Goal: Communication & Community: Answer question/provide support

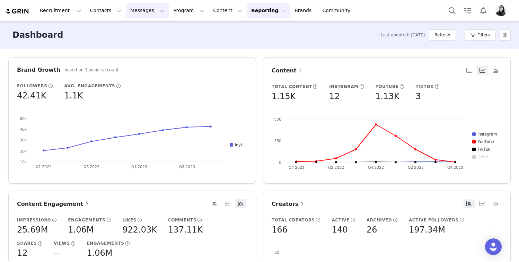
click at [138, 9] on button "Messages Messages" at bounding box center [147, 11] width 43 height 16
click at [135, 41] on p "Inbox" at bounding box center [130, 43] width 13 height 7
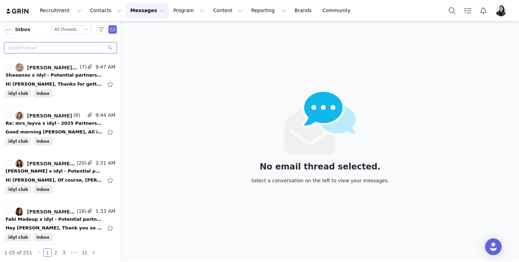
click at [43, 50] on input "text" at bounding box center [60, 47] width 113 height 11
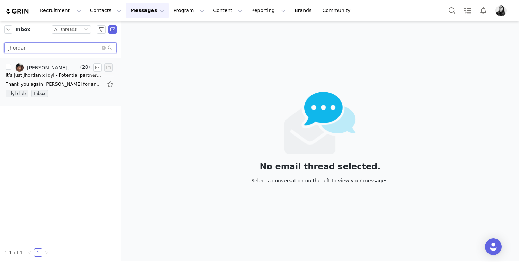
type input "jhordan"
click at [38, 79] on div "Thank you again Ornella for another great partnership! Let me know if we are ab…" at bounding box center [61, 84] width 110 height 11
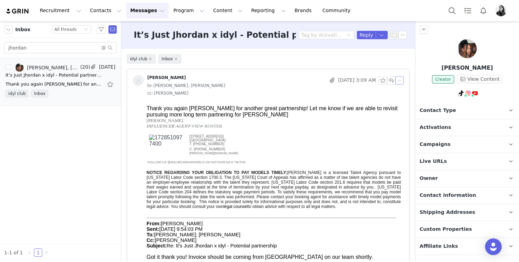
click at [400, 81] on button "button" at bounding box center [399, 80] width 8 height 8
click at [400, 89] on li "Reply All" at bounding box center [409, 92] width 29 height 11
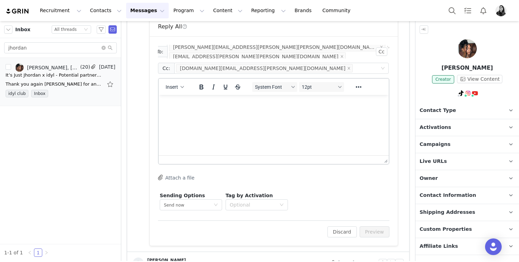
click at [174, 92] on div "Insert" at bounding box center [175, 87] width 33 height 14
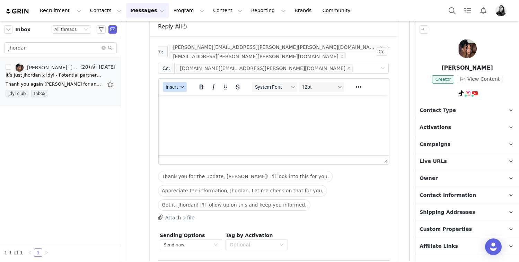
click at [174, 91] on button "Insert" at bounding box center [175, 87] width 24 height 10
click at [174, 96] on div "Insert Template" at bounding box center [200, 99] width 62 height 8
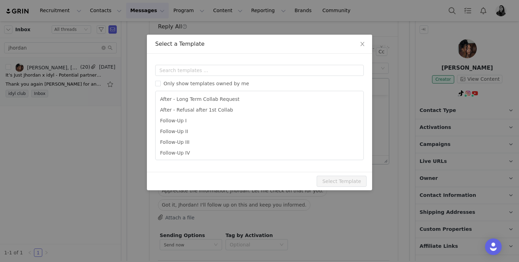
click at [174, 78] on div "Only show templates owned by me After - Long Term Collab Request After - Refusa…" at bounding box center [259, 112] width 209 height 95
click at [174, 74] on input "text" at bounding box center [259, 70] width 209 height 11
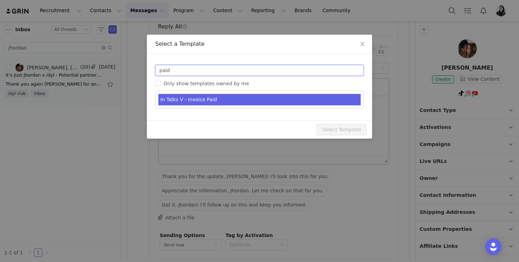
type input "paid"
type input "[youtube_username] x idyl"
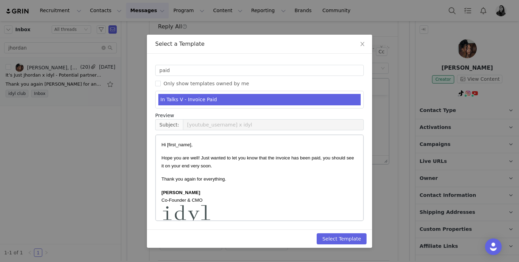
click at [184, 101] on li "In Talks V - Invoice Paid" at bounding box center [259, 99] width 202 height 11
click at [339, 239] on button "Select Template" at bounding box center [342, 238] width 50 height 11
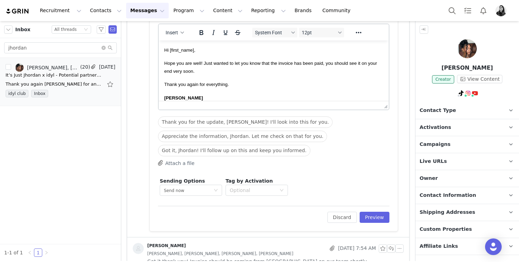
scroll to position [95, 0]
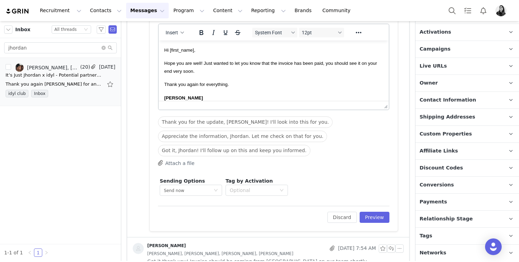
click at [448, 183] on span "Conversions" at bounding box center [436, 185] width 34 height 8
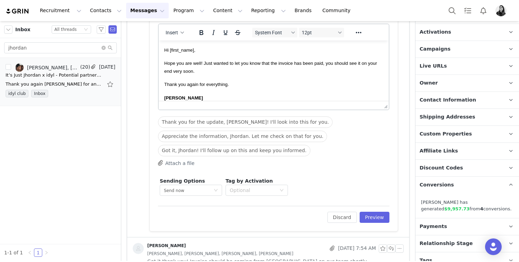
click at [448, 183] on span "Conversions" at bounding box center [436, 185] width 34 height 8
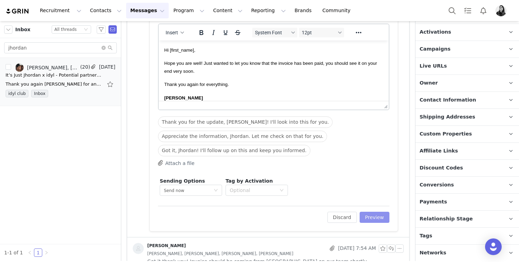
click at [371, 215] on button "Preview" at bounding box center [375, 217] width 30 height 11
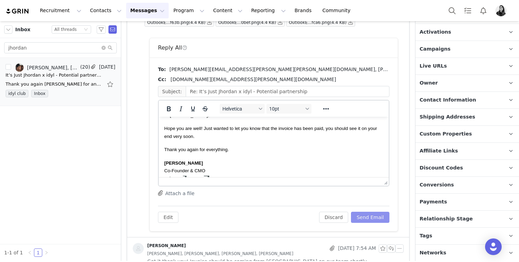
scroll to position [0, 0]
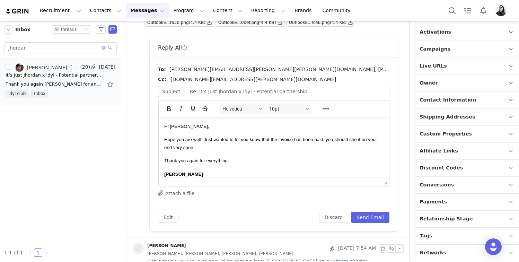
click at [179, 127] on span "Hi Jhordan," at bounding box center [186, 126] width 45 height 5
click at [361, 222] on button "Send Email" at bounding box center [370, 217] width 38 height 11
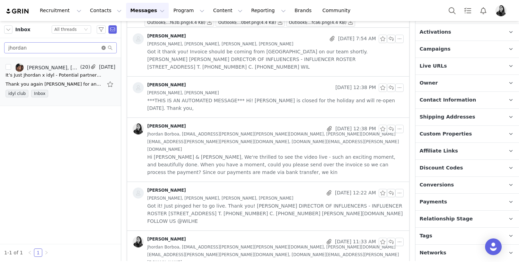
click at [102, 48] on icon "icon: close-circle" at bounding box center [103, 48] width 4 height 4
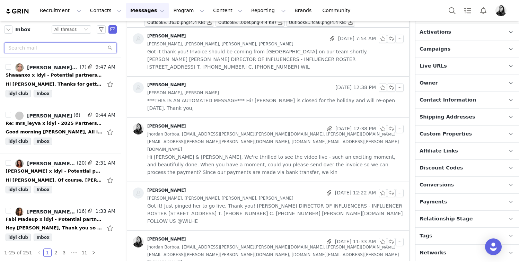
click at [82, 45] on input "text" at bounding box center [60, 47] width 113 height 11
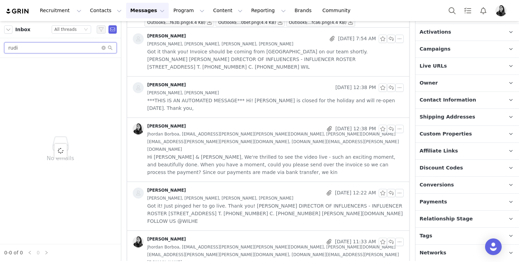
type input "rudi"
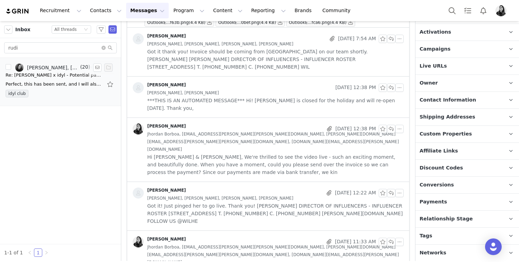
click at [53, 63] on link "Aricka Price, caitlin@thedigitaldept.com, Natalie Harding, Ornella Siso" at bounding box center [46, 67] width 63 height 8
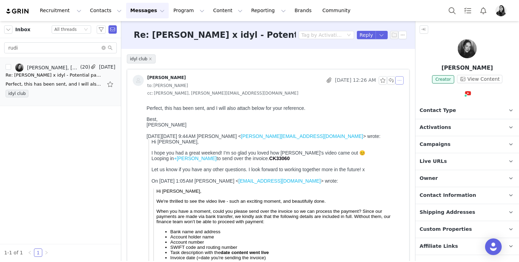
click at [401, 82] on button "button" at bounding box center [399, 80] width 8 height 8
click at [401, 96] on li "Reply All" at bounding box center [409, 92] width 29 height 11
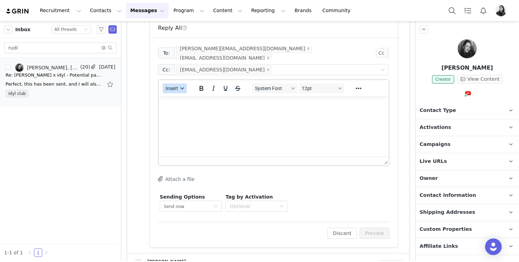
scroll to position [582, 0]
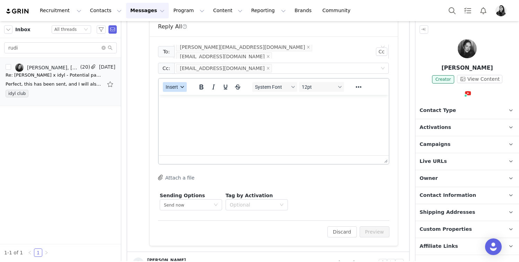
click at [177, 88] on span "Insert" at bounding box center [172, 87] width 12 height 6
click at [177, 93] on div "Insert Template Insert Variable Insert Signature" at bounding box center [199, 110] width 69 height 36
click at [177, 97] on div "Insert Template" at bounding box center [200, 99] width 62 height 8
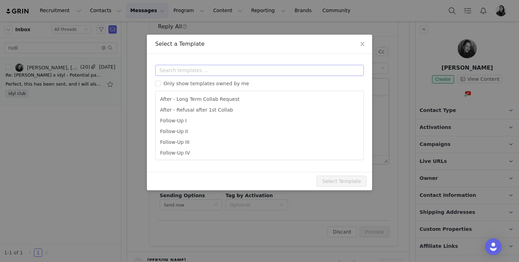
scroll to position [0, 0]
click at [177, 72] on input "text" at bounding box center [259, 70] width 209 height 11
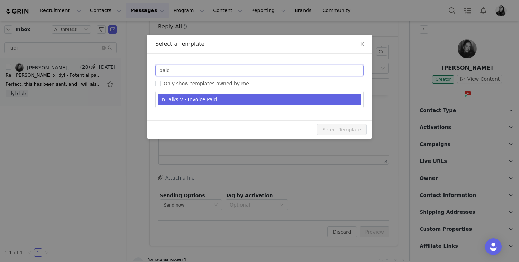
type input "paid"
type input "[youtube_username] x idyl"
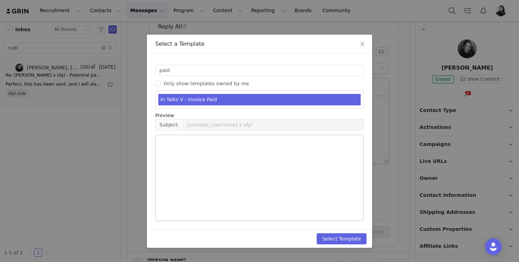
click at [193, 95] on li "In Talks V - Invoice Paid" at bounding box center [259, 99] width 202 height 11
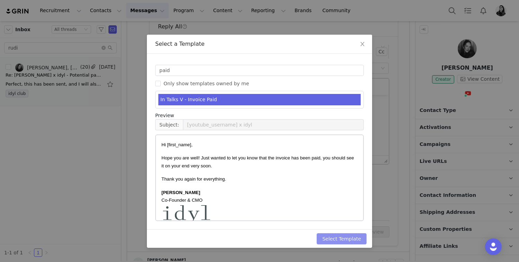
click at [336, 239] on button "Select Template" at bounding box center [342, 238] width 50 height 11
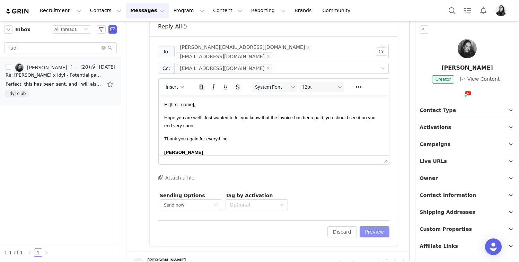
click at [366, 230] on button "Preview" at bounding box center [375, 231] width 30 height 11
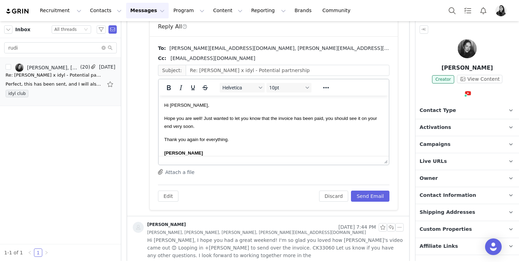
click at [175, 105] on span "Hi Rudi," at bounding box center [186, 105] width 45 height 5
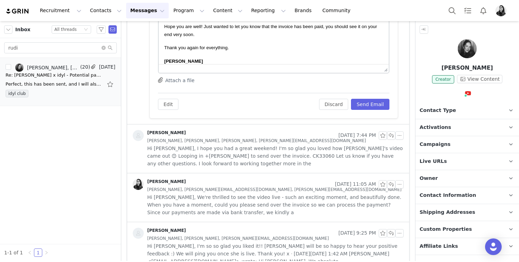
scroll to position [623, 0]
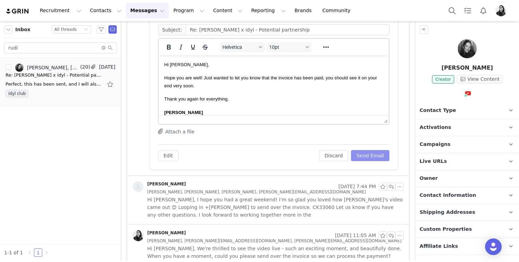
click at [382, 157] on button "Send Email" at bounding box center [370, 155] width 38 height 11
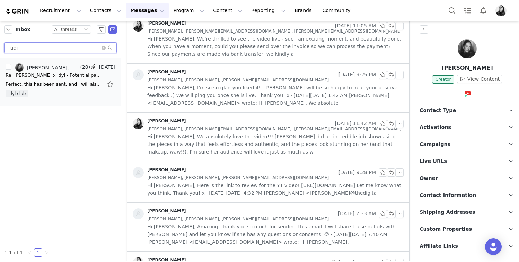
click at [58, 47] on input "rudi" at bounding box center [60, 47] width 113 height 11
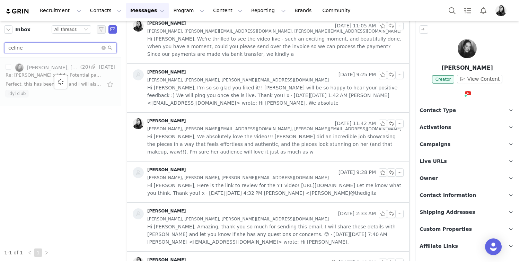
type input "celine"
click at [55, 81] on div "Thank you so much Celine! I'll let you know as soon as it's paid. Talk soon, Or…" at bounding box center [54, 84] width 97 height 7
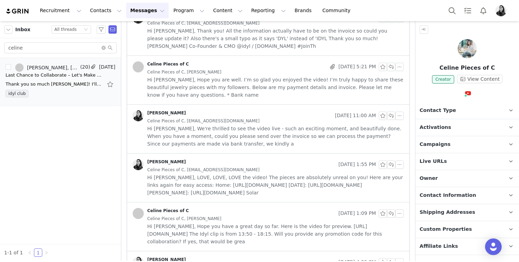
scroll to position [0, 0]
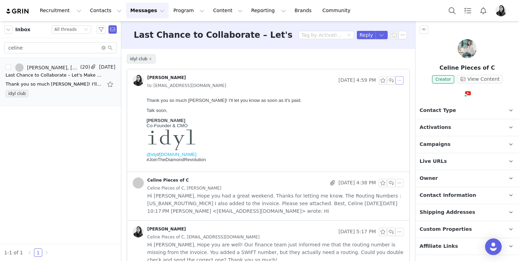
click at [398, 82] on button "button" at bounding box center [399, 80] width 8 height 8
click at [398, 89] on li "Reply All" at bounding box center [409, 92] width 29 height 11
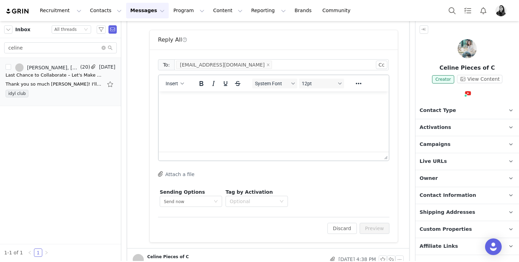
scroll to position [157, 0]
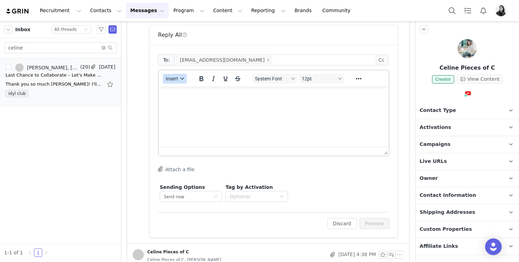
click at [179, 76] on button "Insert" at bounding box center [175, 79] width 24 height 10
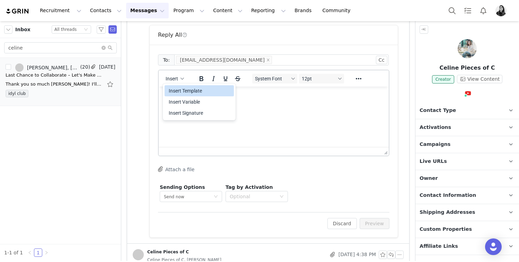
click at [177, 86] on div "Insert Template" at bounding box center [199, 90] width 69 height 11
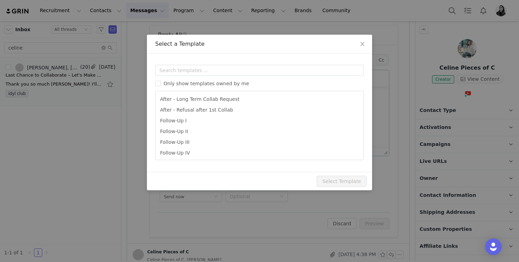
scroll to position [0, 0]
click at [176, 71] on input "text" at bounding box center [259, 70] width 209 height 11
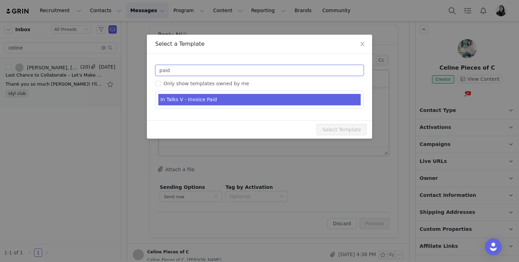
type input "paid"
type input "[youtube_username] x idyl"
click at [197, 96] on li "In Talks V - Invoice Paid" at bounding box center [259, 99] width 202 height 11
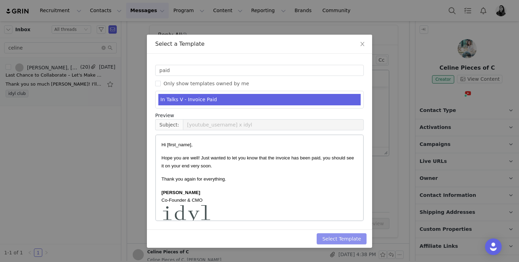
click at [347, 241] on button "Select Template" at bounding box center [342, 238] width 50 height 11
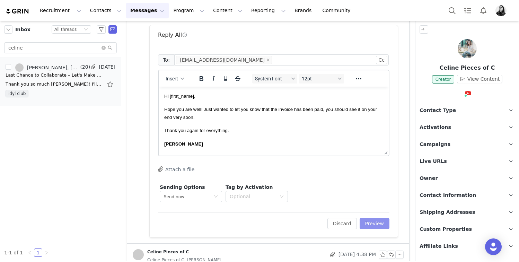
click at [379, 223] on button "Preview" at bounding box center [375, 223] width 30 height 11
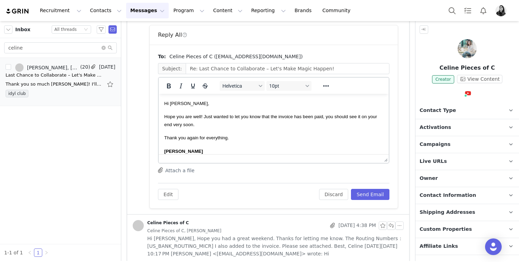
click at [377, 216] on div "Celine Pieces of C Sep 29, 2025 4:38 PM Celine Pieces of C, Ornella Siso Hi Orn…" at bounding box center [268, 238] width 282 height 48
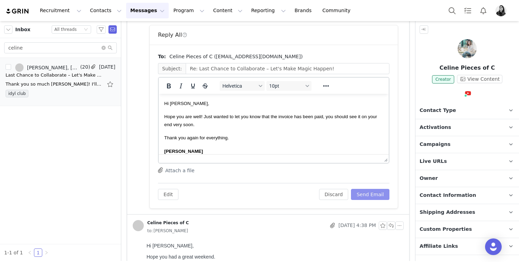
click at [374, 191] on button "Send Email" at bounding box center [370, 194] width 38 height 11
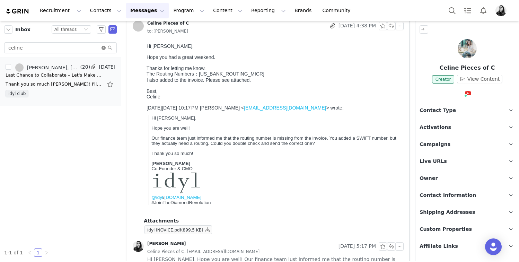
click at [102, 49] on icon "icon: close-circle" at bounding box center [103, 48] width 4 height 4
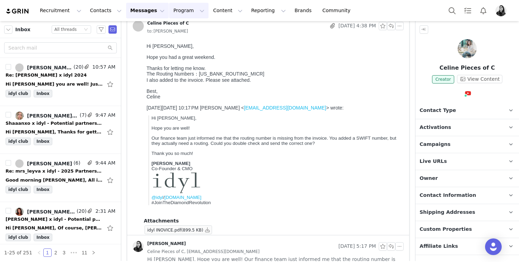
click at [169, 6] on button "Program Program" at bounding box center [188, 11] width 39 height 16
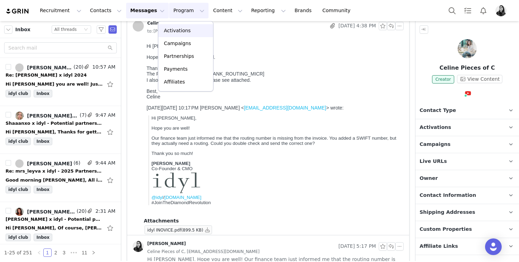
click at [171, 32] on p "Activations" at bounding box center [177, 30] width 27 height 7
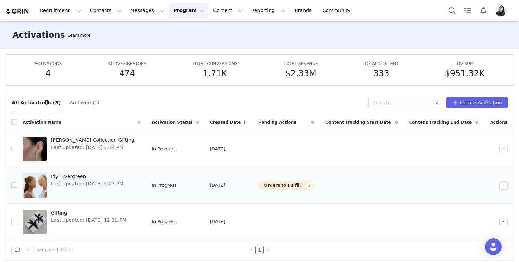
click at [271, 182] on button "Orders to Fulfill 1" at bounding box center [286, 185] width 56 height 8
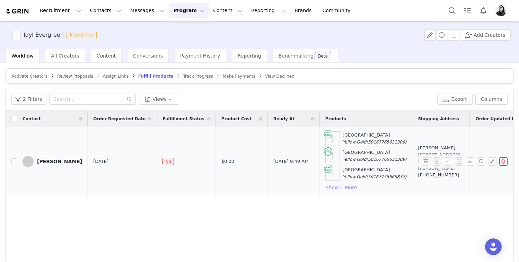
click at [325, 188] on button "Show 1 More" at bounding box center [341, 187] width 32 height 8
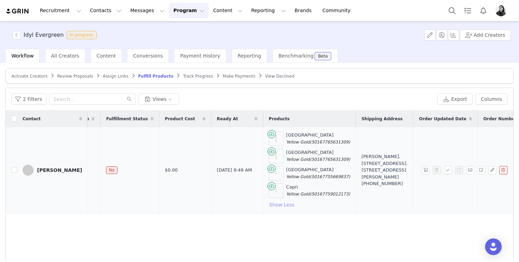
scroll to position [0, 95]
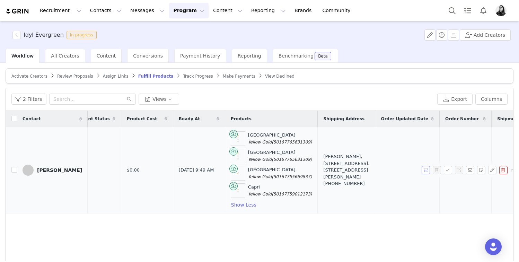
click at [426, 171] on button "button" at bounding box center [426, 170] width 8 height 8
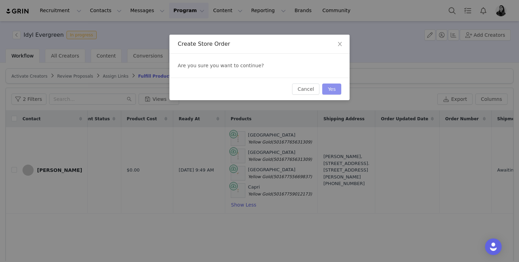
click at [334, 91] on button "Yes" at bounding box center [331, 88] width 19 height 11
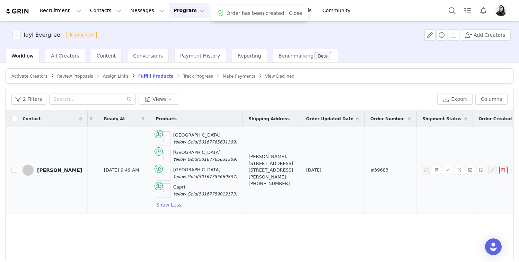
scroll to position [0, 177]
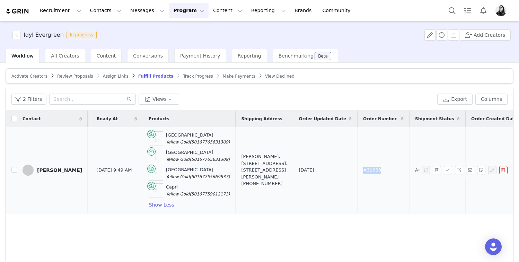
drag, startPoint x: 328, startPoint y: 176, endPoint x: 322, endPoint y: 170, distance: 7.9
click at [357, 170] on td "#39683" at bounding box center [383, 170] width 52 height 86
copy span "#39683"
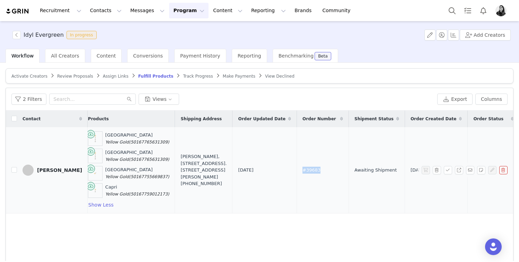
scroll to position [0, 262]
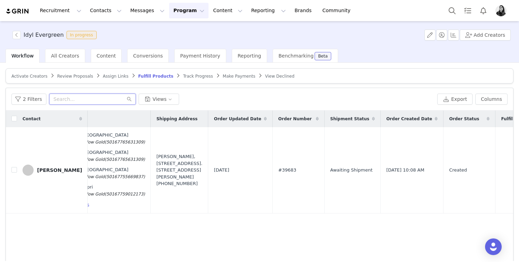
click at [110, 97] on input "text" at bounding box center [92, 99] width 87 height 11
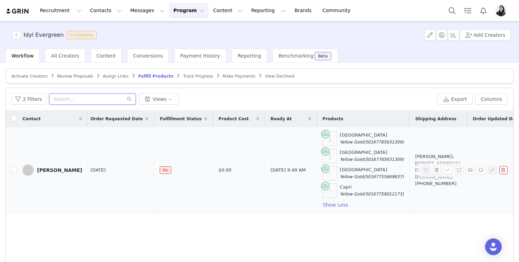
scroll to position [0, 0]
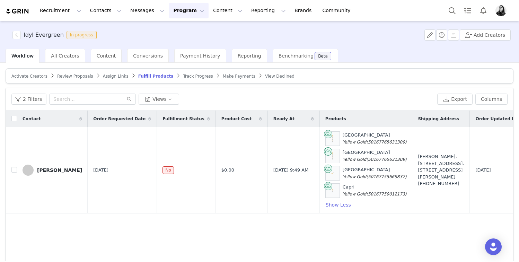
click at [143, 75] on span "Fulfill Products" at bounding box center [155, 76] width 35 height 5
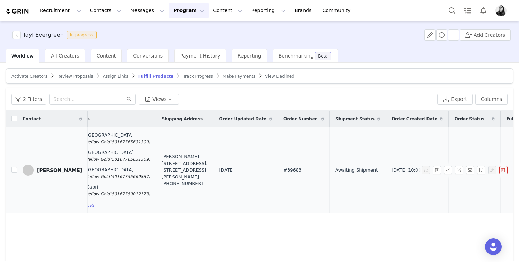
scroll to position [0, 299]
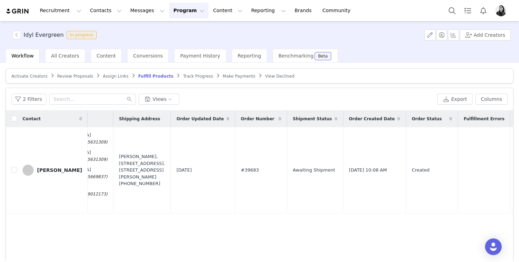
click at [149, 74] on span "Fulfill Products" at bounding box center [155, 76] width 35 height 5
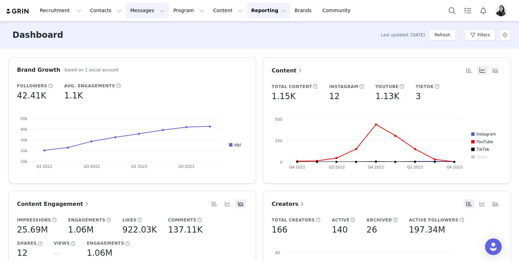
click at [126, 10] on button "Messages Messages" at bounding box center [147, 11] width 43 height 16
click at [128, 44] on p "Inbox" at bounding box center [130, 43] width 13 height 7
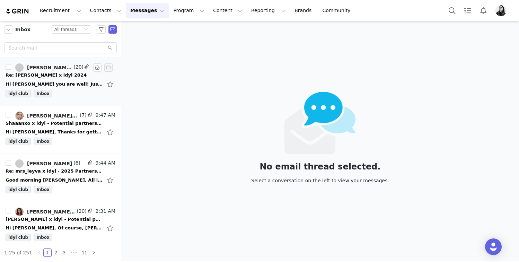
click at [66, 82] on div "Hi Tate, Hope you are well! Just wanted to let you know that the invoice for Au…" at bounding box center [54, 84] width 97 height 7
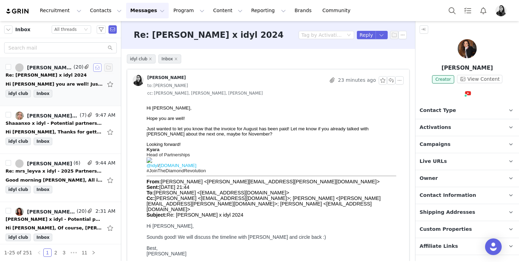
click at [100, 67] on button "button" at bounding box center [97, 67] width 8 height 8
click at [66, 89] on div "Elysia Wong, Kyara Azoulay, Lila DiPaolo, lila.dipaolo@whalar.com, Ornella Siso…" at bounding box center [61, 81] width 110 height 37
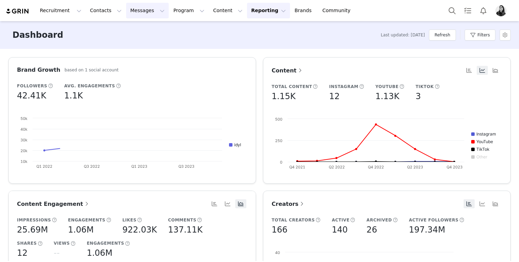
click at [131, 17] on button "Messages Messages" at bounding box center [147, 11] width 43 height 16
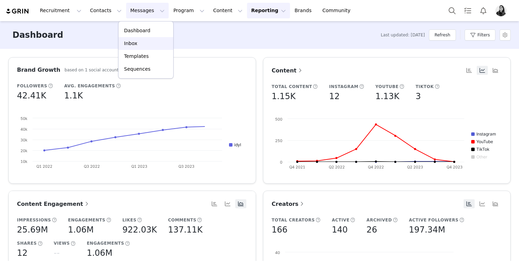
click at [130, 38] on link "Inbox" at bounding box center [145, 43] width 55 height 13
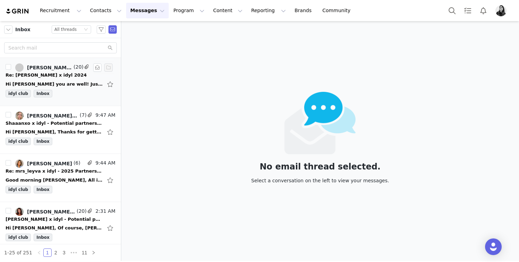
click at [87, 80] on div "Hi [PERSON_NAME] you are well! Just wanted to let you know that the invoice for…" at bounding box center [61, 84] width 110 height 11
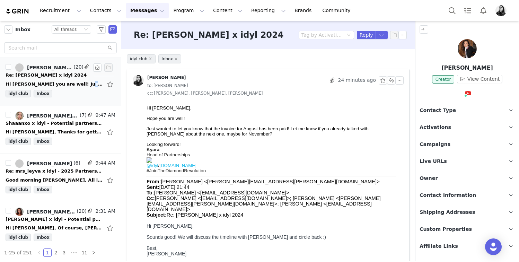
click at [69, 87] on div "Hi [PERSON_NAME] you are well! Just wanted to let you know that the invoice for…" at bounding box center [54, 84] width 97 height 7
click at [72, 124] on div "Shaaanxo x idyl - Potential partnership" at bounding box center [54, 123] width 97 height 7
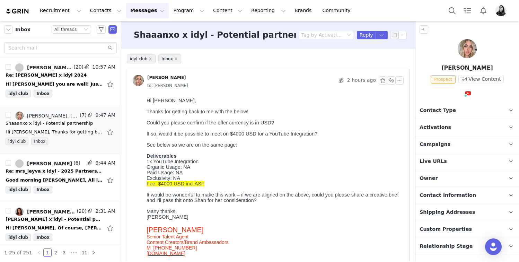
click at [211, 186] on p "Fee: $4000 USD incl ASF" at bounding box center [274, 184] width 254 height 6
drag, startPoint x: 207, startPoint y: 191, endPoint x: 145, endPoint y: 191, distance: 62.4
copy span "Fee: $4000 USD incl ASF"
drag, startPoint x: 169, startPoint y: 215, endPoint x: 163, endPoint y: 212, distance: 7.3
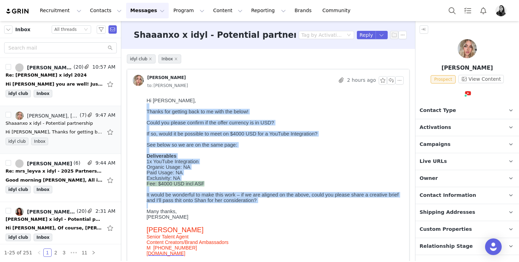
drag, startPoint x: 163, startPoint y: 217, endPoint x: 143, endPoint y: 104, distance: 115.0
drag, startPoint x: 147, startPoint y: 100, endPoint x: 194, endPoint y: 217, distance: 125.9
copy div "Hi Ornella, Thanks for getting back to me with the below! Could you please conf…"
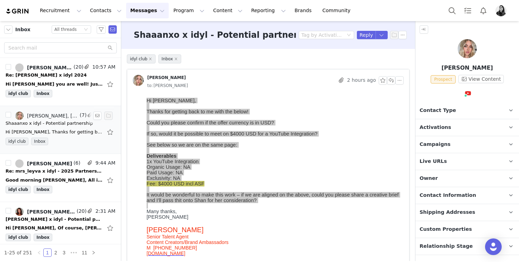
click at [56, 131] on div "Hi Ornella, Thanks for getting back to me with the below! Could you please conf…" at bounding box center [54, 132] width 97 height 7
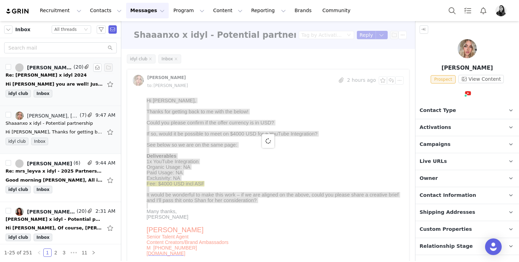
click at [61, 83] on div "Hi [PERSON_NAME] you are well! Just wanted to let you know that the invoice for…" at bounding box center [54, 84] width 97 height 7
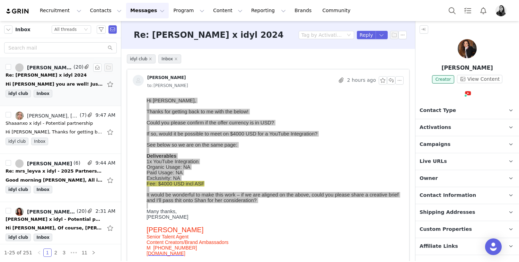
click at [79, 84] on div "Hi [PERSON_NAME] you are well! Just wanted to let you know that the invoice for…" at bounding box center [54, 84] width 97 height 7
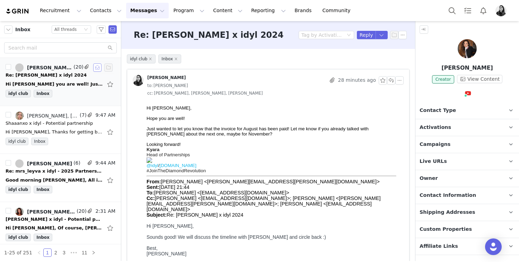
click at [97, 69] on button "button" at bounding box center [97, 67] width 8 height 8
click at [80, 95] on div "idyl club Inbox" at bounding box center [61, 95] width 110 height 10
click at [75, 115] on div "Kendal Highet, business@shaaanxo.co.nz, Ornella Siso" at bounding box center [52, 116] width 51 height 6
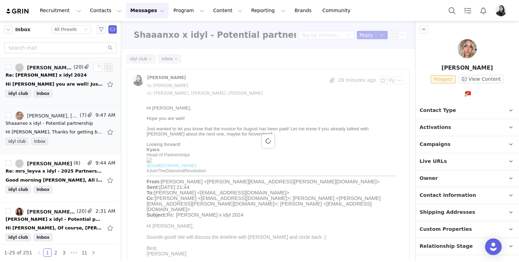
click at [73, 80] on div "Hi [PERSON_NAME] you are well! Just wanted to let you know that the invoice for…" at bounding box center [61, 84] width 110 height 11
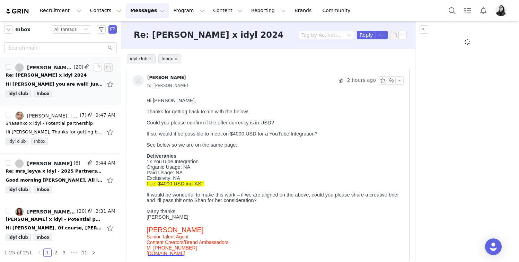
click at [96, 70] on div at bounding box center [104, 67] width 22 height 8
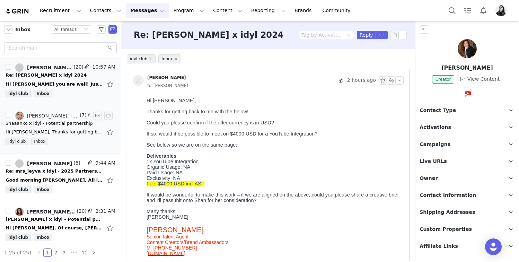
click at [66, 124] on div "Shaaanxo x idyl - Potential partnership" at bounding box center [49, 123] width 87 height 7
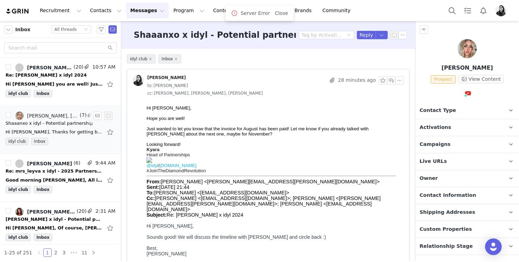
click at [64, 122] on div "Shaaanxo x idyl - Potential partnership" at bounding box center [49, 123] width 87 height 7
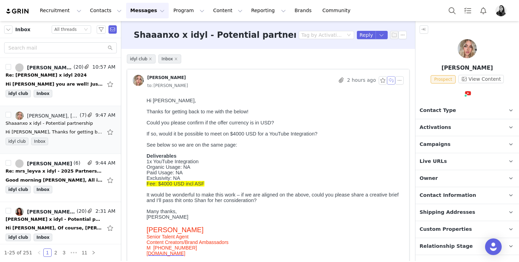
click at [392, 81] on button "button" at bounding box center [391, 80] width 8 height 8
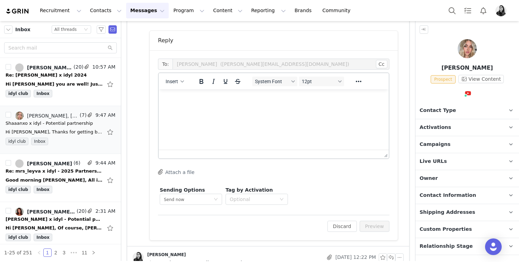
scroll to position [545, 0]
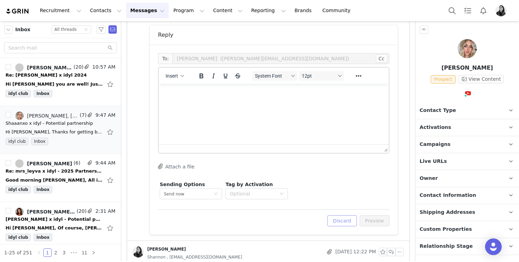
click at [348, 219] on button "Discard" at bounding box center [341, 220] width 29 height 11
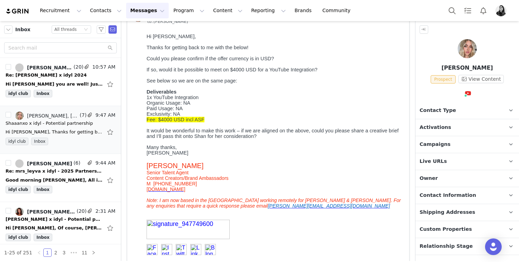
scroll to position [0, 0]
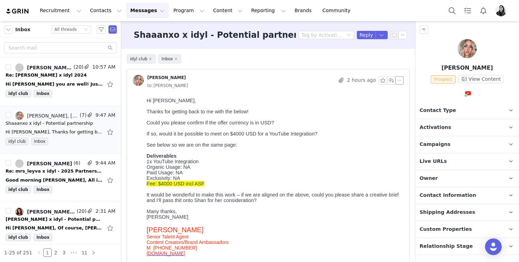
click at [399, 82] on button "button" at bounding box center [399, 80] width 8 height 8
click at [401, 90] on li "Reply All" at bounding box center [409, 92] width 29 height 11
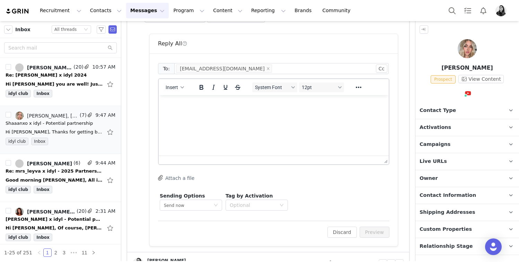
scroll to position [537, 0]
click at [239, 113] on html at bounding box center [274, 104] width 230 height 19
paste body "Rich Text Area. Press ALT-0 for help."
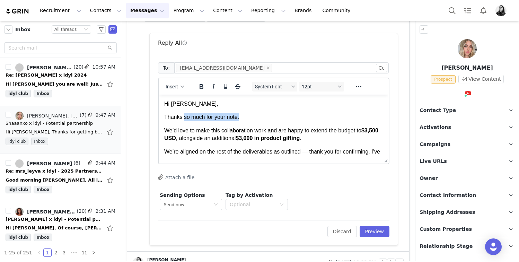
drag, startPoint x: 230, startPoint y: 118, endPoint x: 375, endPoint y: 118, distance: 145.5
click at [375, 118] on p "Thanks so much for your note." at bounding box center [273, 117] width 219 height 8
click at [197, 138] on p "We’d love to make this collaboration work and are happy to extend the budget to…" at bounding box center [273, 135] width 219 height 16
click at [215, 140] on strong "$3,500 USD all including." at bounding box center [271, 134] width 214 height 14
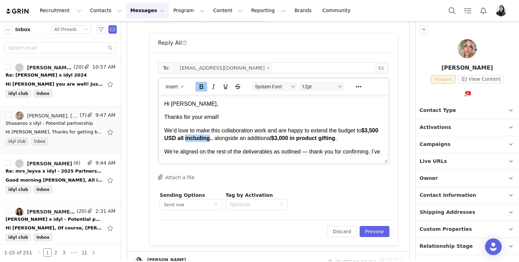
click at [215, 140] on strong "$3,500 USD all including." at bounding box center [271, 134] width 214 height 14
click at [277, 138] on p "We’d love to make this collaboration work and are happy to extend the budget to…" at bounding box center [273, 135] width 219 height 16
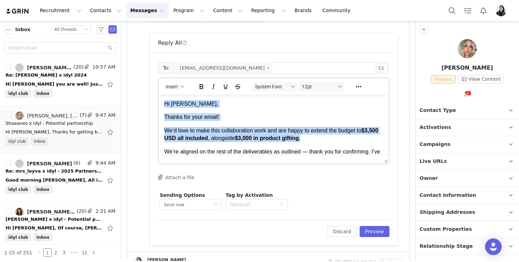
drag, startPoint x: 333, startPoint y: 140, endPoint x: 154, endPoint y: 105, distance: 182.2
click at [159, 105] on html "Hi Kendal, Thanks for your email! We’d love to make this collaboration work and…" at bounding box center [274, 142] width 230 height 95
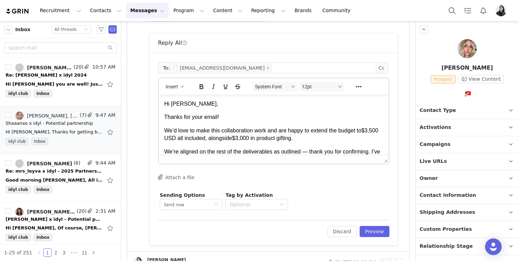
click at [203, 117] on p "Thanks for your email!" at bounding box center [273, 117] width 219 height 8
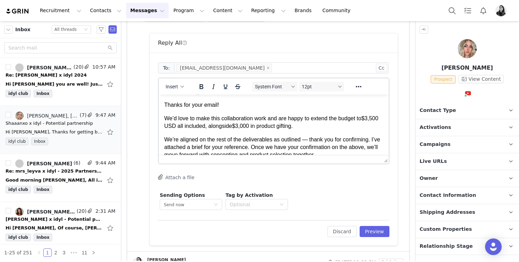
scroll to position [17, 0]
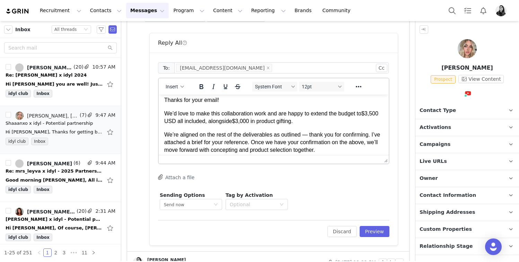
click at [311, 134] on p "We’re aligned on the rest of the deliverables as outlined — thank you for confi…" at bounding box center [273, 142] width 219 height 23
click at [160, 175] on icon "button" at bounding box center [160, 177] width 5 height 6
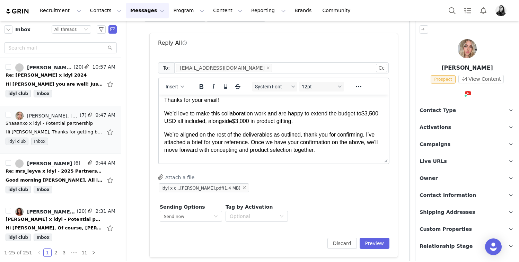
scroll to position [17, 0]
click at [227, 152] on p "We’re aligned on the rest of the deliverables as outlined, thank you for confir…" at bounding box center [273, 142] width 219 height 23
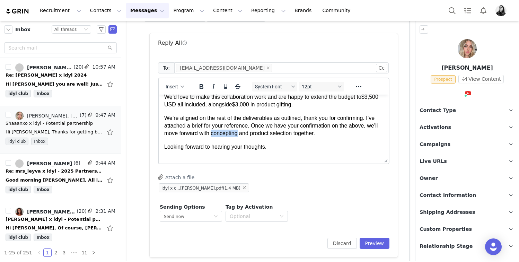
scroll to position [35, 0]
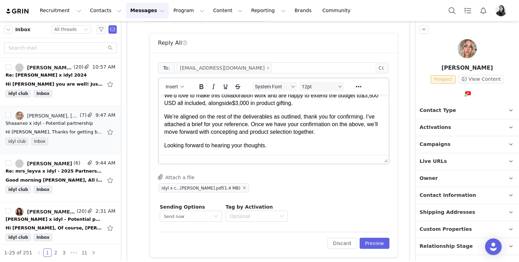
click at [294, 140] on body "Hi Kendal, Thanks for your email! We’d love to make this collaboration work and…" at bounding box center [273, 107] width 219 height 84
click at [289, 154] on html "Hi Kendal, Thanks for your email! We’d love to make this collaboration work and…" at bounding box center [274, 107] width 230 height 95
click at [286, 146] on p "Looking forward to hearing your thoughts." at bounding box center [273, 146] width 219 height 8
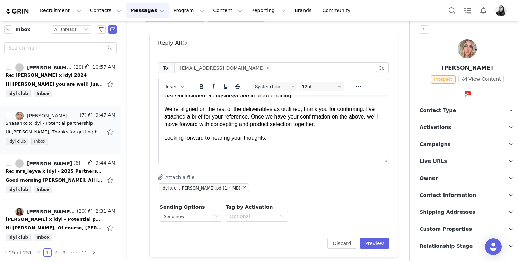
scroll to position [91, 0]
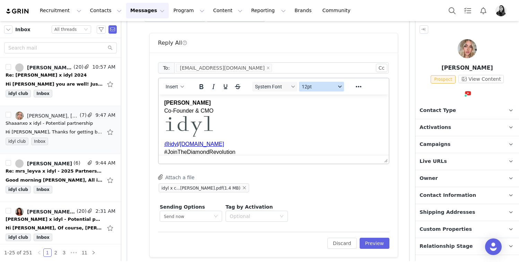
click at [322, 84] on span "12pt" at bounding box center [319, 87] width 34 height 6
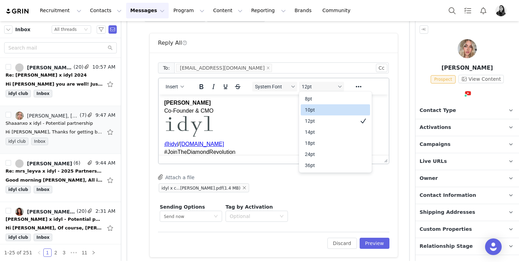
drag, startPoint x: 318, startPoint y: 103, endPoint x: 317, endPoint y: 107, distance: 4.2
click at [317, 107] on div "8pt 10pt 12pt 14pt 18pt 24pt 36pt" at bounding box center [335, 132] width 69 height 80
click at [317, 107] on div "10pt" at bounding box center [330, 110] width 51 height 8
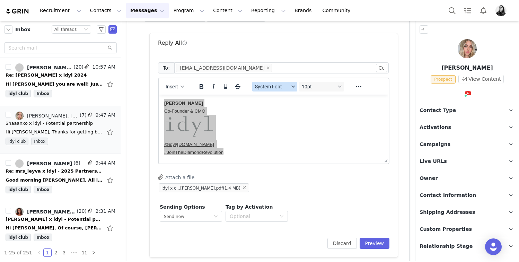
click at [282, 87] on span "System Font" at bounding box center [272, 87] width 34 height 6
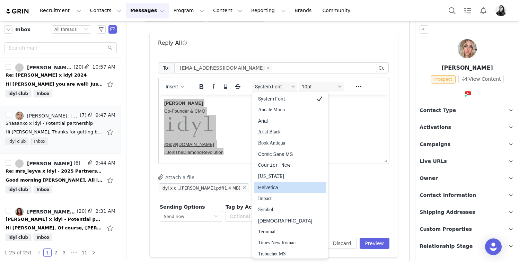
click at [272, 187] on div "Helvetica" at bounding box center [285, 187] width 54 height 8
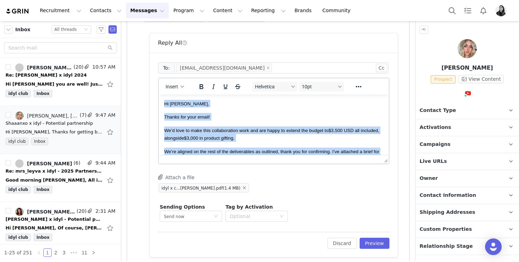
scroll to position [0, 0]
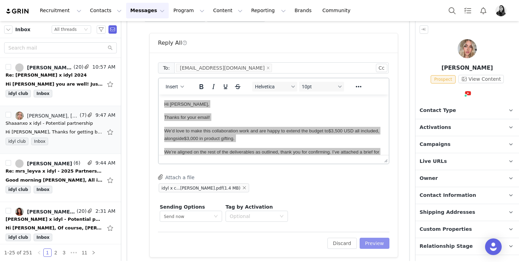
click at [362, 242] on button "Preview" at bounding box center [375, 243] width 30 height 11
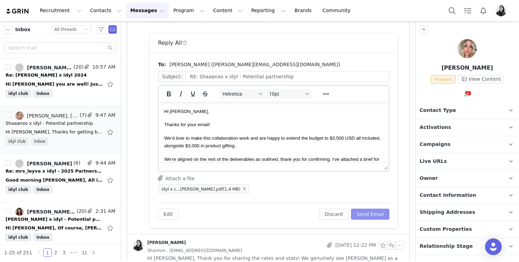
click at [371, 213] on button "Send Email" at bounding box center [370, 214] width 38 height 11
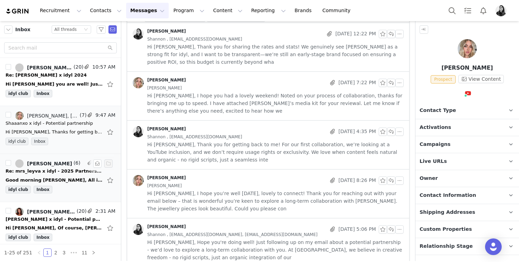
click at [54, 170] on div "Re: mrs_leyva x idyl - 2025 Partnership" at bounding box center [54, 171] width 97 height 7
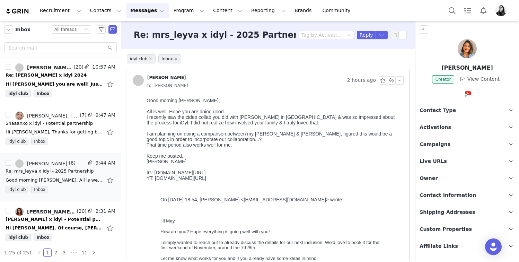
click at [452, 158] on p "Live URLs" at bounding box center [458, 161] width 87 height 17
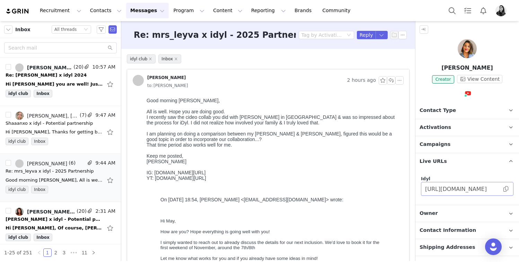
click at [505, 189] on span at bounding box center [505, 189] width 7 height 0
click at [398, 85] on div "to: Ornella Siso" at bounding box center [275, 86] width 256 height 8
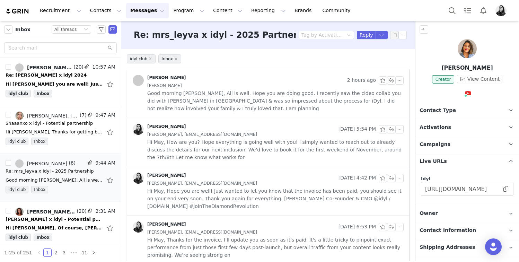
click at [400, 85] on div "May Leyva, Ornella Siso" at bounding box center [275, 86] width 256 height 8
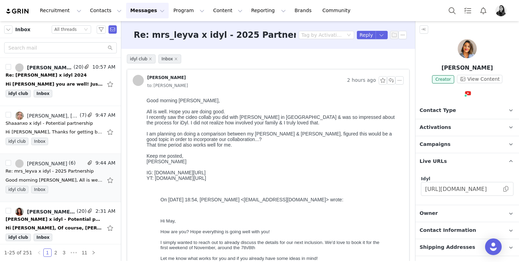
click at [400, 90] on div "May Leyva 2 hours ago to: Ornella Siso" at bounding box center [268, 82] width 282 height 26
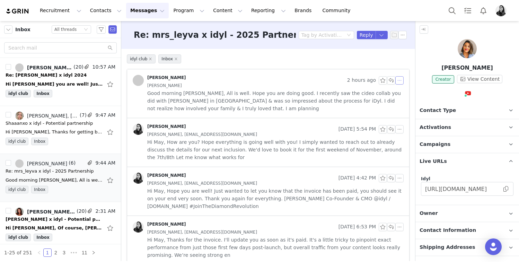
click at [401, 81] on button "button" at bounding box center [399, 80] width 8 height 8
click at [400, 87] on li "Reply All" at bounding box center [409, 92] width 29 height 11
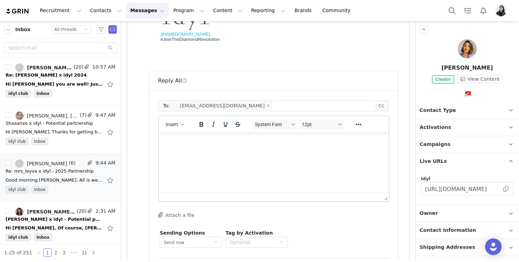
scroll to position [314, 0]
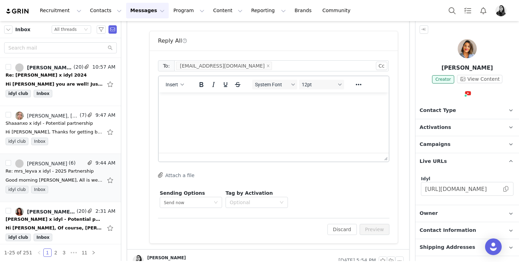
click at [284, 111] on html at bounding box center [274, 101] width 230 height 19
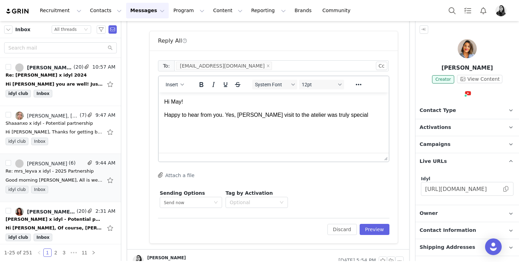
click at [250, 116] on p "Happy to hear from you. Yes, Mel visit to the atelier was truly special" at bounding box center [273, 115] width 219 height 8
click at [347, 118] on p "Happy to hear from you. Yes, Mel's visit to the atelier was truly special" at bounding box center [273, 115] width 219 height 8
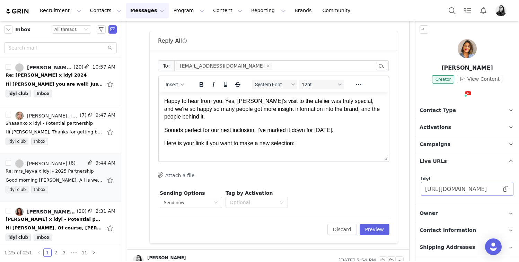
scroll to position [14, 0]
click at [508, 187] on input "https://idyl.grin.live/30508a71-d0c4-4451-ba42-8400b5c379d1" at bounding box center [467, 189] width 92 height 14
click at [508, 186] on input "https://idyl.grin.live/30508a71-d0c4-4451-ba42-8400b5c379d1" at bounding box center [467, 189] width 92 height 14
click at [504, 189] on span at bounding box center [505, 189] width 7 height 0
click at [339, 145] on p "Here is your link if you want to make a new selection:" at bounding box center [273, 144] width 219 height 8
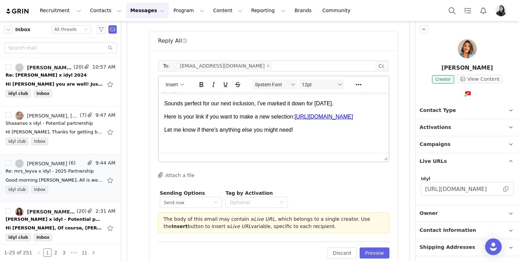
scroll to position [91, 0]
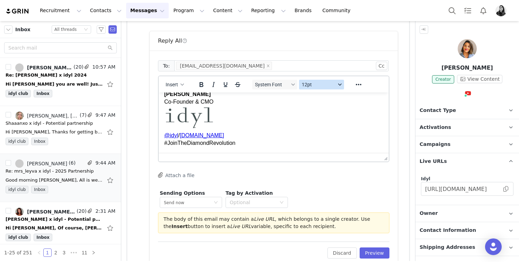
click at [308, 83] on span "12pt" at bounding box center [319, 85] width 34 height 6
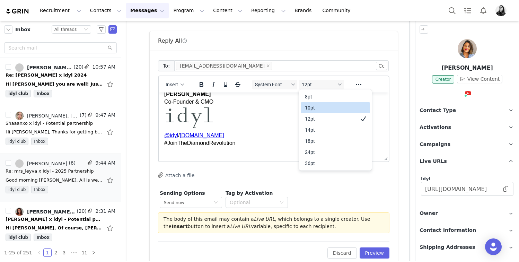
click at [309, 105] on div "10pt" at bounding box center [330, 108] width 51 height 8
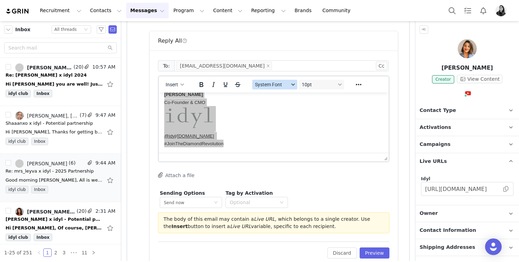
click at [283, 88] on button "System Font" at bounding box center [274, 85] width 45 height 10
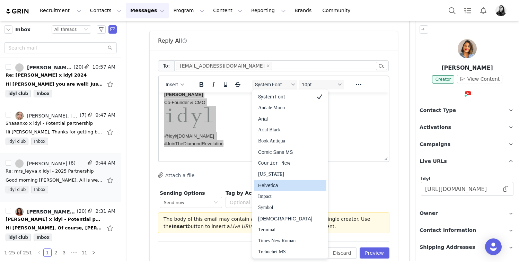
click at [282, 187] on div "Helvetica" at bounding box center [285, 185] width 54 height 8
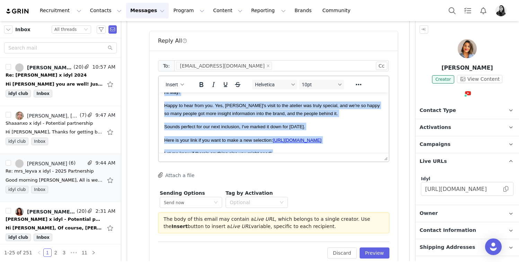
scroll to position [0, 0]
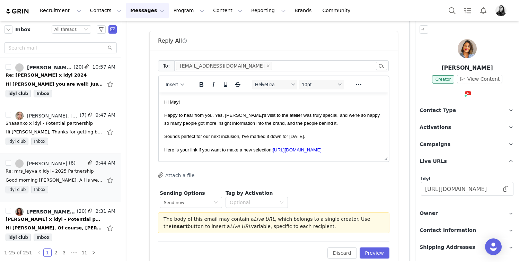
click at [343, 121] on p "Happy to hear from you. Yes, Mel's visit to the atelier was truly special, and …" at bounding box center [273, 119] width 219 height 16
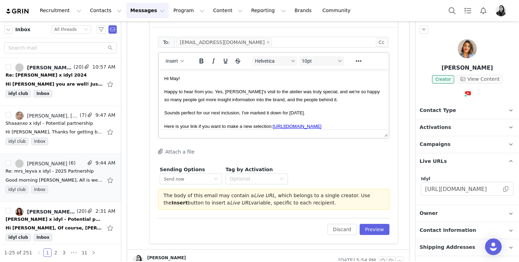
scroll to position [352, 0]
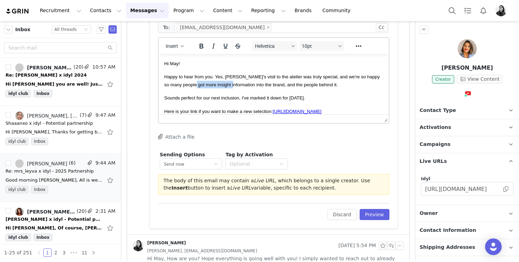
drag, startPoint x: 221, startPoint y: 84, endPoint x: 184, endPoint y: 85, distance: 37.1
click at [184, 85] on span "Happy to hear from you. Yes, Mel's visit to the atelier was truly special, and …" at bounding box center [271, 80] width 215 height 13
drag, startPoint x: 227, startPoint y: 86, endPoint x: 210, endPoint y: 86, distance: 17.0
click at [210, 86] on span "Happy to hear from you. Yes, Mel's visit to the atelier was truly special, and …" at bounding box center [271, 80] width 215 height 13
click at [292, 82] on p "Happy to hear from you. Yes, Mel's visit to the atelier was truly special, and …" at bounding box center [273, 81] width 219 height 16
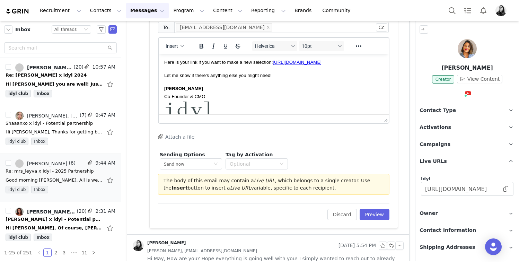
scroll to position [50, 0]
click at [379, 212] on button "Preview" at bounding box center [375, 214] width 30 height 11
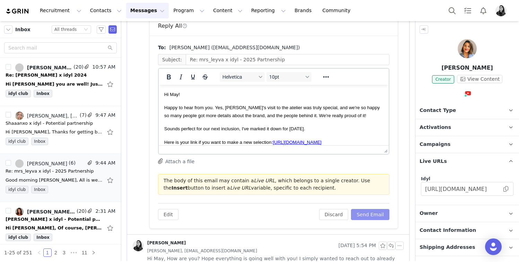
scroll to position [0, 0]
click at [373, 210] on button "Send Email" at bounding box center [370, 214] width 38 height 11
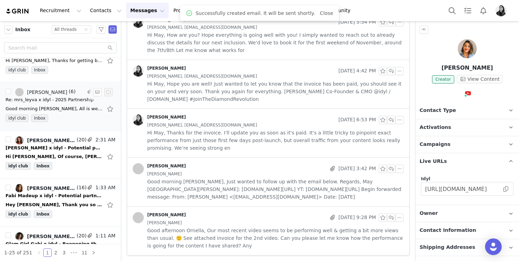
scroll to position [82, 0]
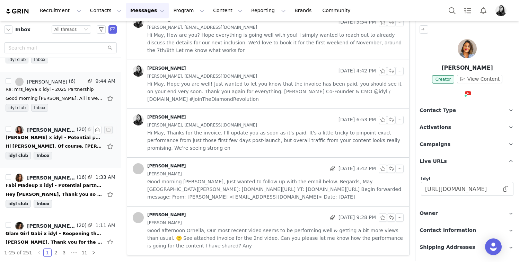
click at [67, 144] on div "Hi Ornella, Of course, Julia does not have a tax ID in Canada since she operate…" at bounding box center [54, 146] width 97 height 7
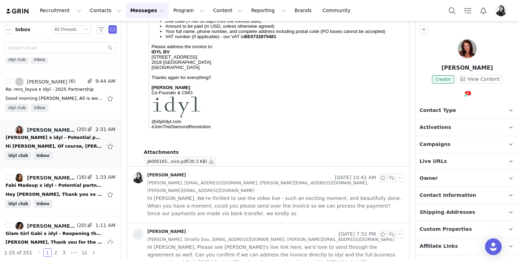
scroll to position [0, 0]
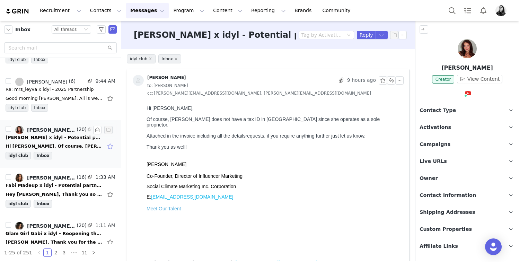
click at [112, 144] on button "button" at bounding box center [110, 146] width 9 height 11
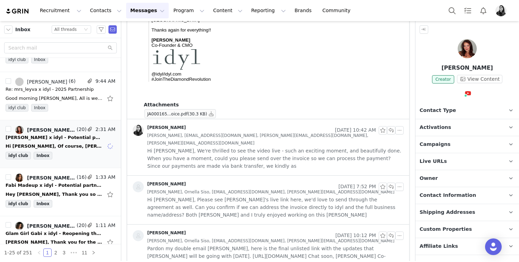
scroll to position [403, 0]
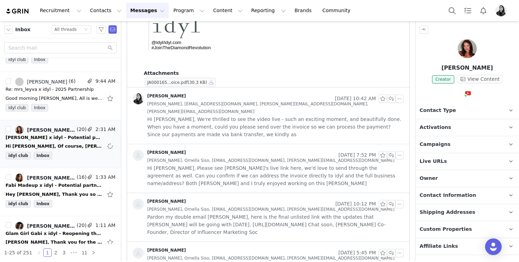
click at [215, 81] on button "button" at bounding box center [211, 82] width 8 height 8
click at [111, 147] on button "button" at bounding box center [110, 146] width 9 height 11
click at [98, 130] on button "button" at bounding box center [97, 130] width 8 height 8
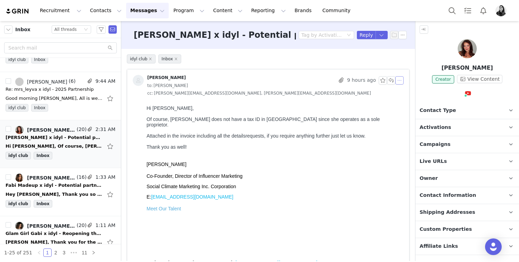
click at [399, 81] on button "button" at bounding box center [399, 80] width 8 height 8
click at [399, 92] on li "Reply All" at bounding box center [409, 92] width 29 height 11
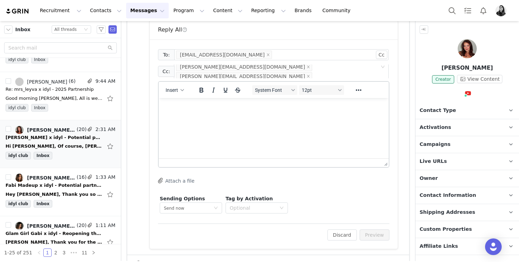
scroll to position [484, 0]
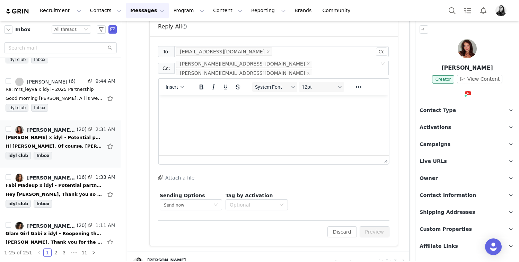
click at [230, 114] on html at bounding box center [274, 104] width 230 height 19
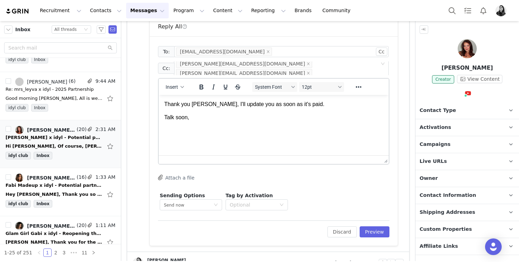
scroll to position [28, 0]
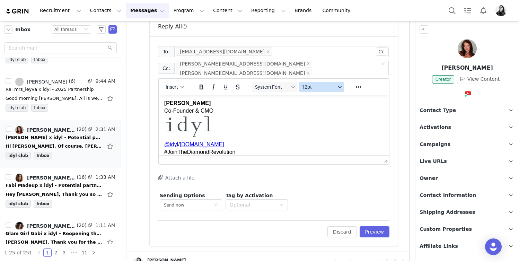
click at [306, 88] on span "12pt" at bounding box center [319, 87] width 34 height 6
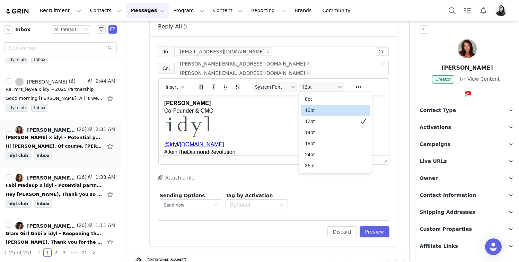
click at [307, 107] on div "10pt" at bounding box center [330, 110] width 51 height 8
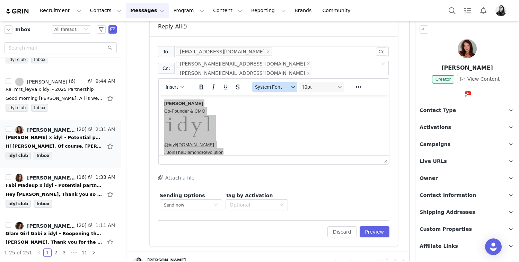
click at [285, 91] on button "System Font" at bounding box center [274, 87] width 45 height 10
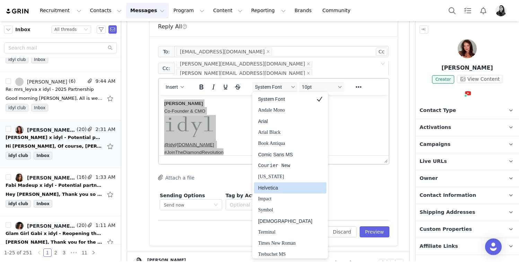
click at [284, 189] on div "Helvetica" at bounding box center [285, 188] width 54 height 8
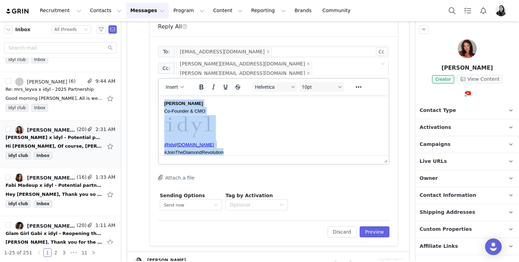
scroll to position [0, 0]
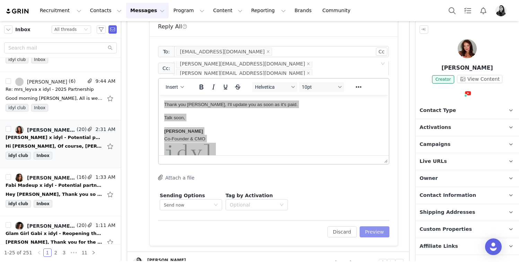
click at [386, 236] on button "Preview" at bounding box center [375, 231] width 30 height 11
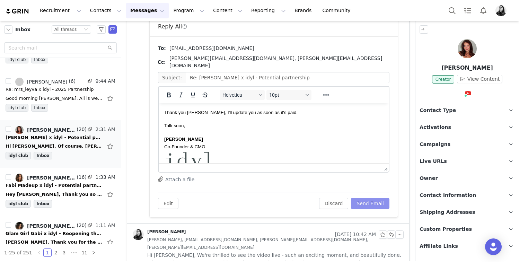
click at [377, 198] on button "Send Email" at bounding box center [370, 203] width 38 height 11
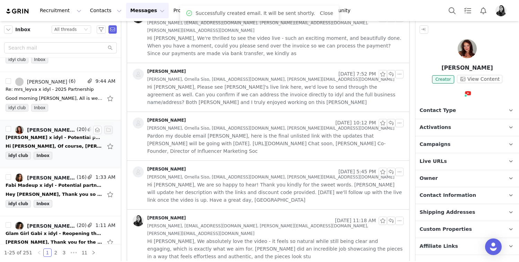
click at [91, 128] on span at bounding box center [90, 130] width 6 height 8
click at [94, 128] on button "button" at bounding box center [97, 130] width 8 height 8
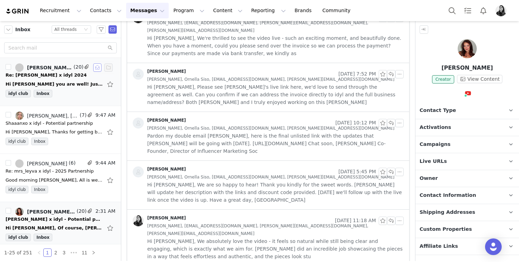
click at [96, 68] on button "button" at bounding box center [97, 67] width 8 height 8
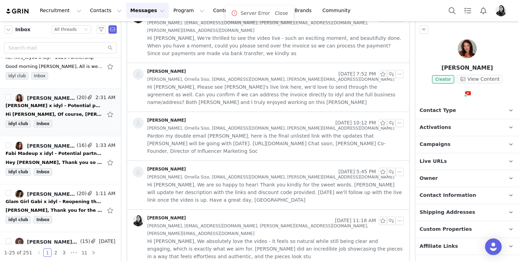
scroll to position [114, 0]
click at [65, 154] on div "Fabi Madeup x idyl - Potential partnership" at bounding box center [54, 152] width 97 height 7
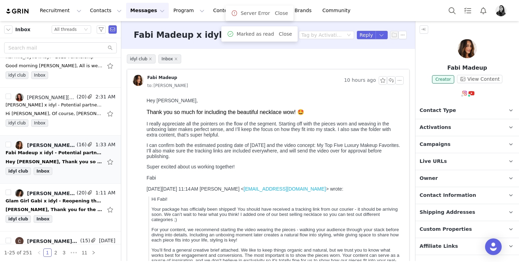
scroll to position [0, 0]
click at [224, 121] on div at bounding box center [274, 118] width 254 height 6
click at [224, 126] on span "I really appreciate all the pointers on the flow of the segment. Starting off w…" at bounding box center [269, 129] width 244 height 17
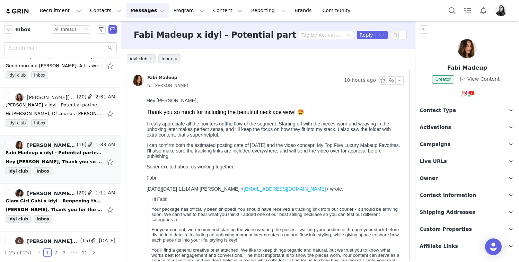
click at [224, 126] on span "I really appreciate all the pointers on the flow of the segment. Starting off w…" at bounding box center [269, 129] width 244 height 17
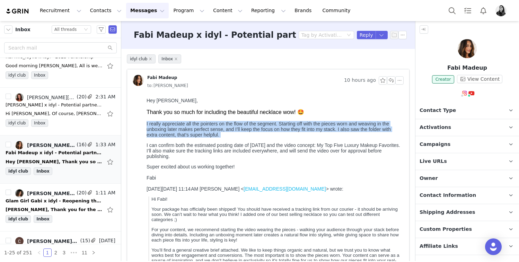
click at [224, 126] on span "I really appreciate all the pointers on the flow of the segment. Starting off w…" at bounding box center [269, 129] width 244 height 17
click at [228, 141] on div "Thank you so much for including the beautiful necklace wow! 🤩 I really apprecia…" at bounding box center [274, 139] width 254 height 61
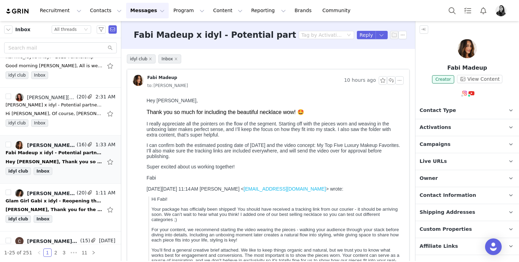
click at [214, 144] on p "I can confirm both the estimated posting date of October 25th and the video con…" at bounding box center [274, 150] width 254 height 17
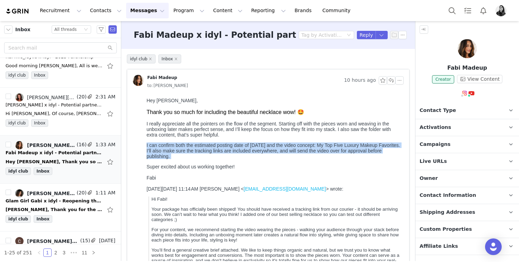
click at [214, 144] on p "I can confirm both the estimated posting date of October 25th and the video con…" at bounding box center [274, 150] width 254 height 17
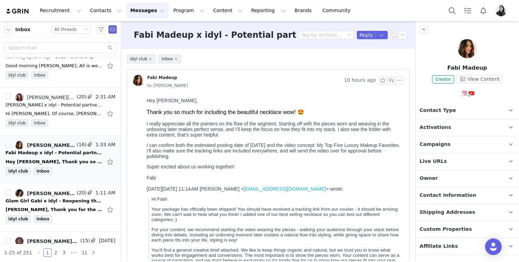
click at [213, 159] on p "I can confirm both the estimated posting date of October 25th and the video con…" at bounding box center [274, 150] width 254 height 17
click at [400, 82] on button "button" at bounding box center [399, 80] width 8 height 8
click at [400, 94] on li "Reply All" at bounding box center [409, 92] width 29 height 11
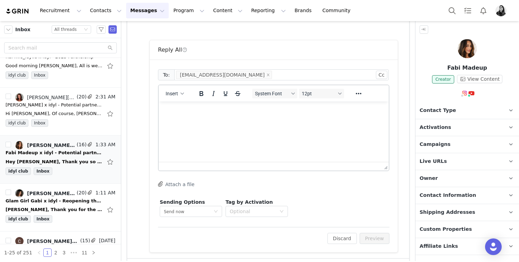
scroll to position [395, 0]
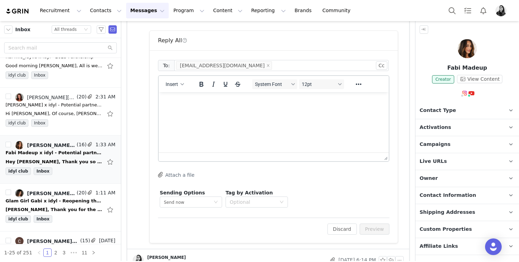
click at [259, 111] on html at bounding box center [274, 101] width 230 height 19
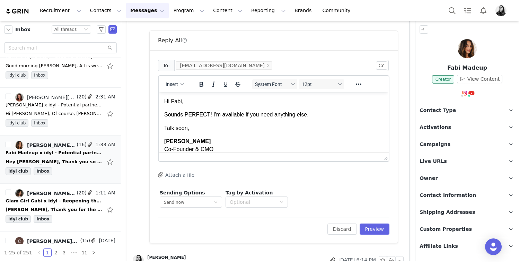
scroll to position [41, 0]
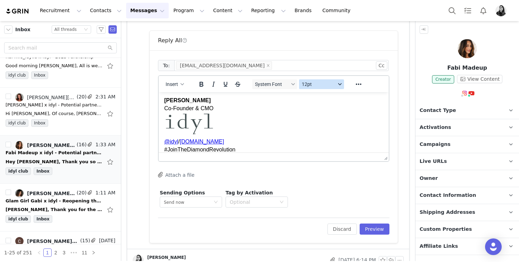
click at [309, 88] on button "12pt" at bounding box center [321, 84] width 45 height 10
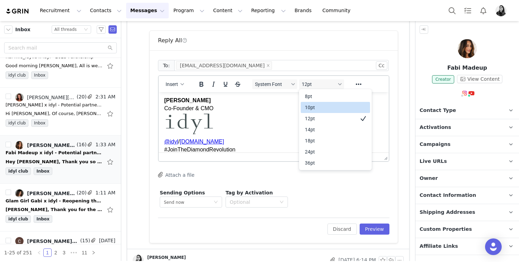
click at [309, 107] on div "10pt" at bounding box center [330, 107] width 51 height 8
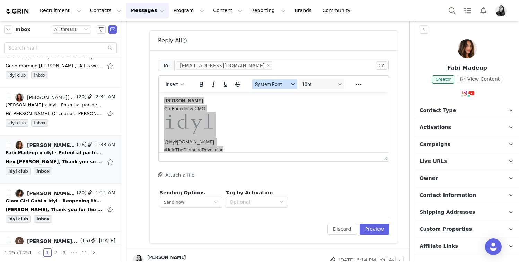
click at [279, 79] on button "System Font" at bounding box center [274, 84] width 45 height 10
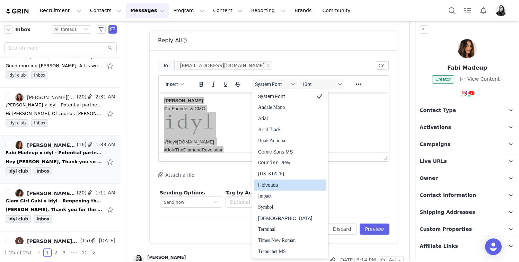
click at [271, 184] on div "Helvetica" at bounding box center [285, 185] width 54 height 8
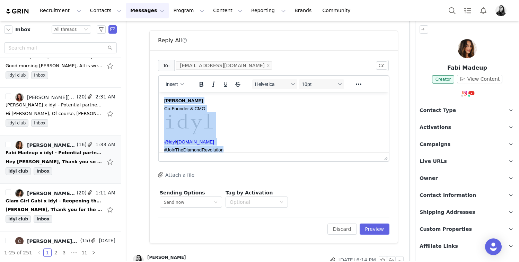
scroll to position [0, 0]
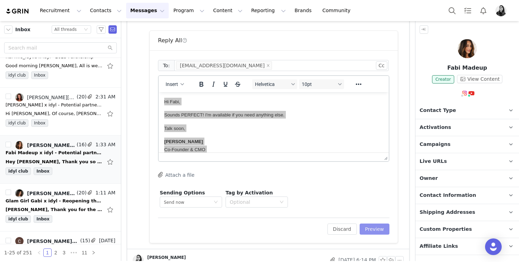
click at [367, 224] on button "Preview" at bounding box center [375, 228] width 30 height 11
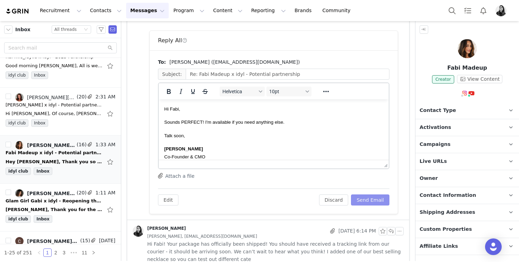
click at [373, 199] on button "Send Email" at bounding box center [370, 199] width 38 height 11
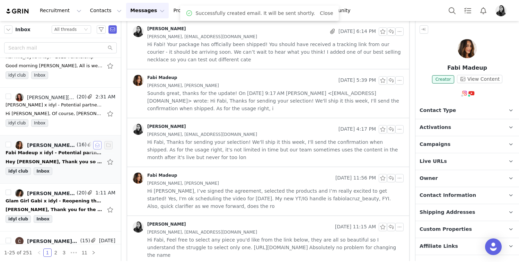
click at [95, 146] on button "button" at bounding box center [97, 145] width 8 height 8
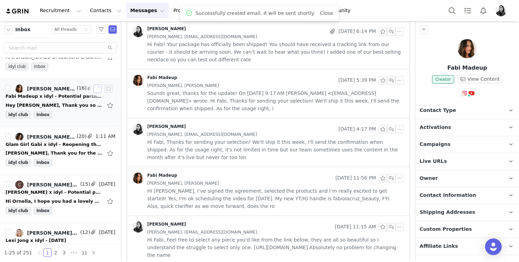
scroll to position [172, 0]
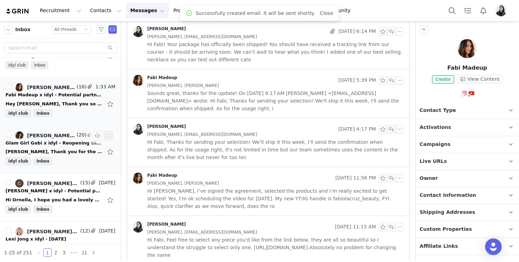
click at [72, 152] on div "Ornella, Thank you for the opportunity to work together and I’m so glad you are…" at bounding box center [54, 151] width 97 height 7
click at [61, 149] on div "Ornella, Thank you for the opportunity to work together and I’m so glad you are…" at bounding box center [54, 151] width 97 height 7
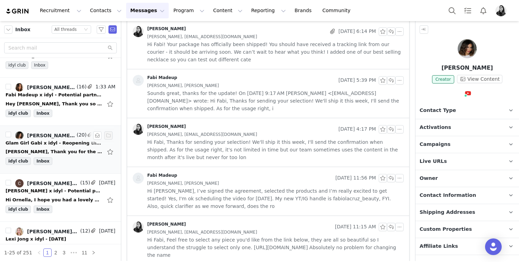
click at [61, 145] on div "Glam Girl Gabi x idyl - Reopening the Conversation" at bounding box center [54, 143] width 97 height 7
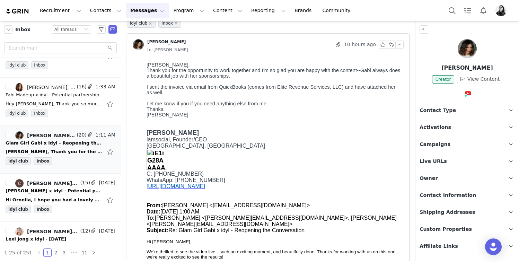
scroll to position [0, 0]
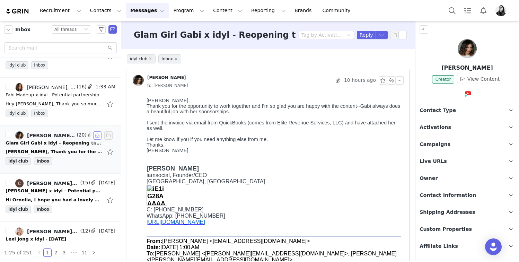
click at [95, 136] on button "button" at bounding box center [97, 135] width 8 height 8
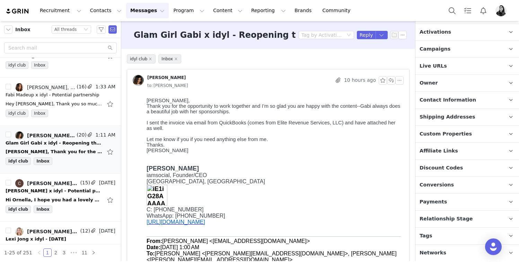
click at [448, 186] on span "Conversions" at bounding box center [436, 185] width 34 height 8
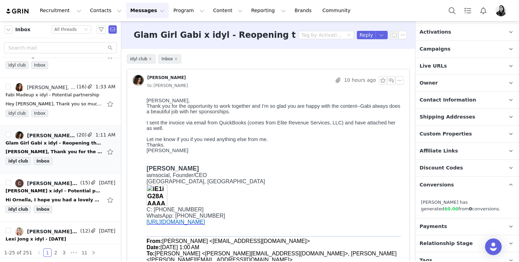
click at [448, 186] on span "Conversions" at bounding box center [436, 185] width 34 height 8
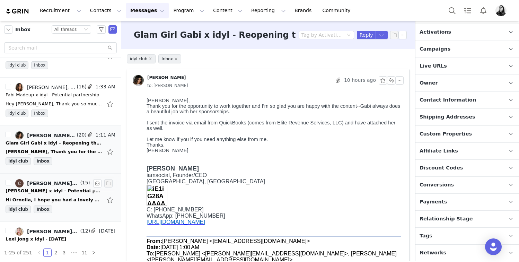
click at [71, 182] on div "Christy Healey, Ornella Siso" at bounding box center [53, 183] width 52 height 6
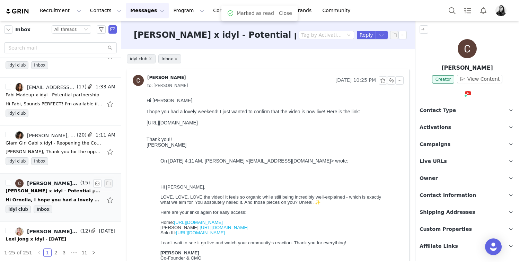
scroll to position [0, 0]
click at [189, 123] on div "https://youtu.be/uJa5RrUDy8c" at bounding box center [274, 123] width 254 height 6
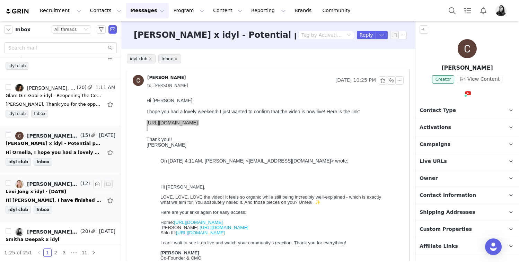
click at [65, 195] on div "Hi Ornella, I have finished the video and have it set as unlisted right now. Ch…" at bounding box center [61, 200] width 110 height 11
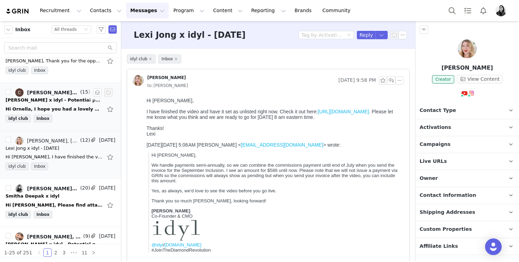
click at [54, 115] on div "idyl club Inbox" at bounding box center [61, 120] width 110 height 10
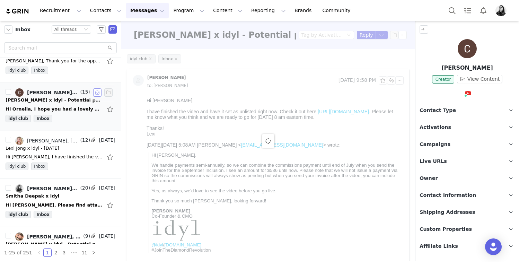
click at [96, 92] on button "button" at bounding box center [97, 92] width 8 height 8
click at [65, 203] on div "Hi Ornella, Please find attached the requested invoice. Let me know if it all l…" at bounding box center [54, 205] width 97 height 7
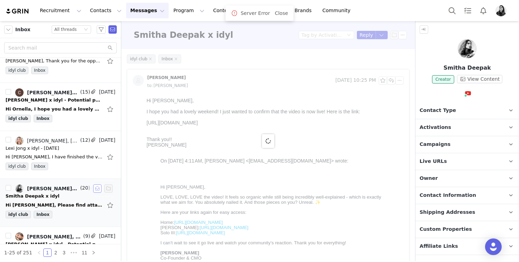
click at [96, 190] on button "button" at bounding box center [97, 188] width 8 height 8
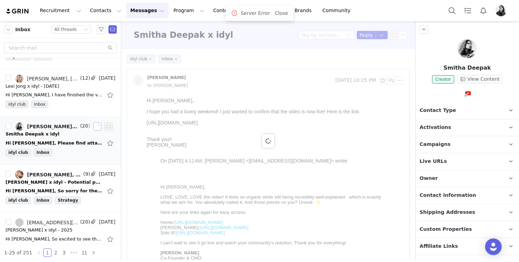
scroll to position [326, 0]
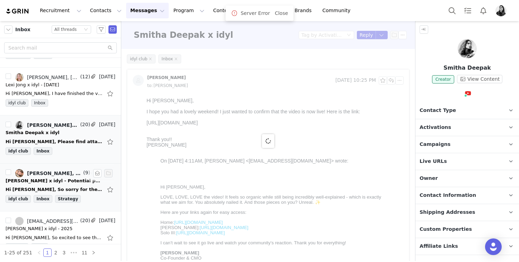
click at [71, 186] on div "Hi Ornella, So sorry for the delay! We'd love to review what an opportunity loo…" at bounding box center [54, 189] width 97 height 7
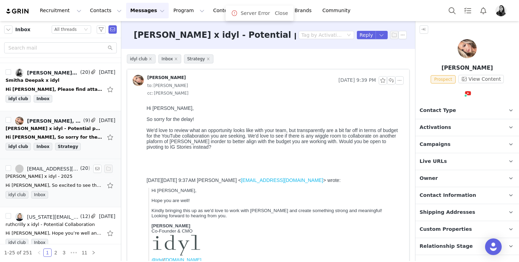
scroll to position [0, 0]
click at [62, 180] on div "Hi Ornella, So excited to see the video live! I've sent over the invoice, but l…" at bounding box center [61, 185] width 110 height 11
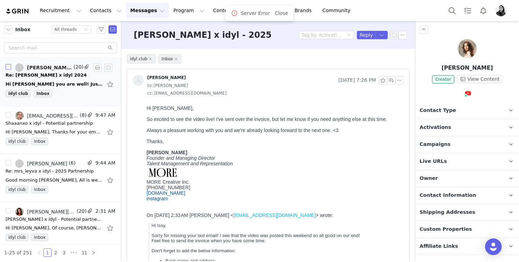
click at [9, 68] on input "checkbox" at bounding box center [9, 67] width 6 height 6
checkbox input "true"
click at [96, 69] on button "button" at bounding box center [97, 67] width 8 height 8
click at [6, 29] on input "Select All" at bounding box center [7, 29] width 6 height 6
checkbox input "true"
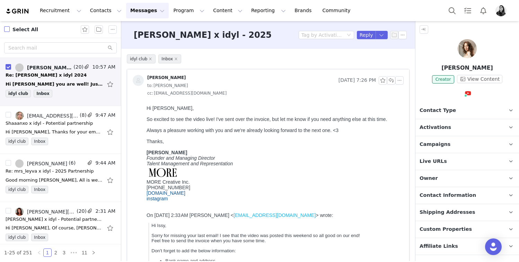
checkbox input "true"
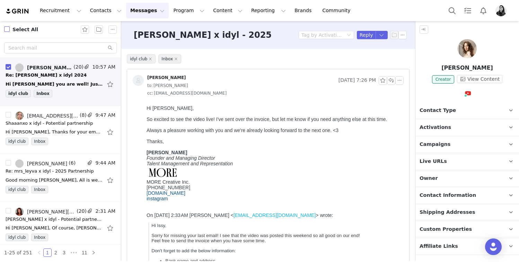
checkbox input "true"
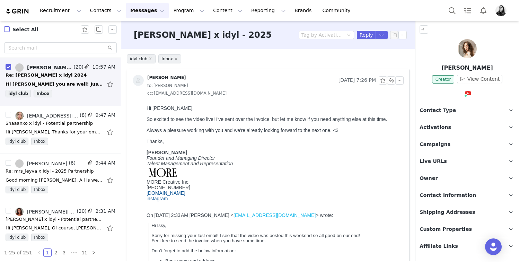
checkbox input "true"
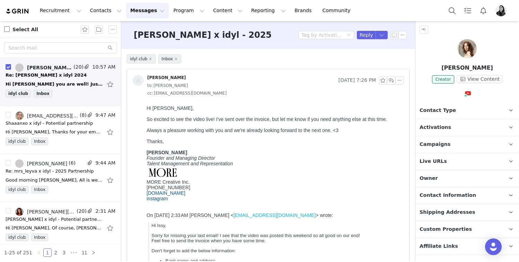
checkbox input "true"
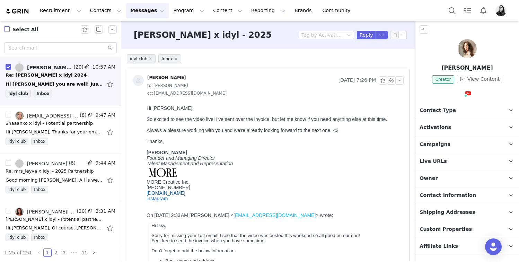
checkbox input "true"
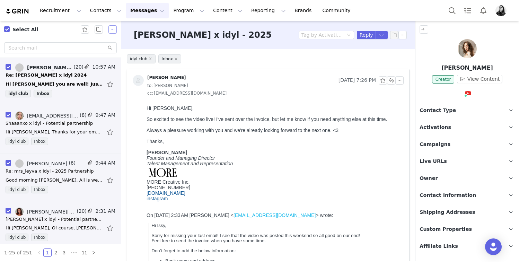
click at [112, 31] on button "button" at bounding box center [112, 29] width 8 height 8
click at [8, 29] on input "Select All" at bounding box center [7, 29] width 6 height 6
checkbox input "false"
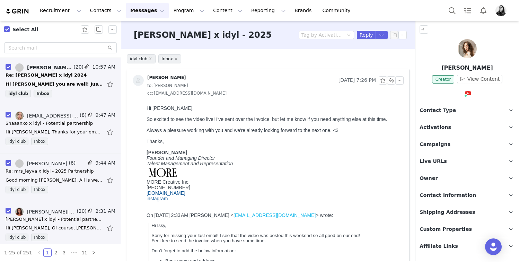
checkbox input "false"
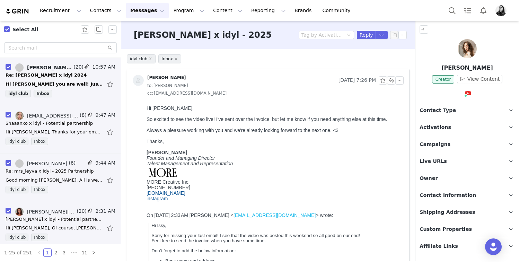
checkbox input "false"
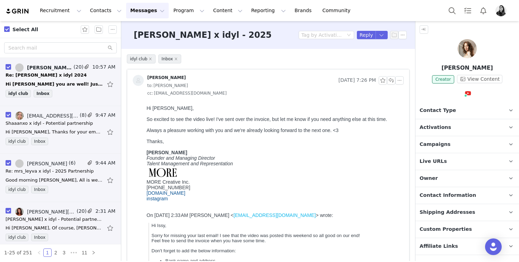
checkbox input "false"
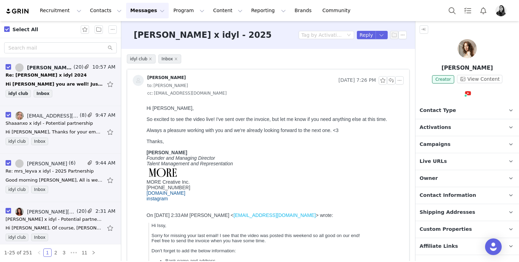
checkbox input "false"
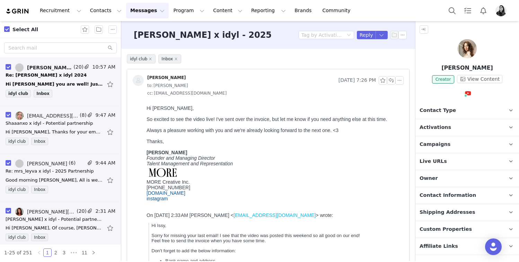
checkbox input "false"
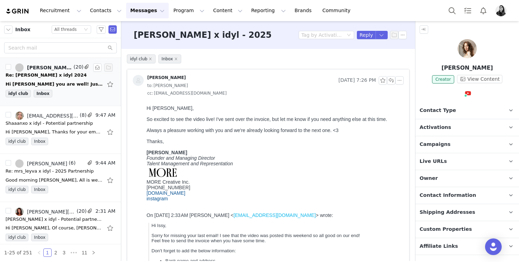
click at [42, 74] on div "Re: Cassie Thorpe x idyl 2024" at bounding box center [46, 75] width 81 height 7
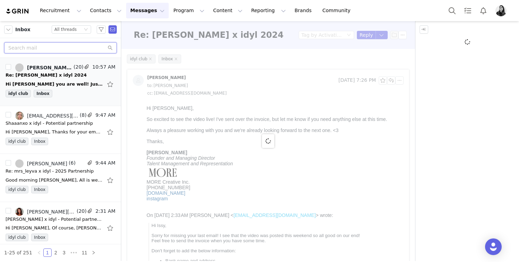
click at [46, 44] on input "text" at bounding box center [60, 47] width 113 height 11
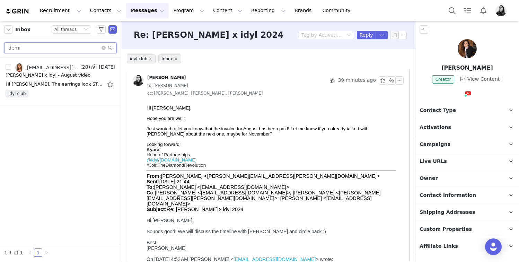
type input "demi"
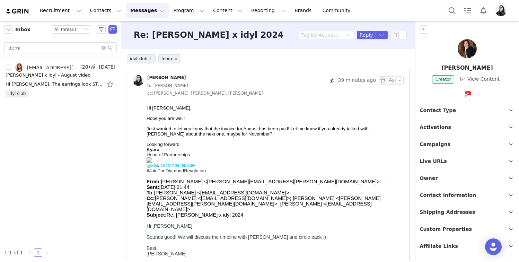
click at [51, 85] on div "Hi Demi, The earrings look STUNNING on you!! I'm happy you like them, and can't…" at bounding box center [54, 84] width 97 height 7
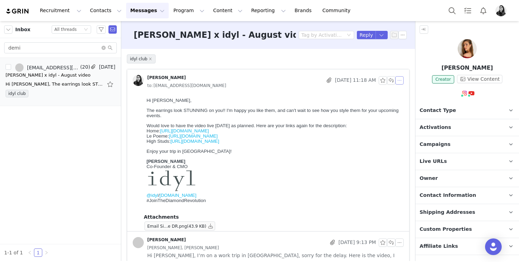
click at [397, 83] on button "button" at bounding box center [399, 80] width 8 height 8
click at [397, 89] on li "Reply All" at bounding box center [409, 92] width 29 height 11
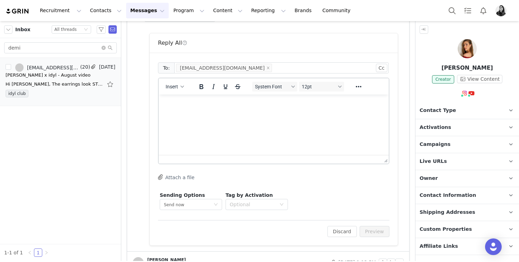
scroll to position [216, 0]
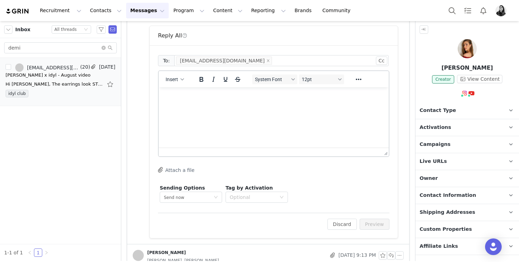
click at [224, 106] on html at bounding box center [274, 96] width 230 height 19
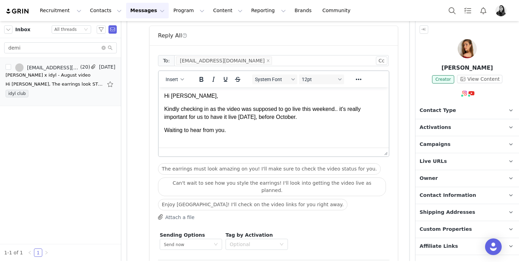
scroll to position [48, 0]
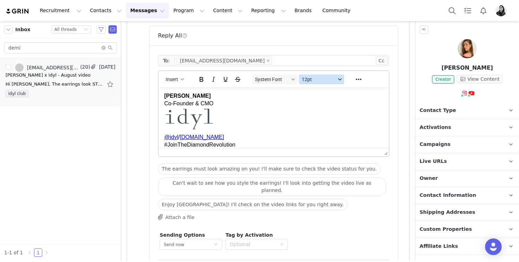
click at [320, 81] on span "12pt" at bounding box center [319, 80] width 34 height 6
click at [318, 94] on div "8pt" at bounding box center [330, 91] width 51 height 8
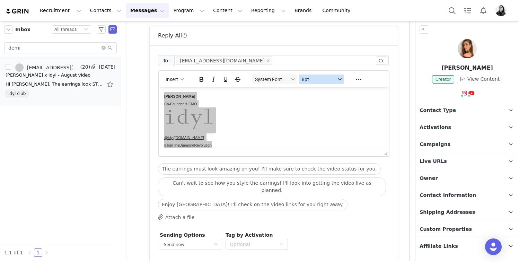
click at [318, 83] on button "8pt" at bounding box center [321, 79] width 45 height 10
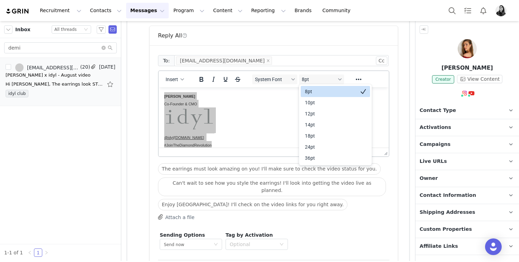
click at [310, 104] on div "10pt" at bounding box center [330, 102] width 51 height 8
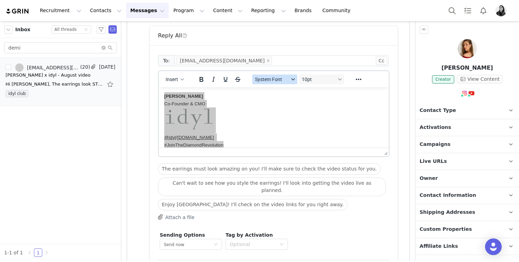
click at [284, 82] on button "System Font" at bounding box center [274, 79] width 45 height 10
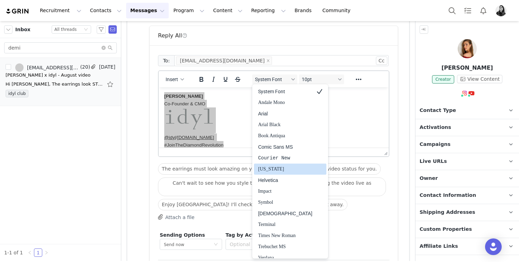
click at [282, 178] on div "Helvetica" at bounding box center [285, 180] width 54 height 8
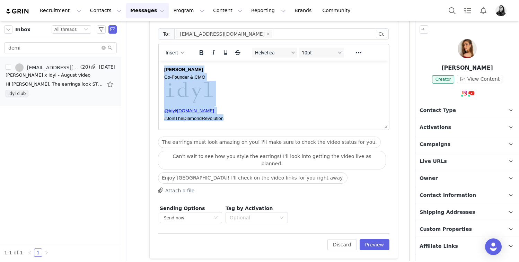
scroll to position [245, 0]
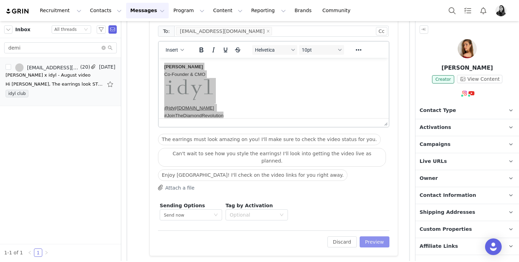
click at [370, 238] on button "Preview" at bounding box center [375, 241] width 30 height 11
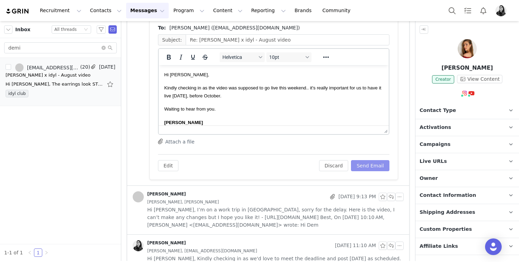
scroll to position [0, 0]
click at [374, 162] on button "Send Email" at bounding box center [370, 165] width 38 height 11
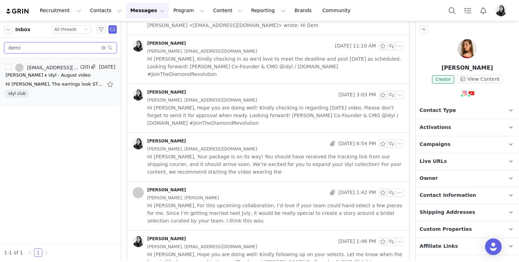
click at [59, 49] on input "demi" at bounding box center [60, 47] width 113 height 11
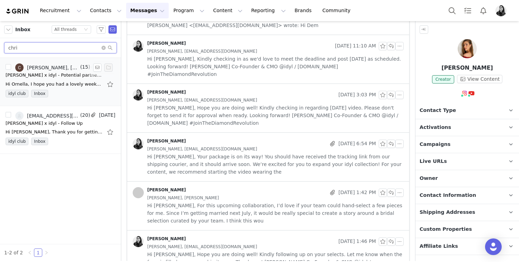
type input "chri"
click at [52, 69] on div "Christy Healey, Ornella Siso" at bounding box center [53, 68] width 52 height 6
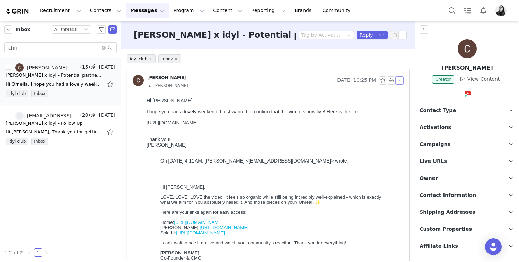
click at [402, 81] on button "button" at bounding box center [399, 80] width 8 height 8
click at [402, 93] on li "Reply All" at bounding box center [409, 92] width 29 height 11
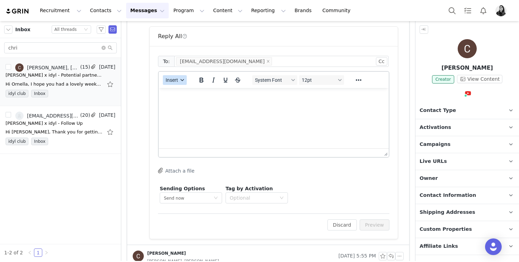
scroll to position [295, 0]
click at [176, 81] on button "Insert" at bounding box center [175, 79] width 24 height 10
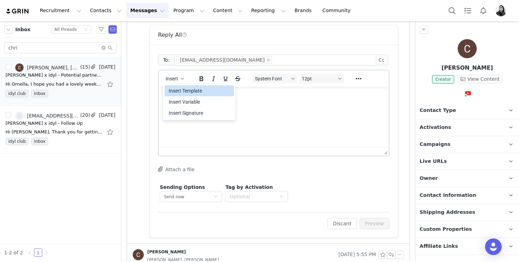
click at [176, 87] on div "Insert Template" at bounding box center [200, 91] width 62 height 8
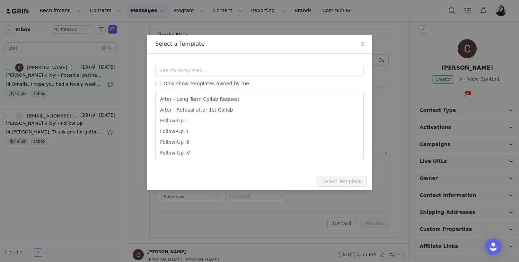
scroll to position [0, 0]
click at [174, 71] on input "text" at bounding box center [259, 70] width 209 height 11
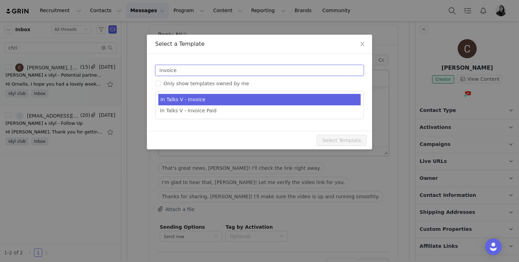
type input "invoice"
type input "[youtube_username] x idyl - Payment"
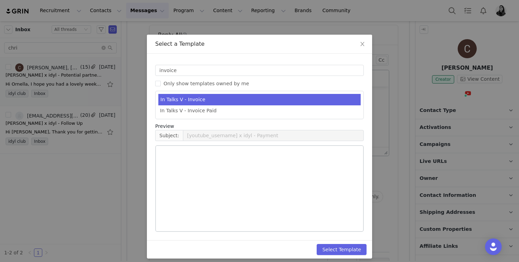
click at [196, 96] on li "In Talks V - Invoice" at bounding box center [259, 99] width 202 height 11
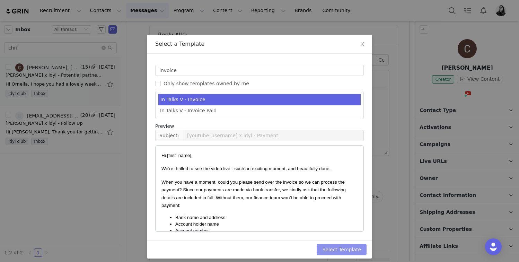
click at [345, 248] on button "Select Template" at bounding box center [342, 249] width 50 height 11
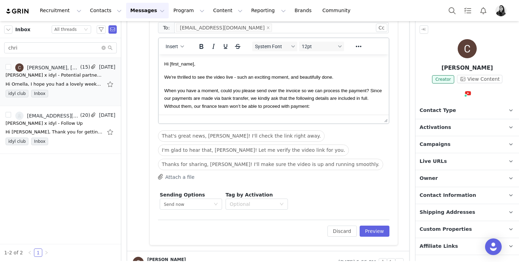
scroll to position [328, 0]
click at [375, 227] on button "Preview" at bounding box center [375, 230] width 30 height 11
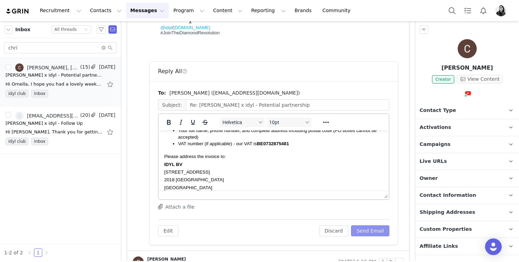
scroll to position [122, 0]
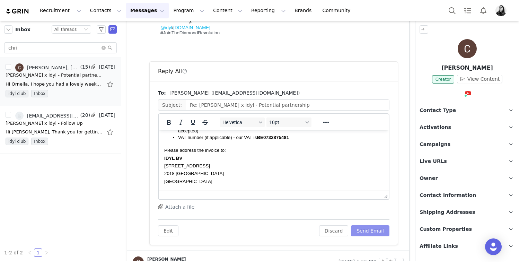
click at [369, 229] on button "Send Email" at bounding box center [370, 230] width 38 height 11
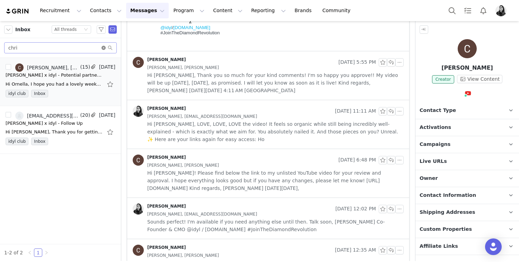
click at [103, 46] on icon "icon: close-circle" at bounding box center [103, 48] width 4 height 4
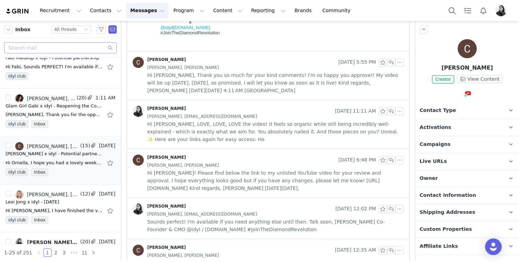
scroll to position [210, 0]
click at [60, 157] on div "Hi Ornella, I hope you had a lovely weekend! I just wanted to confirm that the …" at bounding box center [61, 162] width 110 height 11
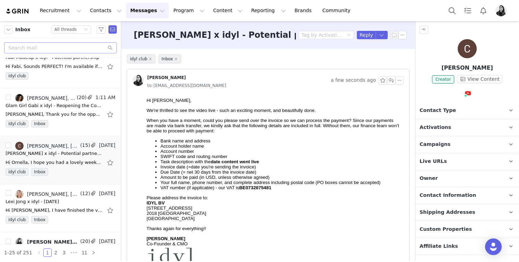
scroll to position [0, 0]
click at [58, 202] on div "Lexi Jong x idyl - October 2025" at bounding box center [33, 201] width 54 height 7
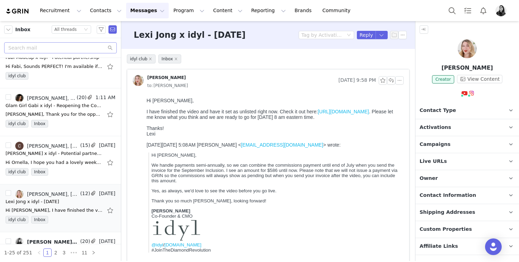
click at [333, 112] on link "https://youtu.be/ev9tCCSVKhw" at bounding box center [343, 112] width 51 height 6
click at [401, 79] on button "button" at bounding box center [399, 80] width 8 height 8
click at [401, 90] on li "Reply All" at bounding box center [409, 92] width 29 height 11
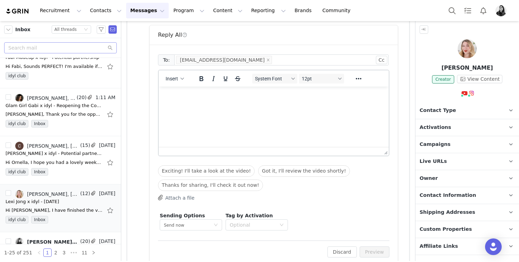
click at [178, 105] on html at bounding box center [274, 96] width 230 height 19
paste body "Rich Text Area. Press ALT-0 for help."
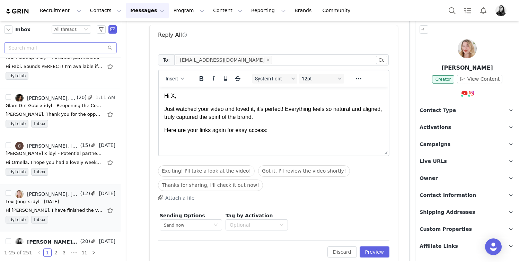
click at [175, 95] on p "Hi X," at bounding box center [273, 96] width 219 height 8
click at [280, 126] on body "Hi Lexi, Just watched your video and loved it, it’s perfect! Everything feels s…" at bounding box center [273, 113] width 219 height 42
click at [280, 128] on p "Here are your links again for easy access:" at bounding box center [273, 130] width 219 height 8
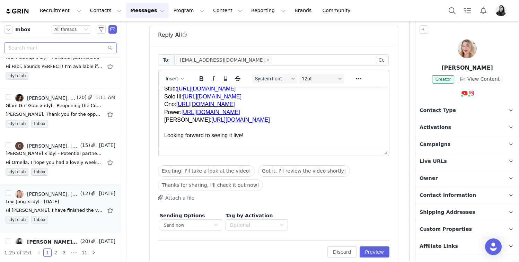
scroll to position [118, 0]
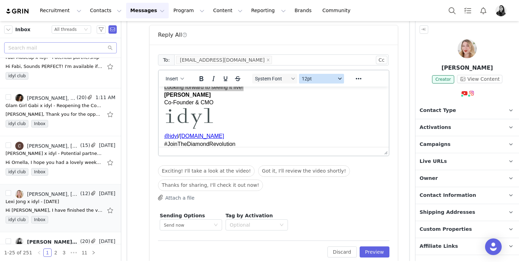
click at [324, 81] on button "12pt" at bounding box center [321, 79] width 45 height 10
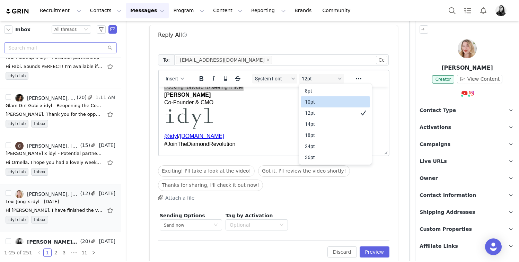
click at [322, 101] on div "10pt" at bounding box center [330, 102] width 51 height 8
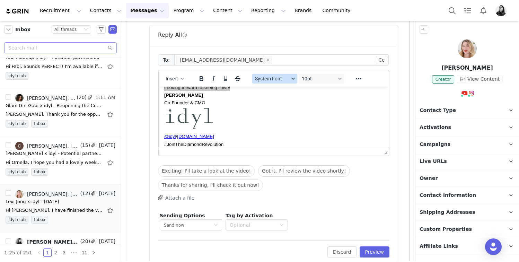
click at [284, 81] on span "System Font" at bounding box center [272, 79] width 34 height 6
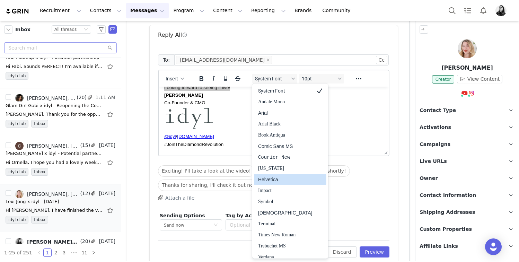
click at [283, 180] on div "Helvetica" at bounding box center [285, 179] width 54 height 8
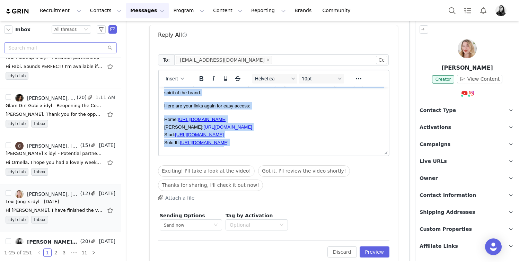
scroll to position [0, 0]
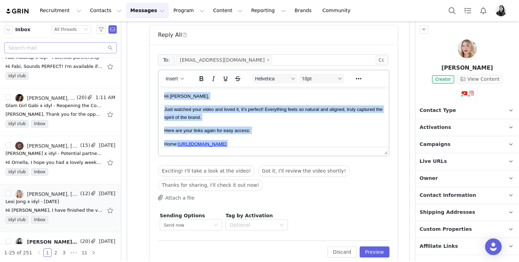
click at [294, 119] on p "Just watched your video and loved it, it’s perfect! Everything feels so natural…" at bounding box center [273, 113] width 219 height 16
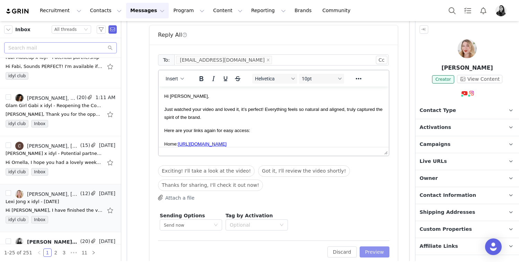
click at [374, 253] on button "Preview" at bounding box center [375, 251] width 30 height 11
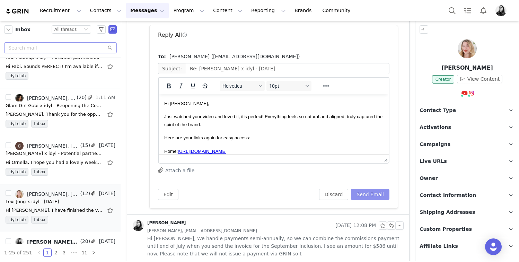
click at [372, 194] on button "Send Email" at bounding box center [370, 194] width 38 height 11
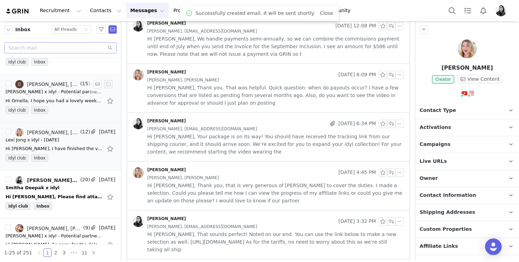
scroll to position [273, 0]
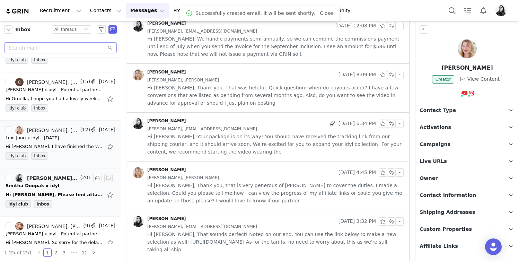
click at [63, 181] on link "Django Marsh, Eddie Pietzak, Ornella Siso, smitha@cesddigital.com" at bounding box center [46, 178] width 63 height 8
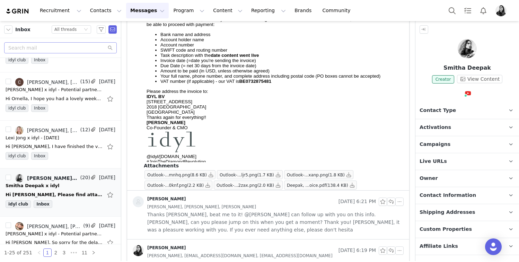
scroll to position [381, 0]
click at [324, 187] on span "Deepak, ...oice.pdf (138.4 KB)" at bounding box center [320, 183] width 73 height 9
click at [352, 185] on button "button" at bounding box center [352, 184] width 8 height 8
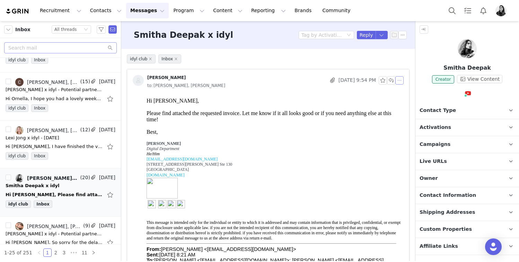
click at [400, 81] on button "button" at bounding box center [399, 80] width 8 height 8
click at [400, 90] on li "Reply All" at bounding box center [409, 92] width 29 height 11
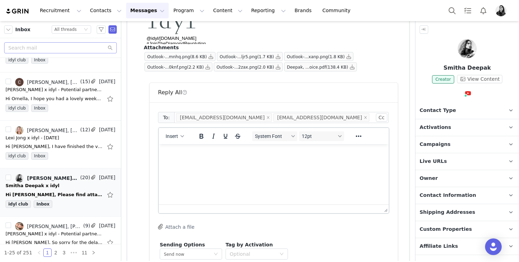
scroll to position [529, 0]
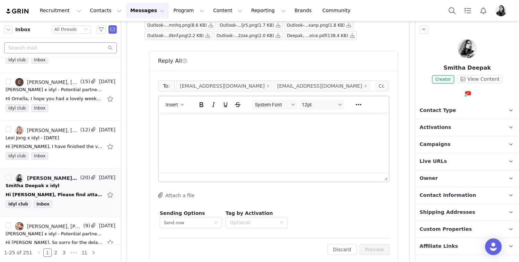
click at [230, 131] on html at bounding box center [274, 122] width 230 height 19
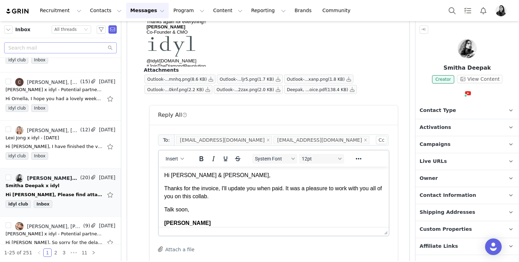
scroll to position [48, 0]
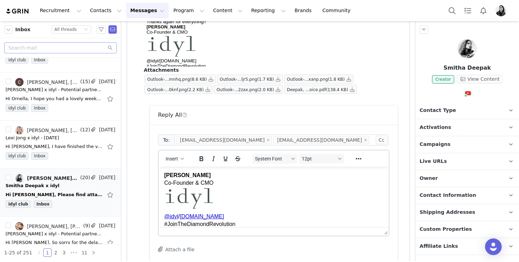
click at [322, 151] on div "Insert System Font 12pt To open the popup, press Shift+Enter To open the popup,…" at bounding box center [274, 158] width 230 height 16
click at [320, 157] on span "12pt" at bounding box center [319, 159] width 34 height 6
click at [317, 178] on div "10pt" at bounding box center [330, 182] width 51 height 8
click at [284, 159] on span "System Font" at bounding box center [272, 159] width 34 height 6
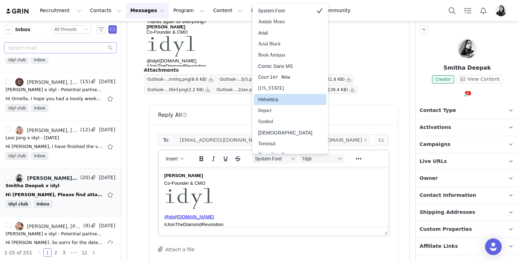
click at [279, 103] on div "Helvetica" at bounding box center [285, 99] width 54 height 8
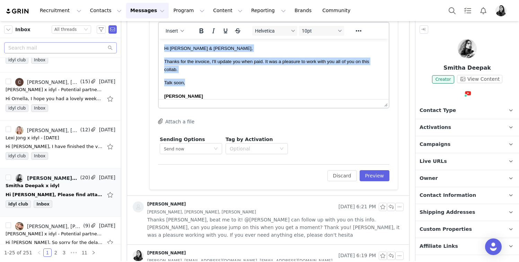
scroll to position [604, 0]
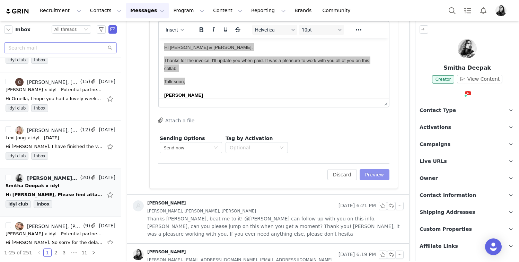
click at [373, 180] on div "To: epietzak@cesdtalent.com dmarsh@cesdtalent.com Cc Cc: Insert Helvetica 10pt …" at bounding box center [274, 92] width 248 height 193
click at [372, 171] on button "Preview" at bounding box center [375, 174] width 30 height 11
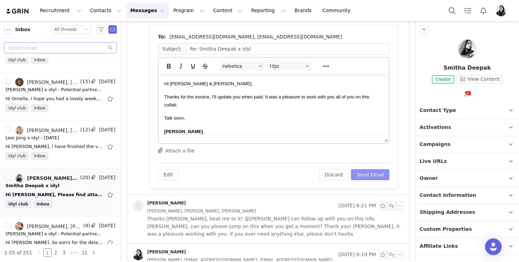
scroll to position [0, 0]
click at [372, 171] on button "Send Email" at bounding box center [370, 174] width 38 height 11
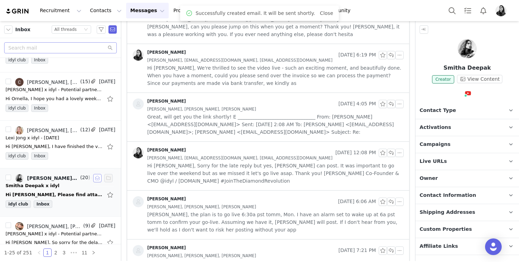
click at [96, 178] on button "button" at bounding box center [97, 178] width 8 height 8
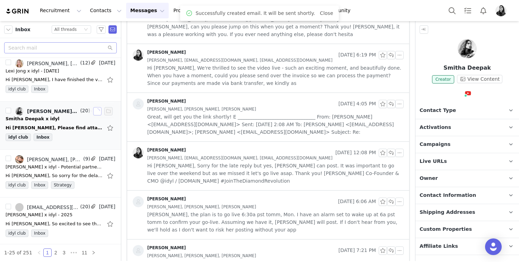
scroll to position [341, 0]
click at [70, 139] on div "idyl club Inbox" at bounding box center [61, 138] width 110 height 10
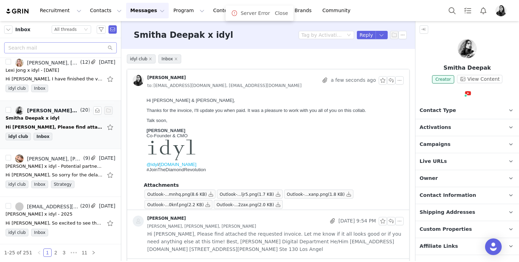
scroll to position [0, 0]
click at [60, 164] on div "[PERSON_NAME] x idyl - Potential partnership" at bounding box center [54, 166] width 97 height 7
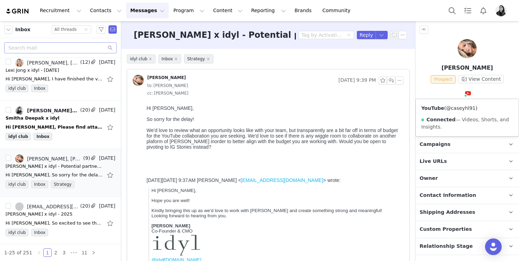
click at [457, 109] on link "@caseyhl91" at bounding box center [460, 108] width 29 height 6
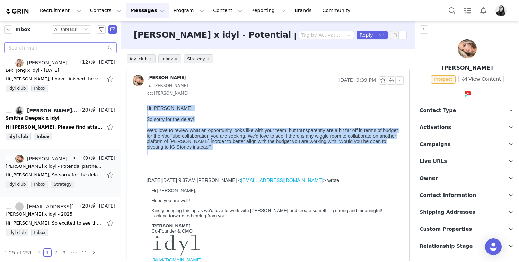
drag, startPoint x: 224, startPoint y: 158, endPoint x: 142, endPoint y: 109, distance: 95.6
click at [144, 109] on html "Hi Ornella, So sorry for the delay! We'd love to review what an opportunity loo…" at bounding box center [274, 238] width 260 height 271
copy div "Hi Ornella, So sorry for the delay! We'd love to review what an opportunity loo…"
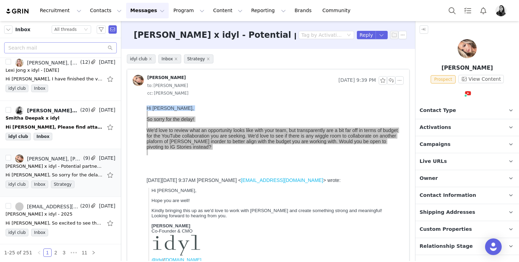
click at [405, 79] on div "Casey Holmes Sep 29, 2025 9:39 PM to: Ornella Siso cc: Raegan Levias" at bounding box center [268, 85] width 282 height 33
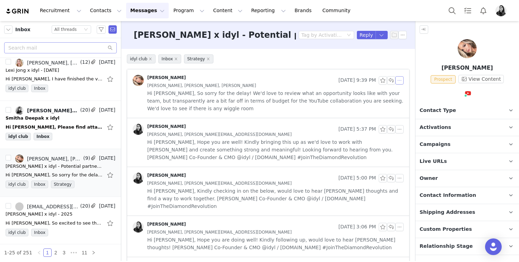
click at [403, 79] on button "button" at bounding box center [399, 80] width 8 height 8
click at [312, 135] on div "Casey Holmes, olivia@trend-mgmt.com" at bounding box center [275, 135] width 256 height 8
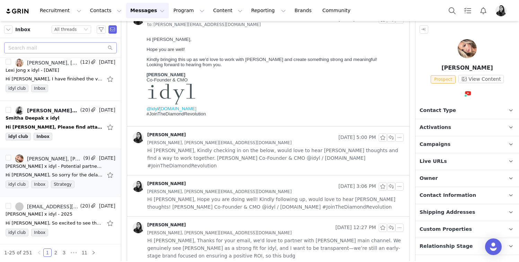
scroll to position [110, 0]
click at [273, 155] on span "Hi Olivia, Kindly checking in on the below, would love to hear Casey's thoughts…" at bounding box center [275, 157] width 256 height 23
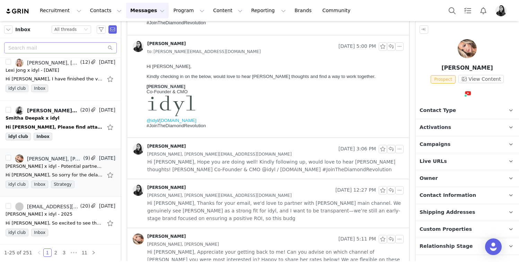
scroll to position [202, 0]
click at [264, 162] on span "Hi Olivia, Hope you are doing well! Kindly following up, would love to hear Cas…" at bounding box center [275, 164] width 256 height 15
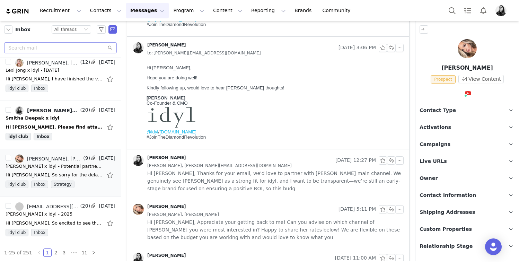
scroll to position [307, 0]
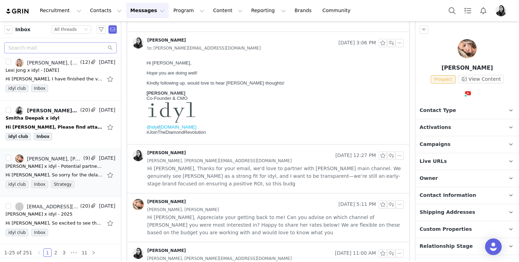
click at [253, 174] on span "Hi Olivia, Thanks for your email, we'd love to partner with Casey's main channe…" at bounding box center [275, 176] width 256 height 23
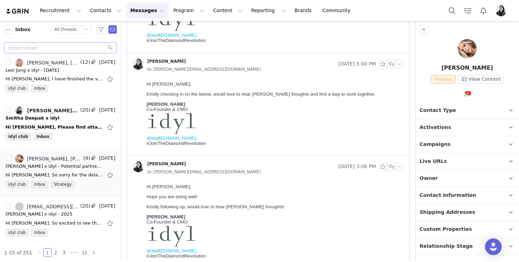
scroll to position [0, 0]
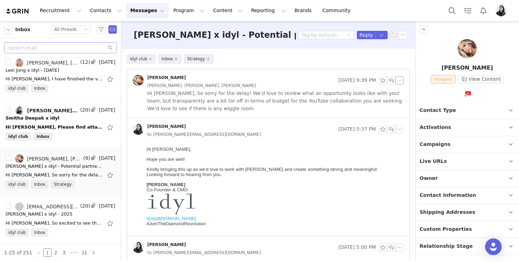
click at [398, 80] on button "button" at bounding box center [399, 80] width 8 height 8
click at [398, 88] on li "Reply All" at bounding box center [409, 92] width 29 height 11
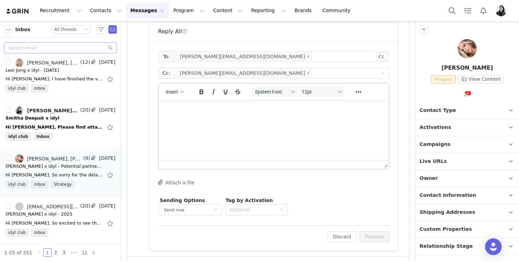
scroll to position [368, 0]
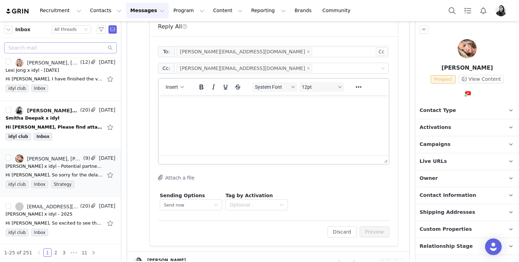
click at [174, 95] on html at bounding box center [274, 104] width 230 height 19
click at [174, 92] on div "Insert" at bounding box center [175, 87] width 33 height 14
click at [175, 88] on span "Insert" at bounding box center [172, 87] width 12 height 6
click at [175, 94] on div "Insert Template" at bounding box center [199, 99] width 69 height 11
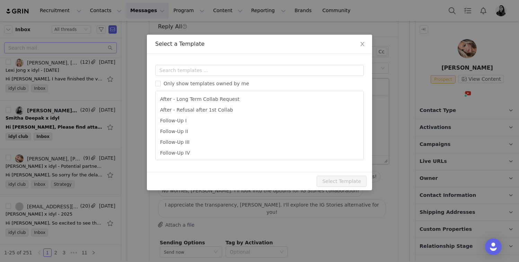
scroll to position [0, 0]
click at [177, 72] on input "text" at bounding box center [259, 70] width 209 height 11
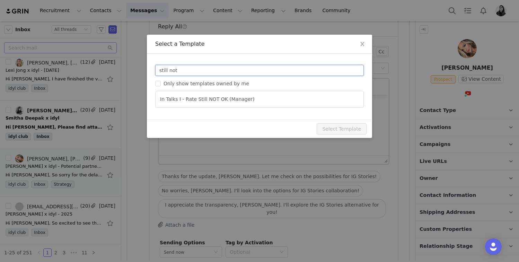
type input "still not"
type input "[youtube_username] x idyl - Potential Partnership"
click at [219, 93] on ul "In Talks I - Rate Still NOT OK (Manager)" at bounding box center [259, 99] width 209 height 17
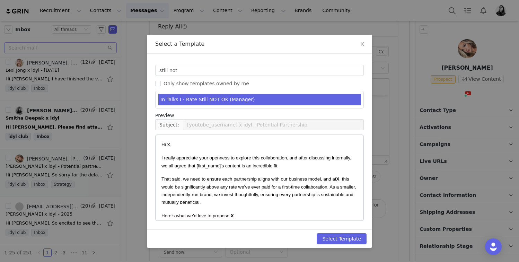
click at [334, 227] on div "Templates still not Only show templates owned by me In Talks I - Rate Still NOT…" at bounding box center [259, 142] width 225 height 176
click at [334, 236] on button "Select Template" at bounding box center [342, 238] width 50 height 11
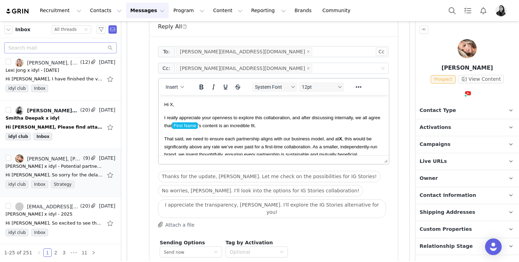
click at [175, 107] on p "Hi X," at bounding box center [273, 104] width 219 height 8
click at [174, 107] on span "Hi X," at bounding box center [169, 104] width 10 height 5
click at [174, 106] on span "Hi X," at bounding box center [169, 104] width 10 height 5
click at [173, 105] on span "Hi X," at bounding box center [169, 104] width 10 height 5
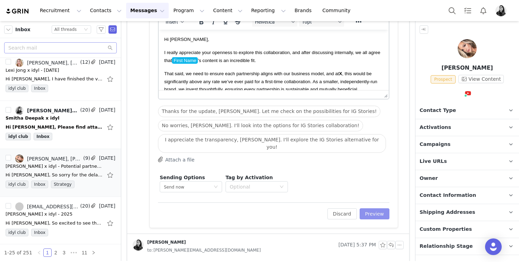
click at [368, 208] on button "Preview" at bounding box center [375, 213] width 30 height 11
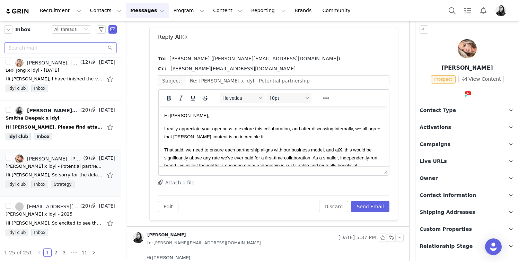
click at [253, 137] on p "I really appreciate your openness to explore this collaboration, and after disc…" at bounding box center [273, 133] width 219 height 16
drag, startPoint x: 246, startPoint y: 138, endPoint x: 320, endPoint y: 138, distance: 74.8
click at [320, 138] on p "I really appreciate your openness to explore this collaboration, and after disc…" at bounding box center [273, 133] width 219 height 16
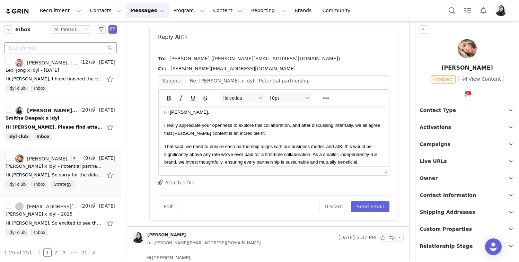
scroll to position [4, 0]
click at [344, 148] on span "That said, we need to ensure each partnership aligns with our business model, a…" at bounding box center [270, 153] width 213 height 21
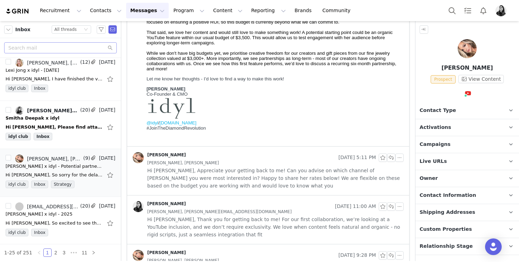
scroll to position [1038, 0]
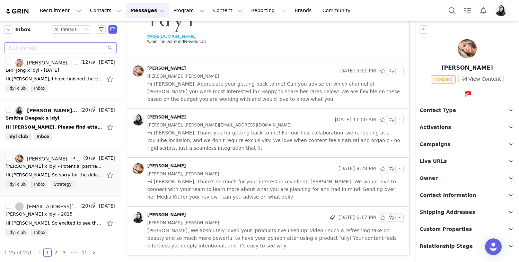
click at [266, 189] on span "Hi Ornella, Thanks so much for your interest in my client, Casey Holmes! We wou…" at bounding box center [275, 189] width 256 height 23
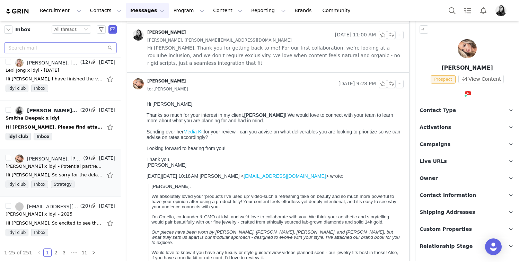
scroll to position [1024, 0]
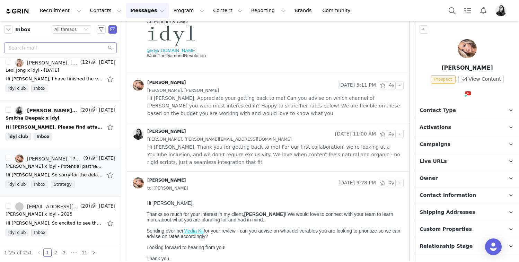
click at [223, 152] on span "Hi Olivia, Thank you for getting back to me! For our first collaboration, we’re…" at bounding box center [275, 154] width 256 height 23
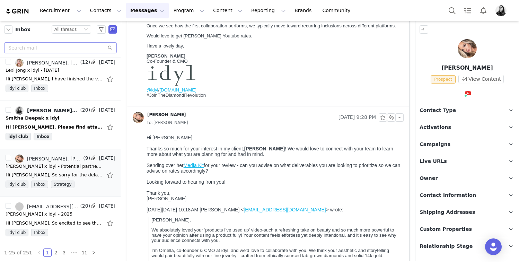
scroll to position [1250, 0]
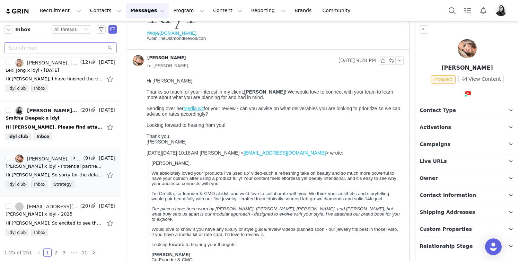
click at [197, 108] on span "Media Kit" at bounding box center [194, 109] width 20 height 6
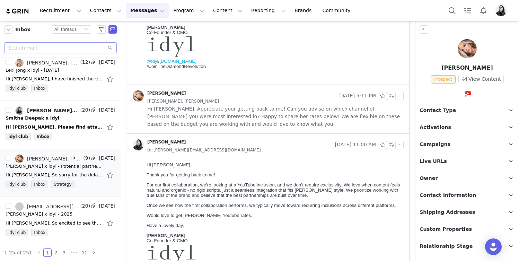
scroll to position [1000, 0]
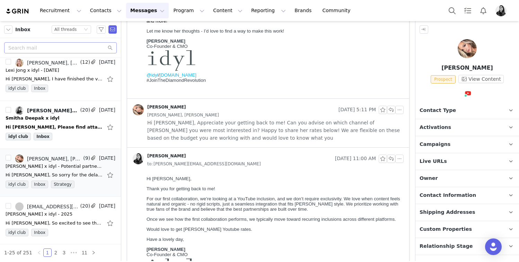
click at [222, 123] on span "Hi Ornella, Appreciate your getting back to me! Can you advise on which channel…" at bounding box center [275, 130] width 256 height 23
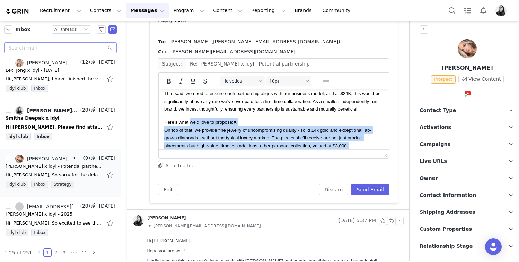
scroll to position [34, 0]
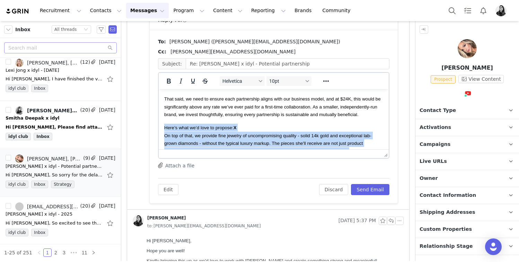
drag, startPoint x: 192, startPoint y: 130, endPoint x: 163, endPoint y: 124, distance: 29.8
click at [163, 124] on html "Hi Olivia, I really appreciate your openness to explore this collaboration, and…" at bounding box center [274, 160] width 230 height 210
copy body "Here’s what we’d love to propose: X On top of that, we provide fine jewelry of …"
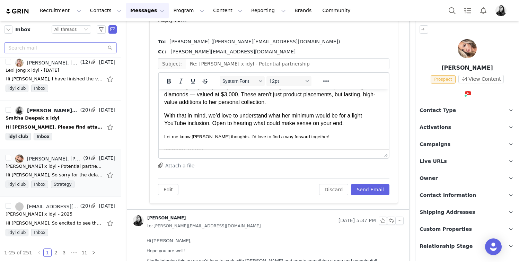
scroll to position [78, 0]
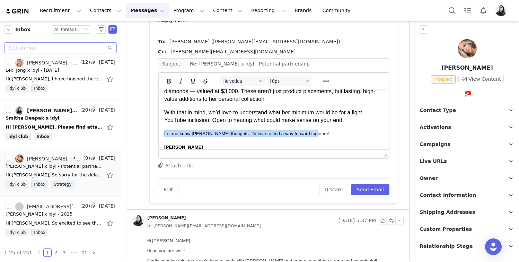
drag, startPoint x: 308, startPoint y: 131, endPoint x: 155, endPoint y: 128, distance: 153.5
click at [159, 128] on html "Hi Olivia, I really appreciate your openness to explore this collaboration, and…" at bounding box center [274, 108] width 230 height 194
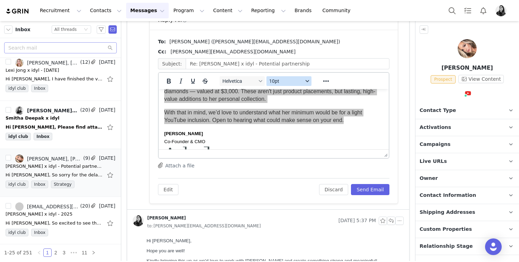
click at [280, 80] on span "10pt" at bounding box center [286, 81] width 34 height 6
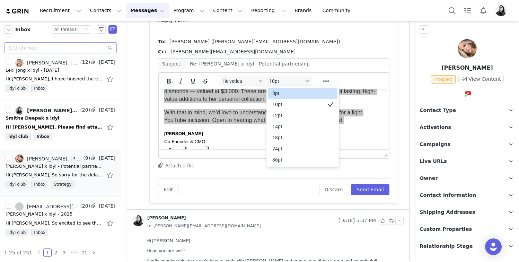
click at [278, 99] on div "10pt" at bounding box center [302, 104] width 69 height 11
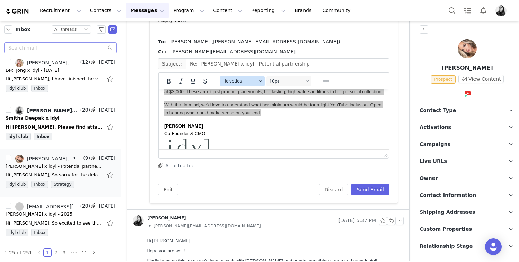
click at [252, 85] on button "Helvetica" at bounding box center [242, 81] width 45 height 10
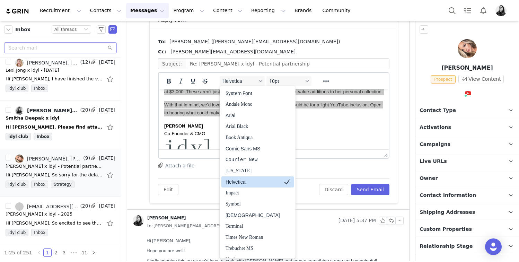
click at [247, 181] on div "Helvetica" at bounding box center [252, 182] width 54 height 8
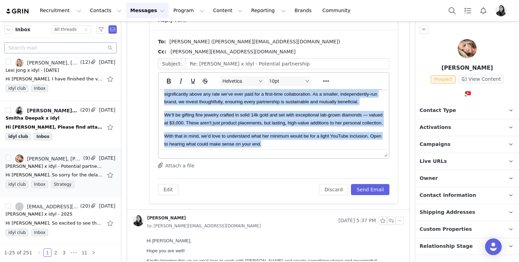
scroll to position [43, 0]
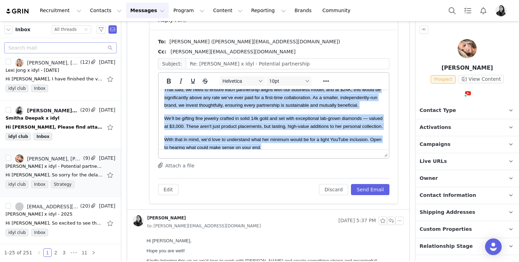
click at [366, 117] on span "We’ll be gifting fine jewelry crafted in solid 14k gold and set with exceptiona…" at bounding box center [273, 122] width 219 height 13
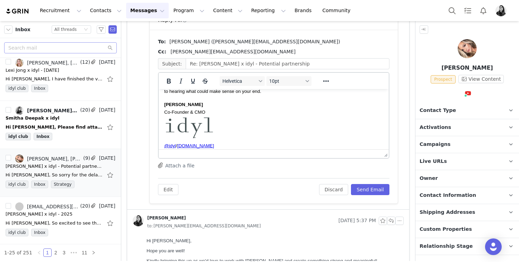
scroll to position [113, 0]
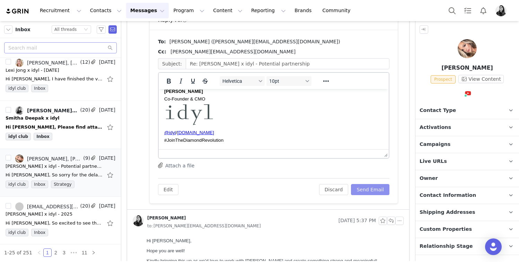
click at [370, 191] on button "Send Email" at bounding box center [370, 189] width 38 height 11
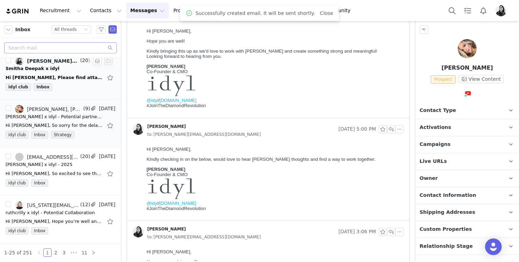
scroll to position [395, 0]
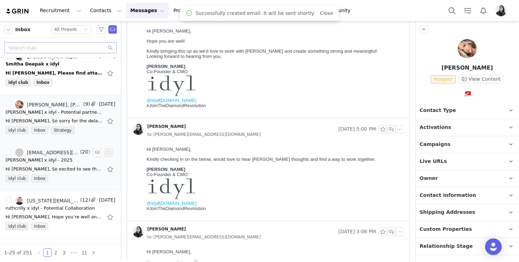
click at [56, 166] on div "Hi Ornella, So excited to see the video live! I've sent over the invoice, but l…" at bounding box center [54, 169] width 97 height 7
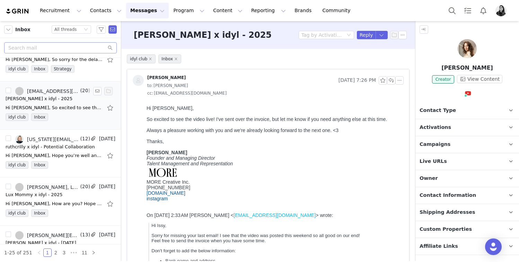
scroll to position [468, 0]
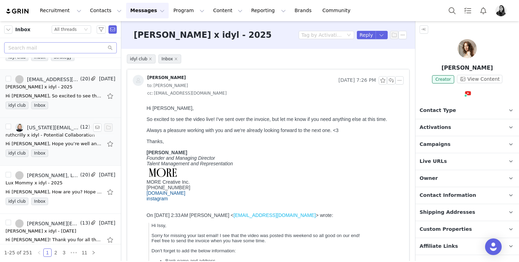
click at [81, 144] on div "Hi Ornella, Hope you’re well and had a great weekend? Thanks so much for checki…" at bounding box center [54, 143] width 97 height 7
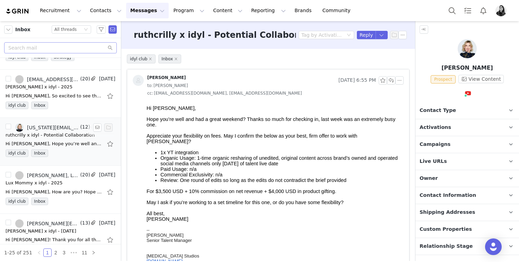
scroll to position [0, 0]
click at [401, 82] on button "button" at bounding box center [399, 80] width 8 height 8
click at [401, 89] on li "Reply All" at bounding box center [409, 92] width 29 height 11
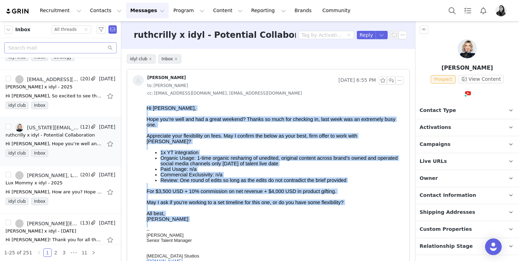
drag, startPoint x: 171, startPoint y: 226, endPoint x: 145, endPoint y: 99, distance: 130.2
copy body "Hi Ornella, Hope you’re well and had a great weekend? Thanks so much for checki…"
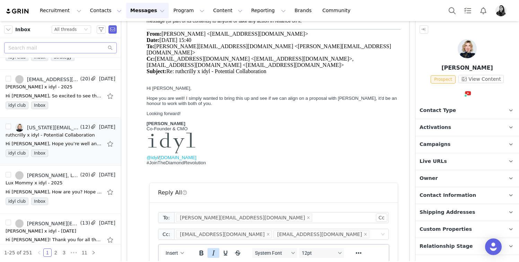
scroll to position [416, 0]
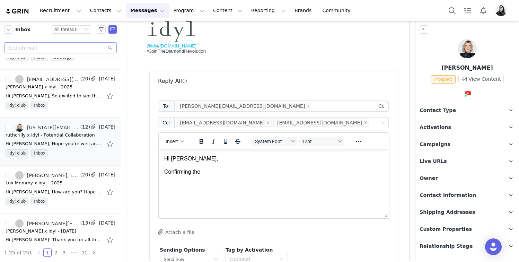
drag, startPoint x: 197, startPoint y: 173, endPoint x: 158, endPoint y: 173, distance: 38.8
click at [159, 173] on html "Hi Lorna, Confirming the" at bounding box center [274, 165] width 230 height 32
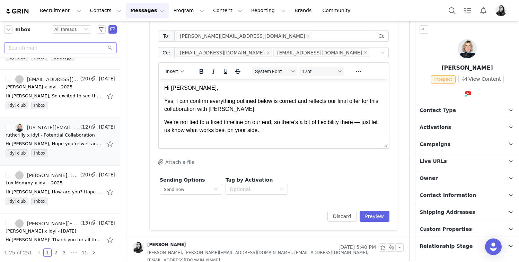
scroll to position [0, 0]
drag, startPoint x: 301, startPoint y: 103, endPoint x: 301, endPoint y: 109, distance: 6.2
click at [301, 109] on p "Yes, I can confirm everything outlined below is correct and reflects our final …" at bounding box center [273, 106] width 219 height 16
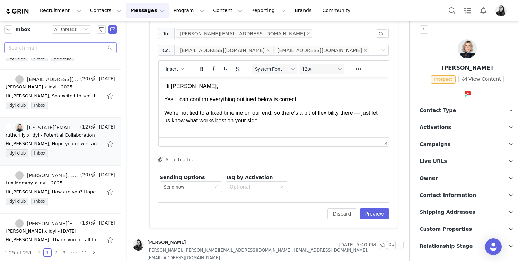
scroll to position [486, 0]
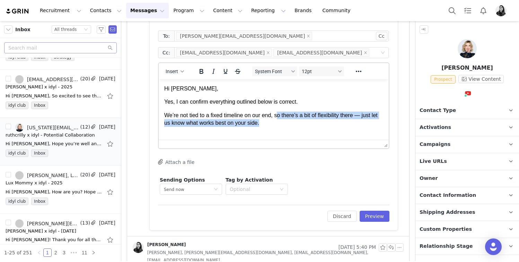
drag, startPoint x: 269, startPoint y: 124, endPoint x: 279, endPoint y: 119, distance: 10.5
click at [279, 119] on p "We’re not tied to a fixed timeline on our end, so there’s a bit of flexibility …" at bounding box center [273, 120] width 219 height 16
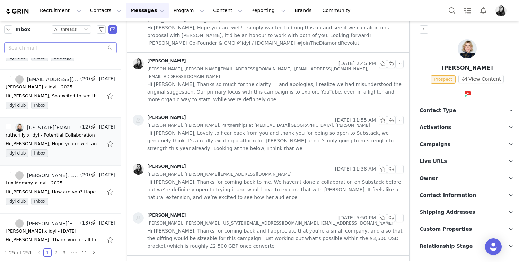
scroll to position [742, 0]
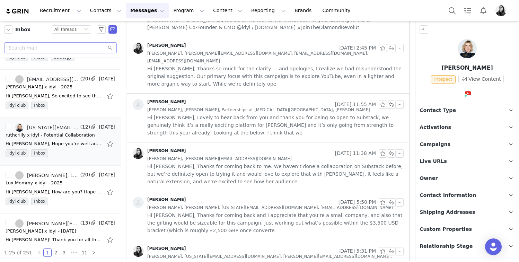
click at [238, 106] on span "Ruth Crilly, Ornella Siso, Partnerships at Dopamine Studios, Lola Mashensky" at bounding box center [258, 110] width 223 height 8
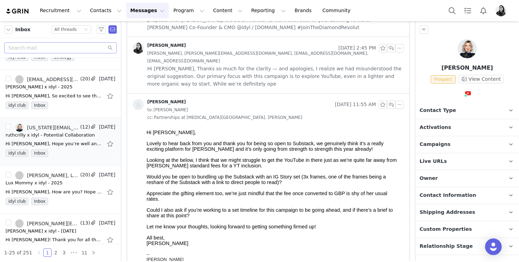
scroll to position [0, 0]
click at [246, 65] on span "Hi Lorna, Thanks so much for the clarity — and apologies, I realize we had misu…" at bounding box center [275, 76] width 256 height 23
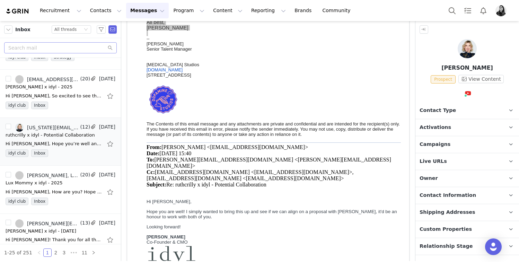
scroll to position [65, 0]
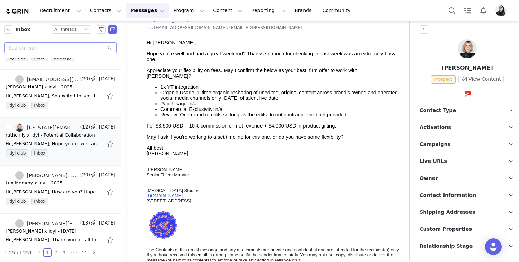
click at [340, 172] on div "Lorna Colwill" at bounding box center [274, 169] width 254 height 5
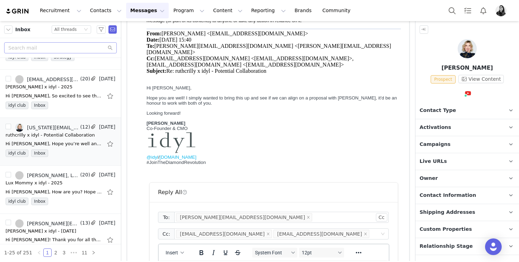
scroll to position [450, 0]
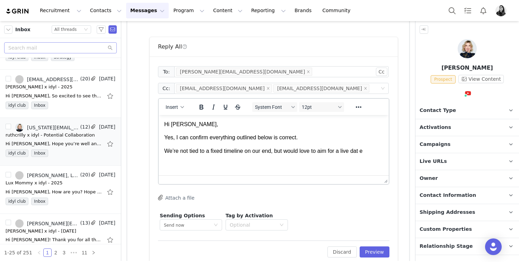
click at [368, 150] on p "We’re not tied to a fixed timeline on our end, but would love to aim for a live…" at bounding box center [273, 151] width 219 height 8
drag, startPoint x: 381, startPoint y: 181, endPoint x: 378, endPoint y: 196, distance: 15.2
click at [378, 196] on div "To: lorna@dopaminestudios.co.uk Cc Cc: partnerships@dopaminestudios.co.uk lola@…" at bounding box center [273, 148] width 231 height 167
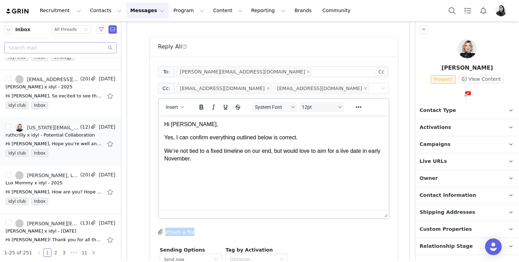
drag, startPoint x: 383, startPoint y: 180, endPoint x: 377, endPoint y: 221, distance: 41.7
click at [274, 168] on html "Hi Lorna, Yes, I can confirm everything outlined below is correct. We’re not ti…" at bounding box center [274, 141] width 230 height 53
click at [220, 160] on p "We’re not tied to a fixed timeline on our end, but would love to aim for a live…" at bounding box center [273, 155] width 219 height 16
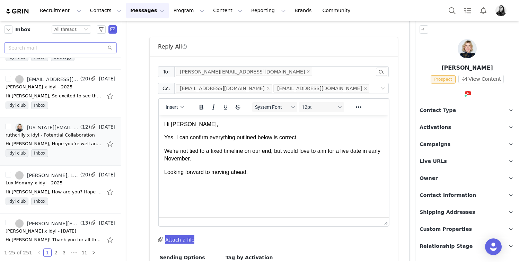
scroll to position [20, 0]
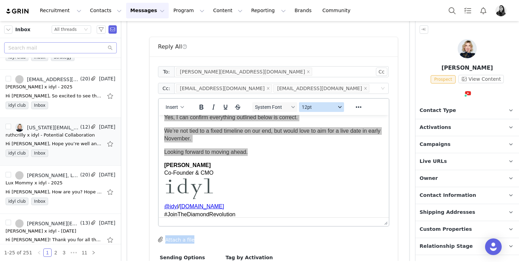
click at [322, 105] on span "12pt" at bounding box center [319, 107] width 34 height 6
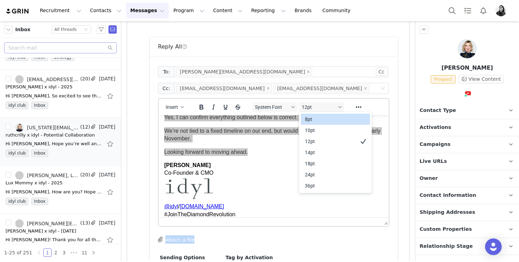
drag, startPoint x: 314, startPoint y: 123, endPoint x: 313, endPoint y: 129, distance: 5.9
click at [313, 129] on div "8pt 10pt 12pt 14pt 18pt 24pt 36pt" at bounding box center [335, 152] width 69 height 80
click at [313, 129] on div "10pt" at bounding box center [330, 130] width 51 height 8
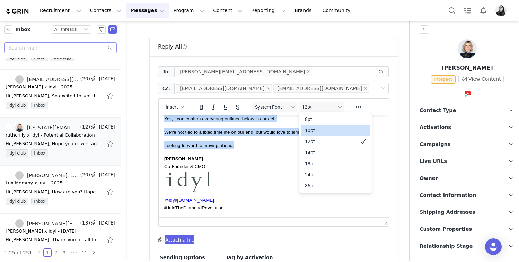
scroll to position [18, 0]
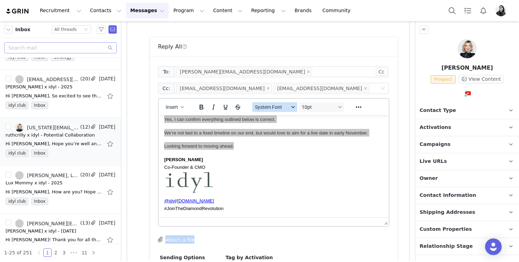
click at [273, 108] on span "System Font" at bounding box center [272, 107] width 34 height 6
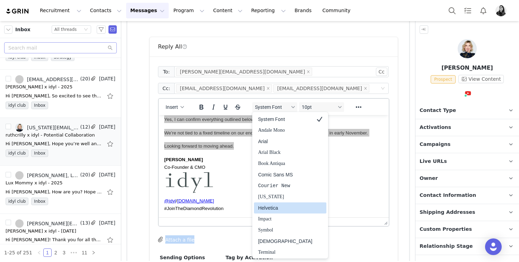
click at [271, 208] on div "Helvetica" at bounding box center [285, 208] width 54 height 8
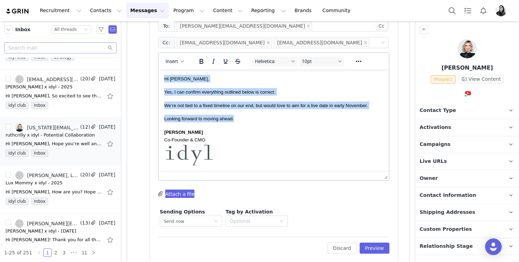
scroll to position [515, 0]
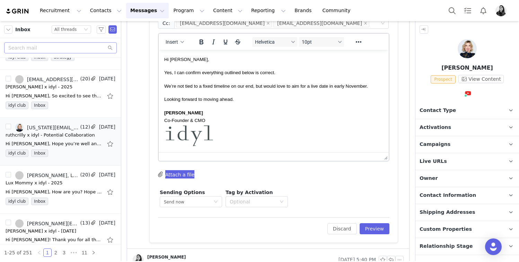
click at [173, 87] on span "We’re not tied to a fixed timeline on our end, but would love to aim for a live…" at bounding box center [266, 85] width 204 height 5
click at [165, 86] on span "We’re not tied to a fixed timeline on our end, but would love to aim for a live…" at bounding box center [266, 85] width 204 height 5
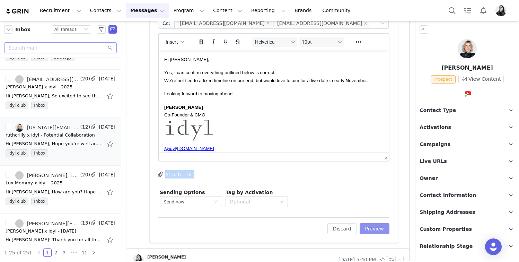
click at [374, 228] on button "Preview" at bounding box center [375, 228] width 30 height 11
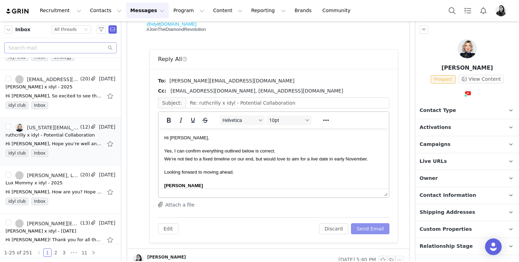
scroll to position [0, 0]
click at [372, 224] on button "Send Email" at bounding box center [370, 228] width 38 height 11
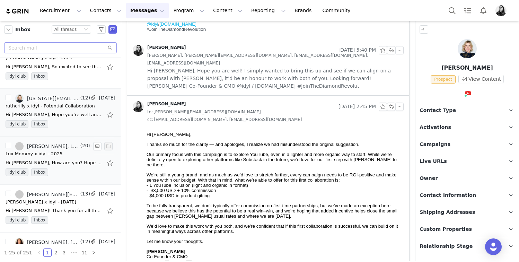
scroll to position [506, 0]
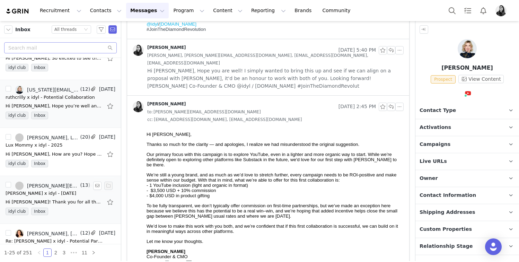
click at [67, 201] on div "Hi Ornella! Thank you for all the great information. I have taken note and will…" at bounding box center [54, 201] width 97 height 7
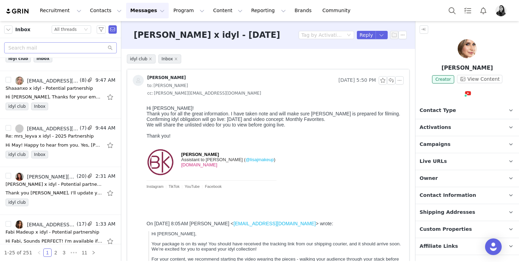
scroll to position [0, 0]
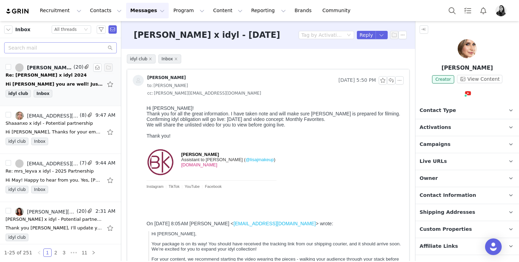
click at [64, 90] on div "idyl club Inbox" at bounding box center [61, 95] width 110 height 10
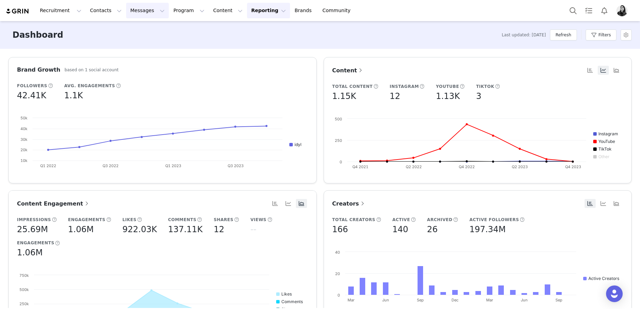
click at [131, 9] on button "Messages Messages" at bounding box center [147, 11] width 43 height 16
click at [102, 10] on button "Contacts Contacts" at bounding box center [106, 11] width 40 height 16
click at [101, 44] on p "Prospects" at bounding box center [98, 43] width 23 height 7
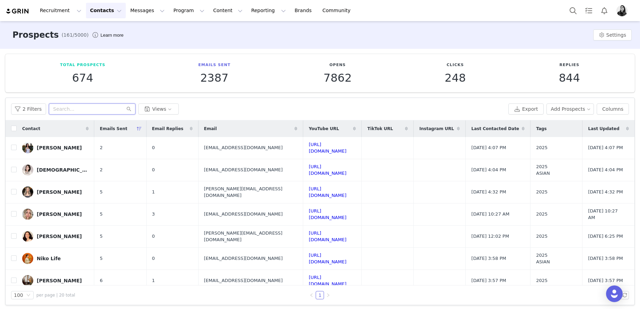
click at [65, 108] on input "text" at bounding box center [92, 109] width 87 height 11
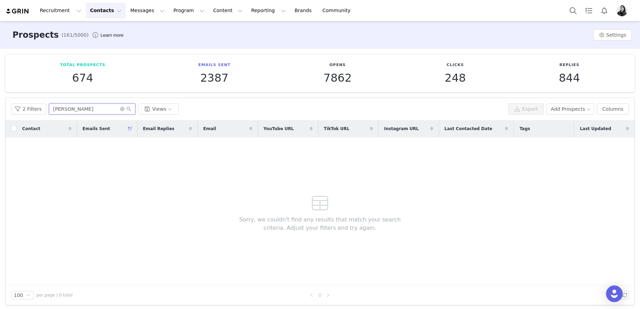
click at [66, 106] on input "tina" at bounding box center [92, 109] width 87 height 11
type input "tina"
click at [571, 11] on button "Search" at bounding box center [572, 11] width 15 height 16
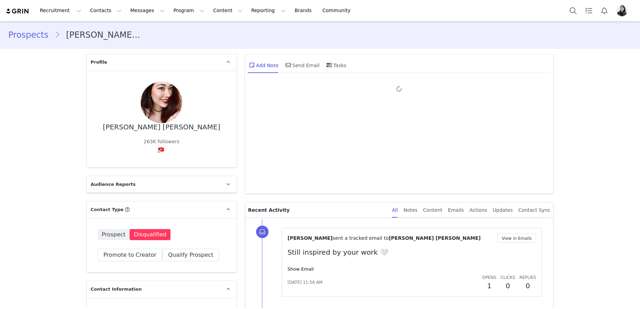
type input "+1 ([GEOGRAPHIC_DATA])"
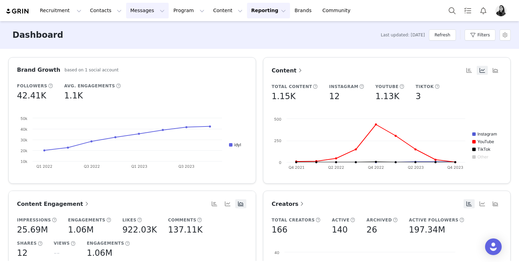
click at [145, 16] on button "Messages Messages" at bounding box center [147, 11] width 43 height 16
click at [142, 43] on div "Inbox" at bounding box center [146, 43] width 46 height 7
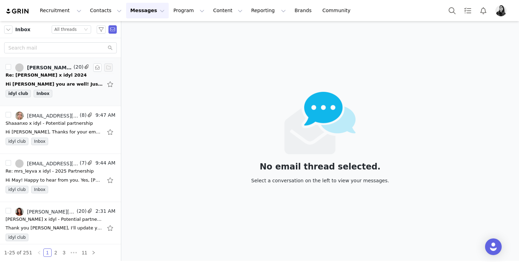
click at [65, 90] on div "idyl club Inbox" at bounding box center [61, 95] width 110 height 10
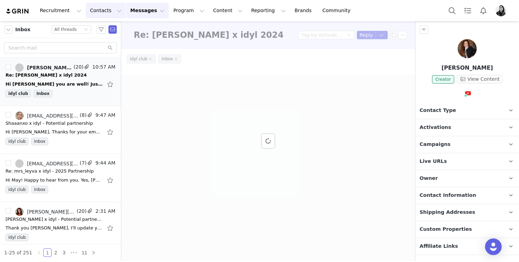
click at [99, 12] on button "Contacts Contacts" at bounding box center [106, 11] width 40 height 16
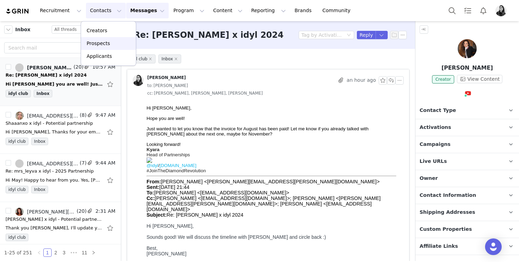
click at [99, 40] on p "Prospects" at bounding box center [98, 43] width 23 height 7
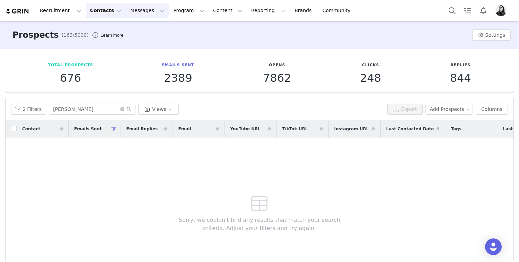
click at [135, 15] on button "Messages Messages" at bounding box center [147, 11] width 43 height 16
click at [134, 45] on p "Inbox" at bounding box center [130, 43] width 13 height 7
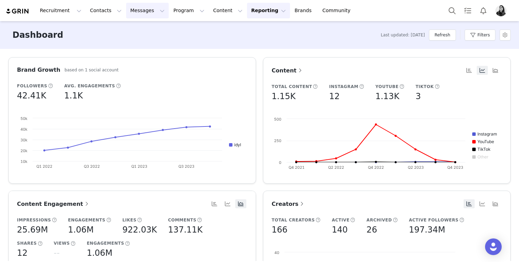
click at [138, 7] on button "Messages Messages" at bounding box center [147, 11] width 43 height 16
click at [140, 45] on div "Inbox" at bounding box center [146, 43] width 46 height 7
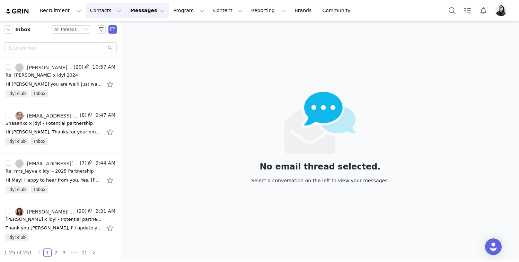
click at [99, 11] on button "Contacts Contacts" at bounding box center [106, 11] width 40 height 16
click at [100, 38] on link "Prospects" at bounding box center [108, 43] width 55 height 13
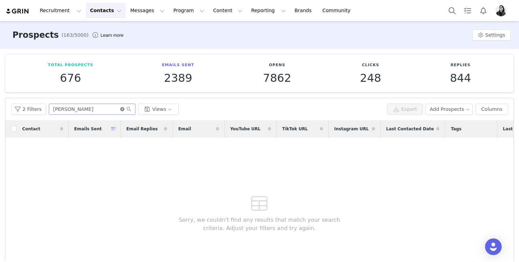
click at [120, 109] on icon "icon: close-circle" at bounding box center [122, 109] width 4 height 4
click at [14, 104] on button "2 Filters" at bounding box center [28, 109] width 35 height 11
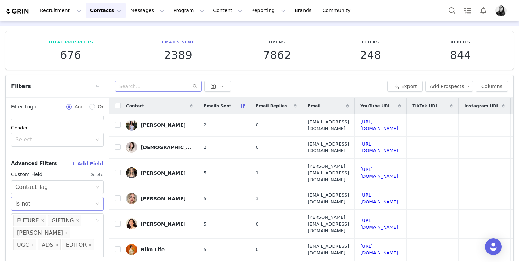
scroll to position [24, 0]
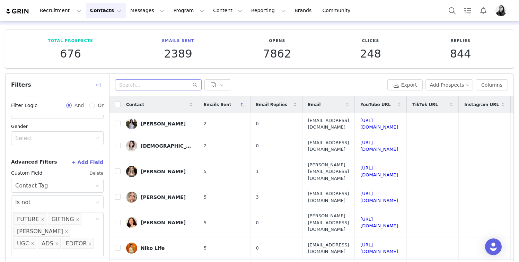
click at [97, 82] on button "button" at bounding box center [97, 84] width 11 height 11
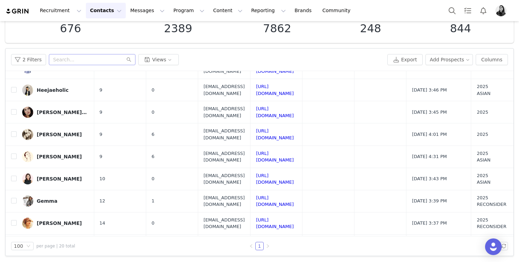
scroll to position [0, 0]
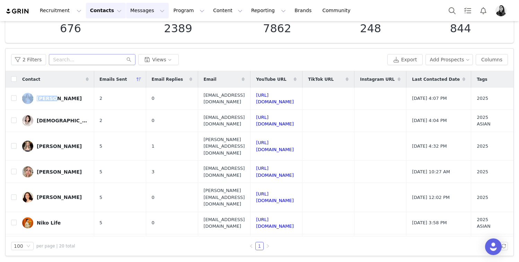
click at [143, 11] on button "Messages Messages" at bounding box center [147, 11] width 43 height 16
click at [132, 40] on p "Inbox" at bounding box center [130, 43] width 13 height 7
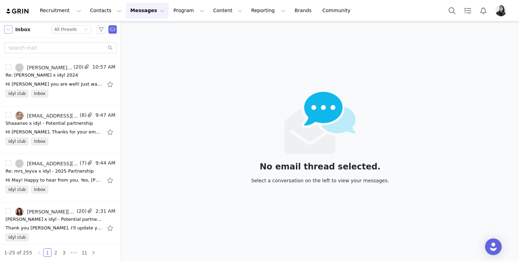
click at [7, 28] on button "button" at bounding box center [8, 29] width 8 height 8
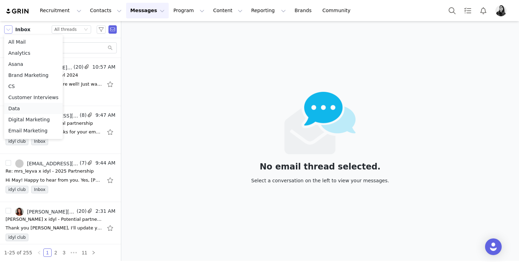
scroll to position [220, 0]
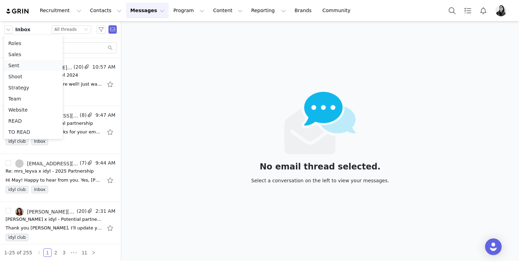
click at [18, 65] on li "Sent" at bounding box center [33, 65] width 59 height 11
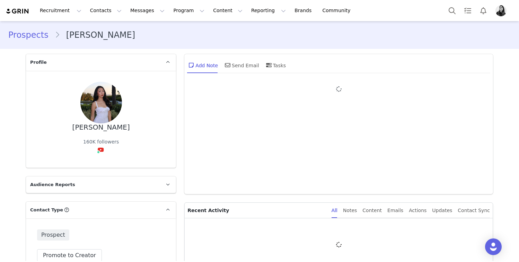
type input "+1 ([GEOGRAPHIC_DATA])"
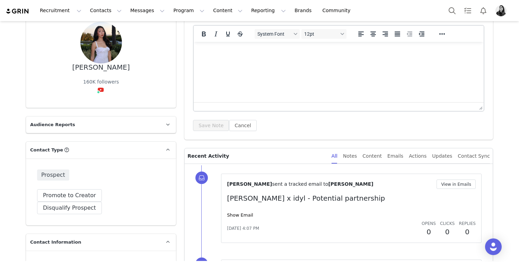
scroll to position [115, 0]
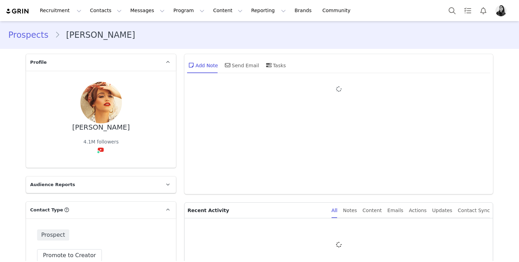
type input "+1 ([GEOGRAPHIC_DATA])"
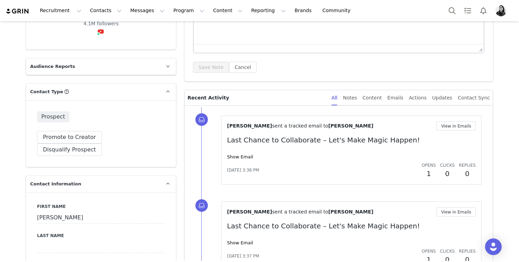
scroll to position [119, 0]
click at [244, 155] on link "Show Email" at bounding box center [240, 155] width 26 height 5
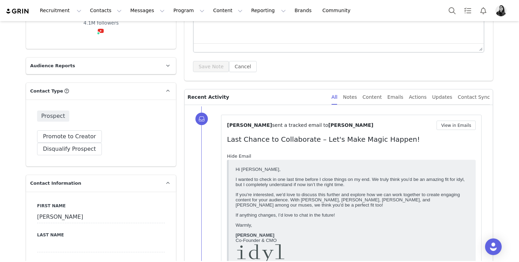
scroll to position [0, 0]
click at [244, 155] on link "Hide Email" at bounding box center [239, 155] width 24 height 5
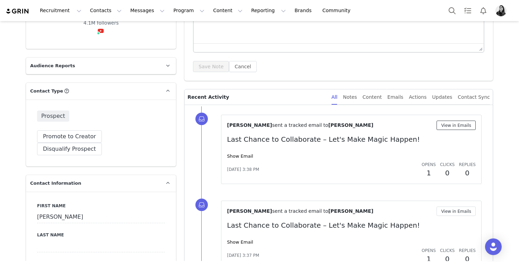
click at [451, 124] on button "View in Emails" at bounding box center [455, 125] width 39 height 9
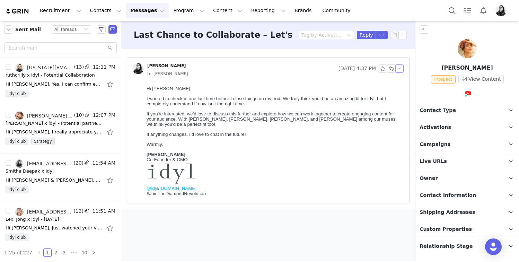
click at [401, 68] on button "button" at bounding box center [399, 68] width 8 height 8
click at [401, 76] on li "Reply All" at bounding box center [409, 81] width 29 height 11
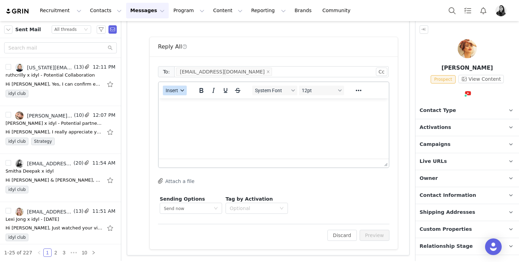
click at [180, 89] on div "button" at bounding box center [182, 90] width 6 height 3
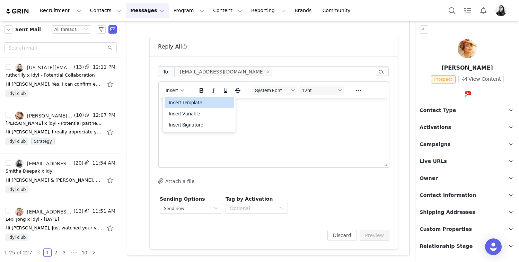
click at [180, 99] on div "Insert Template" at bounding box center [200, 102] width 62 height 8
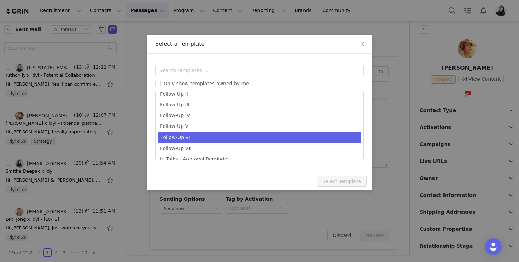
click at [188, 137] on li "Follow-Up VI" at bounding box center [259, 137] width 202 height 11
type input "[youtube_username] x idyl - Checking in one last time."
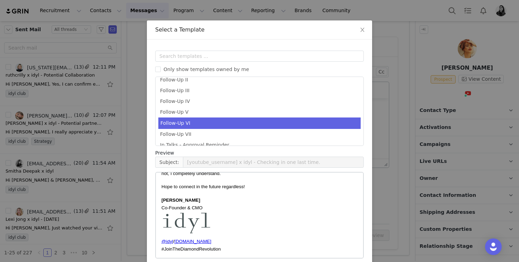
scroll to position [46, 0]
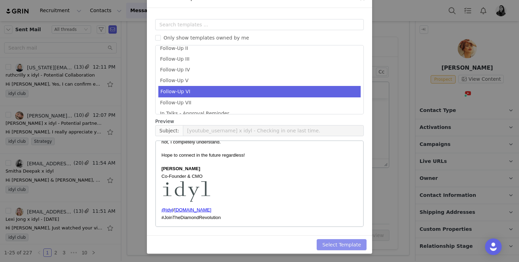
click at [343, 245] on button "Select Template" at bounding box center [342, 244] width 50 height 11
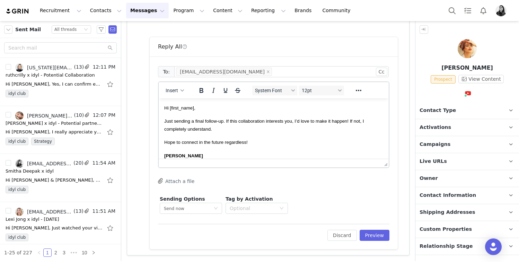
scroll to position [0, 0]
click at [370, 236] on button "Preview" at bounding box center [375, 235] width 30 height 11
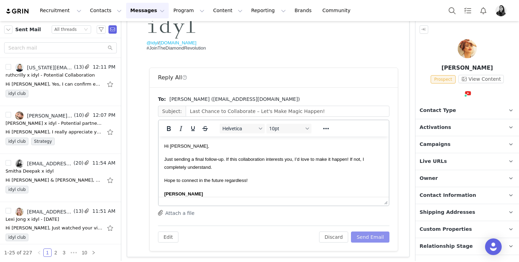
click at [364, 240] on button "Send Email" at bounding box center [370, 236] width 38 height 11
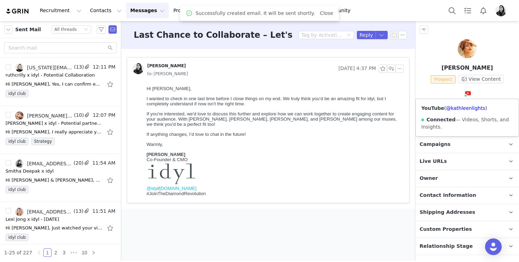
click at [464, 111] on div "YouTube ( @kathleenlights ) Connected — Videos, Shorts, and Insights." at bounding box center [467, 117] width 103 height 37
click at [463, 110] on link "@kathleenlights" at bounding box center [465, 108] width 39 height 6
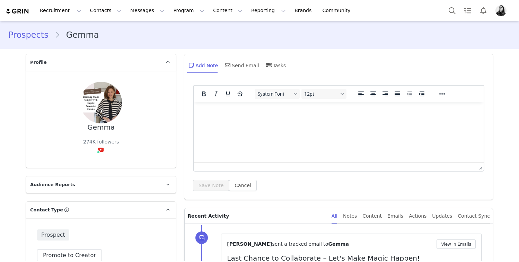
type input "+1 ([GEOGRAPHIC_DATA])"
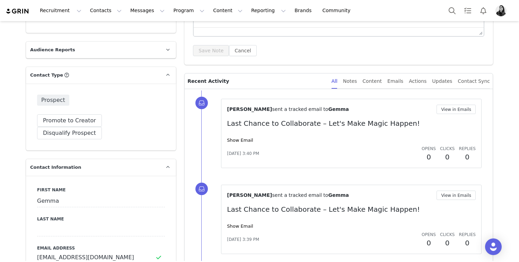
scroll to position [136, 0]
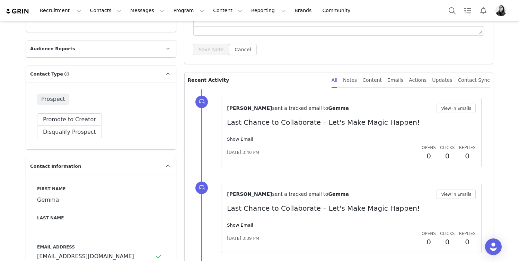
click at [232, 139] on link "Show Email" at bounding box center [240, 138] width 26 height 5
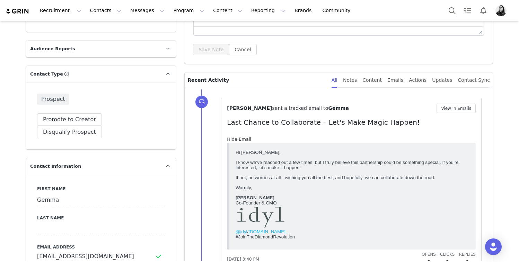
scroll to position [0, 0]
click at [461, 104] on button "View in Emails" at bounding box center [455, 108] width 39 height 9
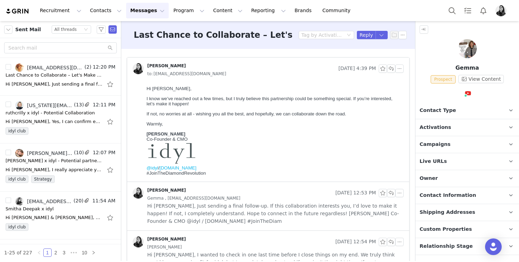
scroll to position [24, 0]
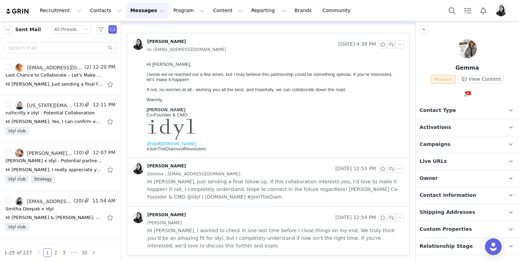
click at [199, 226] on div "Gemma , Gemma" at bounding box center [275, 223] width 256 height 8
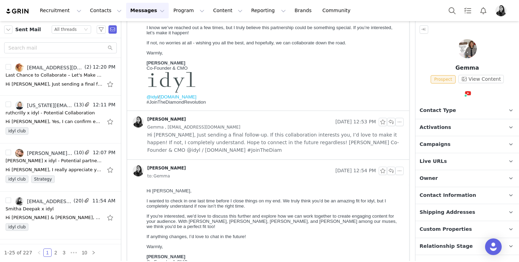
scroll to position [123, 0]
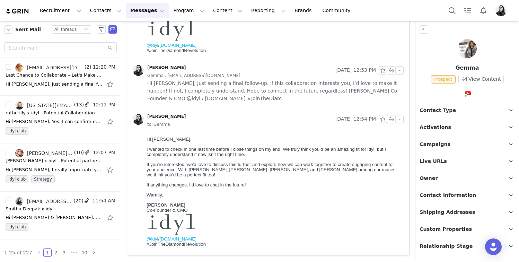
click at [251, 85] on span "Hi Gemma, Just sending a final follow-up. If this collaboration interests you, …" at bounding box center [275, 90] width 256 height 23
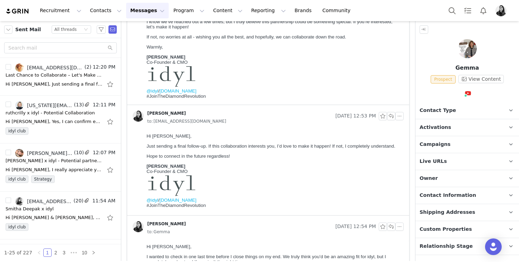
scroll to position [0, 0]
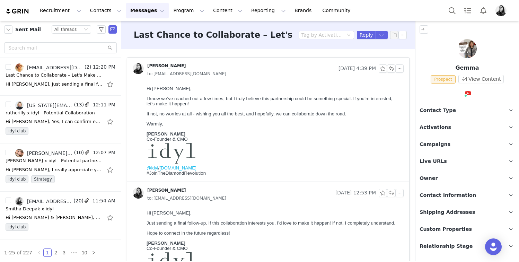
click at [251, 88] on p "Hi Gemma," at bounding box center [274, 88] width 254 height 5
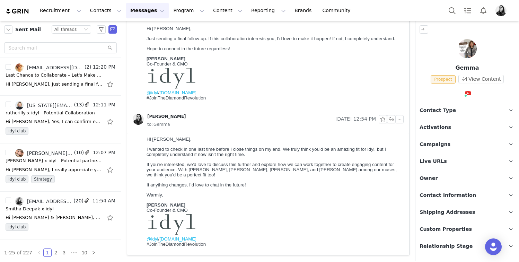
click at [246, 187] on span "If anything changes, I’d love to chat in the future!" at bounding box center [196, 184] width 99 height 5
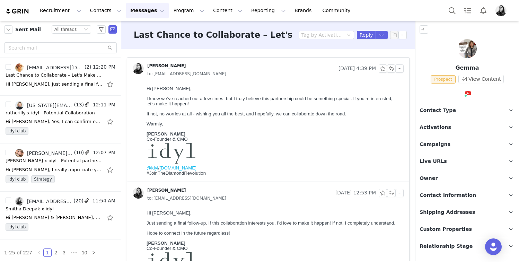
click at [459, 42] on div at bounding box center [467, 50] width 104 height 22
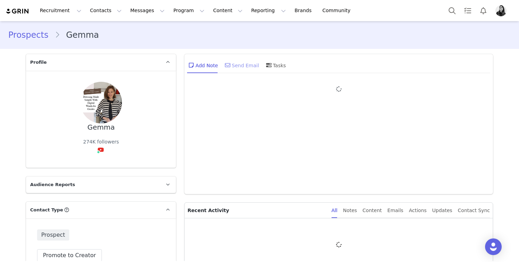
type input "+1 ([GEOGRAPHIC_DATA])"
click at [234, 64] on div "Send Email" at bounding box center [241, 65] width 36 height 17
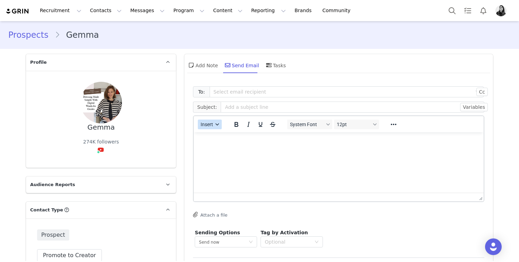
click at [209, 124] on span "Insert" at bounding box center [207, 125] width 12 height 6
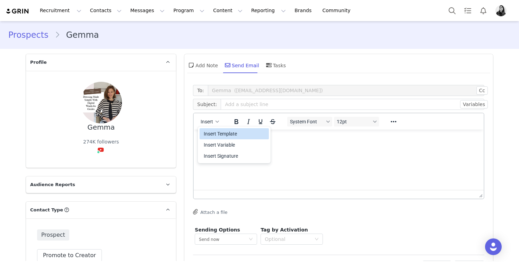
click at [207, 137] on div "Insert Template" at bounding box center [235, 134] width 62 height 8
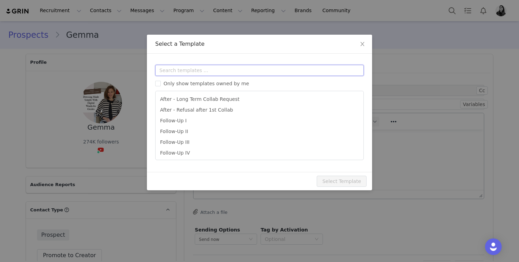
click at [203, 70] on input "text" at bounding box center [259, 70] width 209 height 11
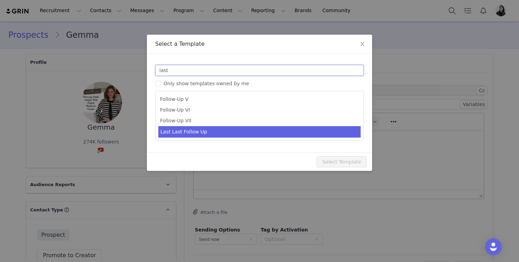
type input "last"
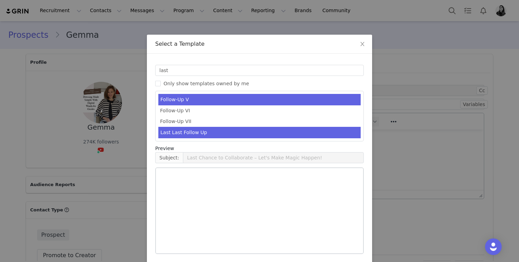
click at [212, 131] on li "Last Last Follow Up" at bounding box center [259, 132] width 202 height 11
type input "Still inspired by your work 🤍"
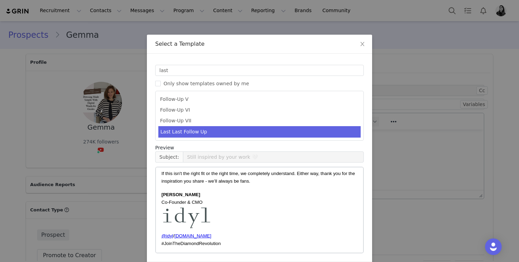
scroll to position [26, 0]
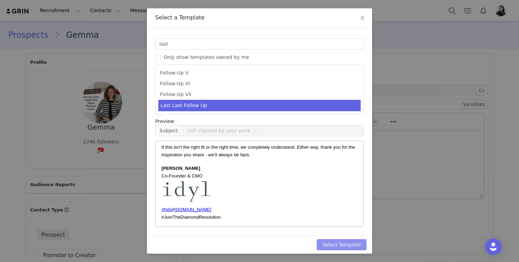
click at [344, 246] on button "Select Template" at bounding box center [342, 244] width 50 height 11
type input "Still inspired by your work 🤍"
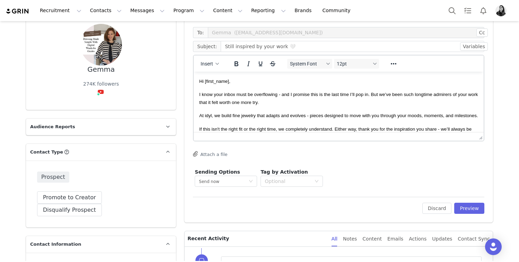
scroll to position [59, 0]
click at [467, 203] on button "Preview" at bounding box center [469, 207] width 30 height 11
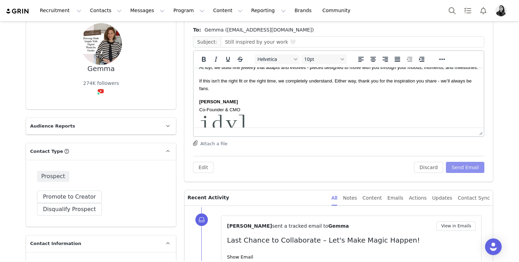
scroll to position [0, 0]
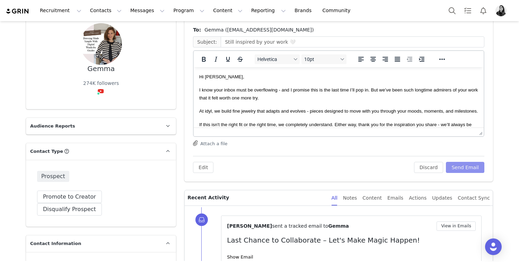
click at [458, 165] on button "Send Email" at bounding box center [465, 167] width 38 height 11
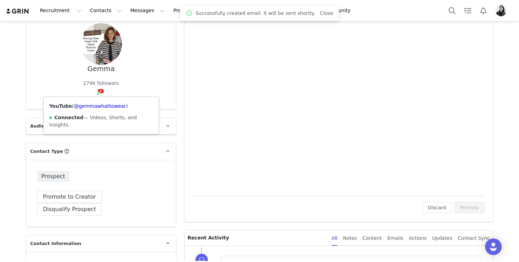
click at [98, 103] on div "YouTube ( @gemmawhattowear ) Connected — Videos, Shorts, and Insights." at bounding box center [101, 115] width 115 height 37
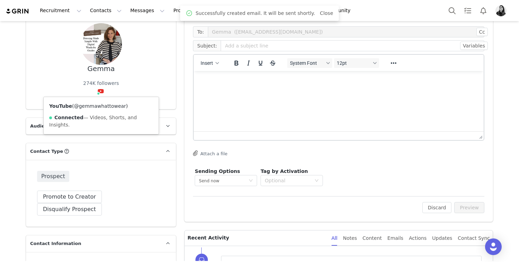
click at [98, 106] on link "@gemmawhattowear" at bounding box center [100, 106] width 52 height 6
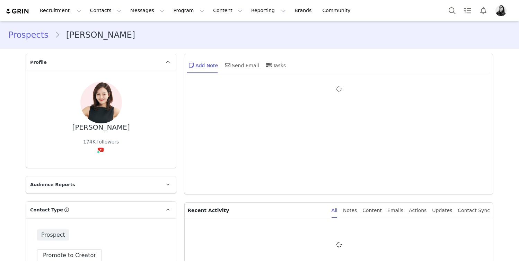
type input "+1 ([GEOGRAPHIC_DATA])"
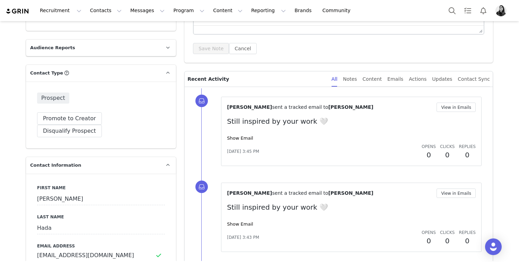
scroll to position [148, 0]
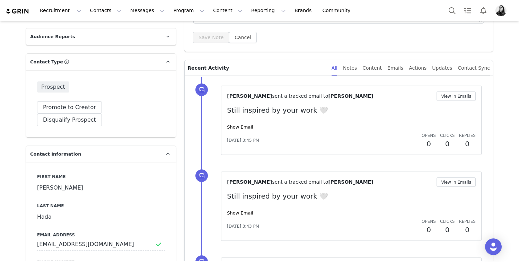
click at [233, 130] on div "Show Email" at bounding box center [351, 127] width 249 height 7
click at [234, 128] on link "Show Email" at bounding box center [240, 126] width 26 height 5
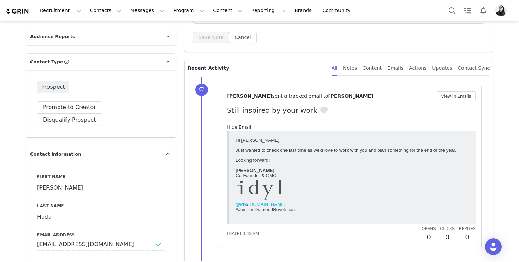
scroll to position [0, 0]
click at [234, 128] on link "Hide Email" at bounding box center [239, 126] width 24 height 5
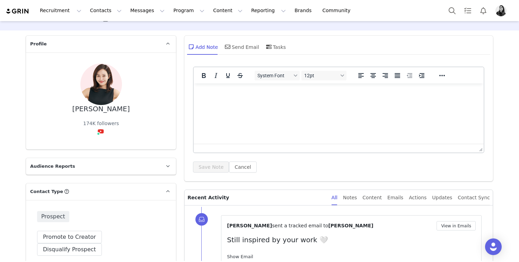
scroll to position [0, 0]
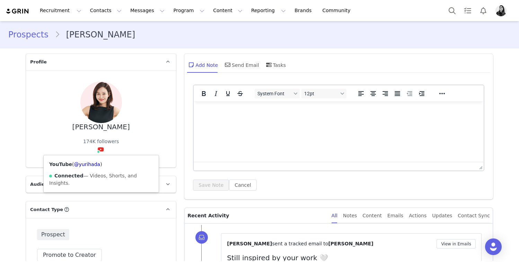
click at [97, 161] on div "YouTube ( @yurihada ) Connected — Videos, Shorts, and Insights." at bounding box center [101, 173] width 115 height 37
click at [90, 164] on link "@yurihada" at bounding box center [87, 164] width 26 height 6
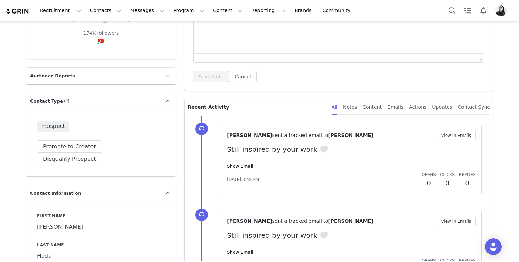
scroll to position [110, 0]
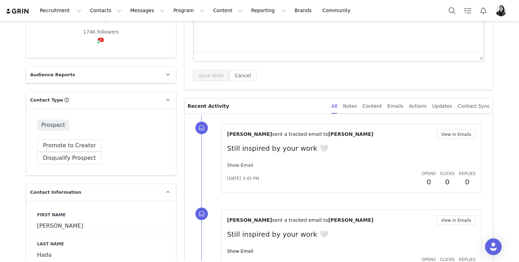
click at [235, 162] on link "Show Email" at bounding box center [240, 164] width 26 height 5
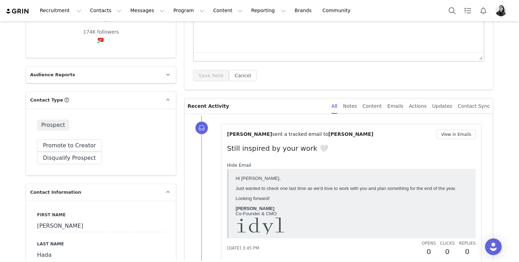
scroll to position [0, 0]
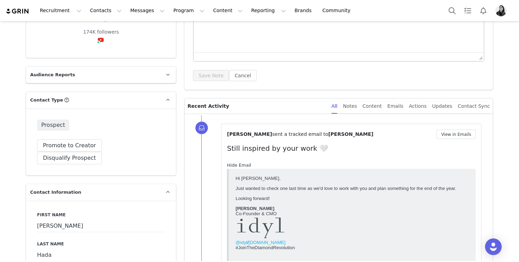
click at [235, 162] on link "Hide Email" at bounding box center [239, 164] width 24 height 5
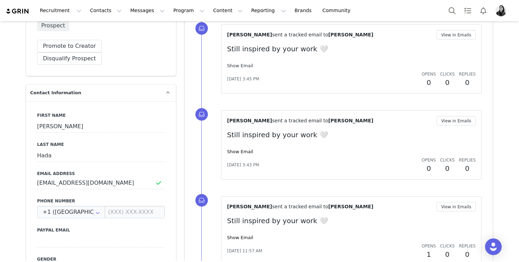
scroll to position [212, 0]
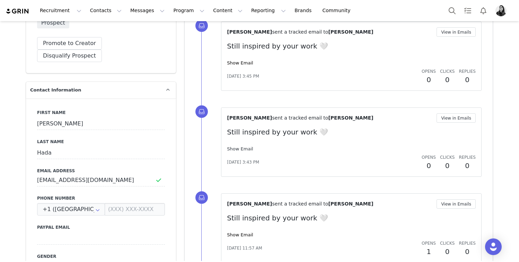
click at [237, 150] on link "Show Email" at bounding box center [240, 148] width 26 height 5
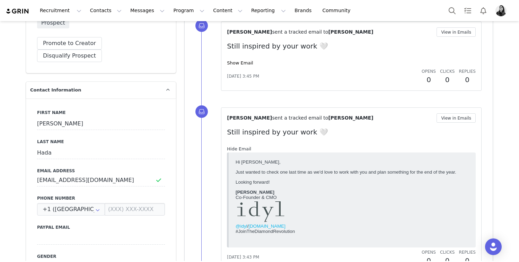
scroll to position [0, 0]
click at [237, 150] on link "Hide Email" at bounding box center [239, 148] width 24 height 5
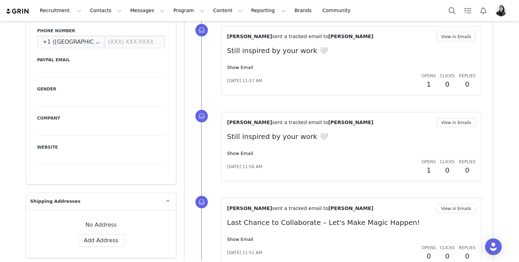
scroll to position [381, 0]
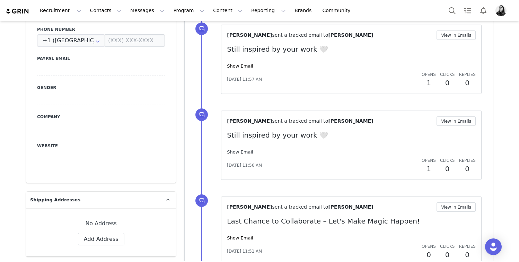
click at [236, 152] on link "Show Email" at bounding box center [240, 151] width 26 height 5
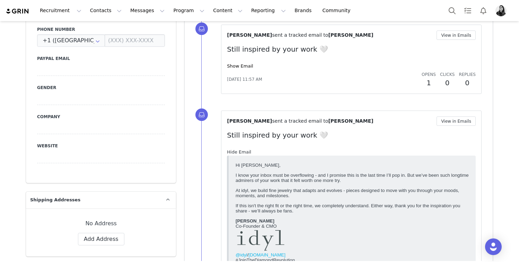
scroll to position [0, 0]
click at [236, 152] on link "Hide Email" at bounding box center [239, 151] width 24 height 5
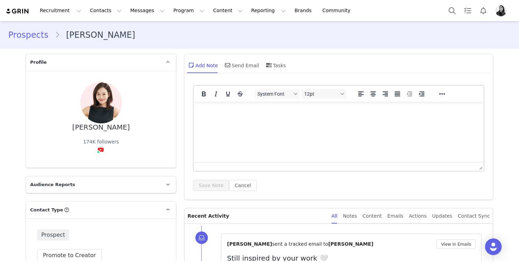
scroll to position [189, 0]
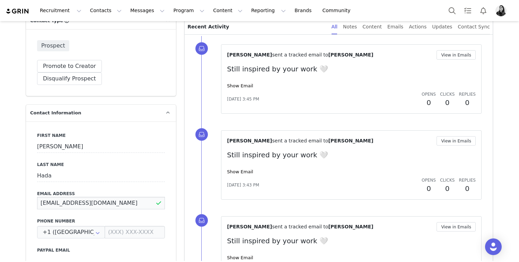
click at [68, 197] on input "jupiter7923@naver.com" at bounding box center [101, 203] width 128 height 12
paste input "yurihadada@gmail"
type input "yurihadada@gmail.com"
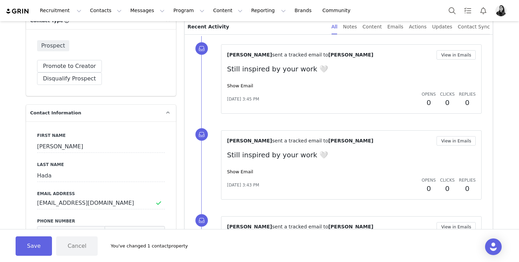
click at [10, 259] on div "Save Cancel You've changed 1 contact property" at bounding box center [259, 245] width 519 height 33
click at [24, 248] on button "Save" at bounding box center [34, 245] width 36 height 19
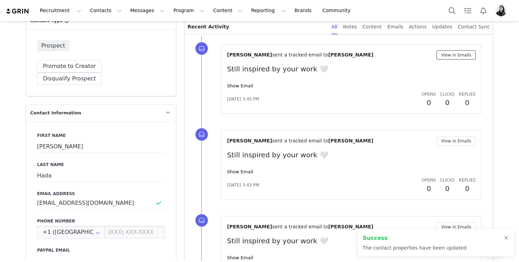
click at [445, 52] on button "View in Emails" at bounding box center [455, 54] width 39 height 9
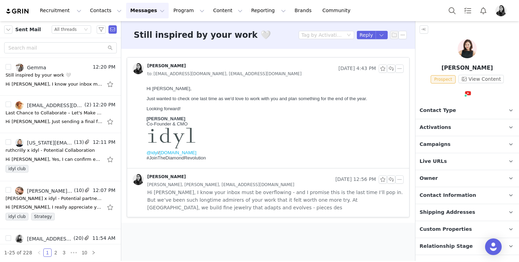
click at [202, 184] on span "Yuri Hada, Yuri Hada, yurihadada@gmail.com" at bounding box center [220, 185] width 147 height 8
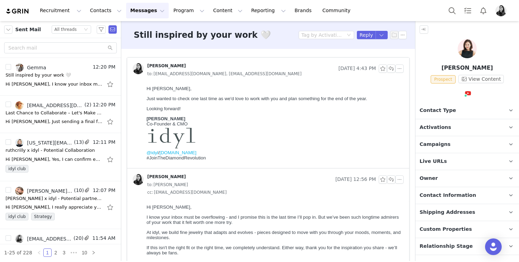
click at [467, 45] on img at bounding box center [467, 48] width 19 height 19
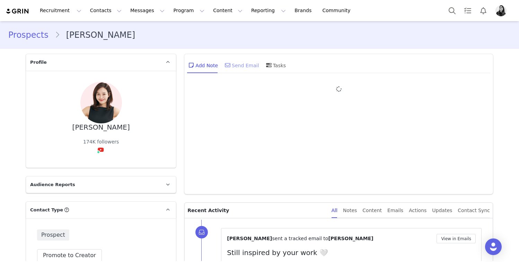
click at [241, 62] on div "Send Email" at bounding box center [241, 65] width 36 height 17
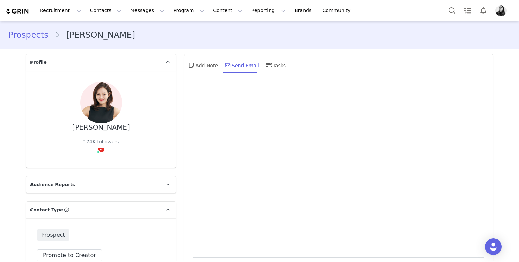
type input "+1 ([GEOGRAPHIC_DATA])"
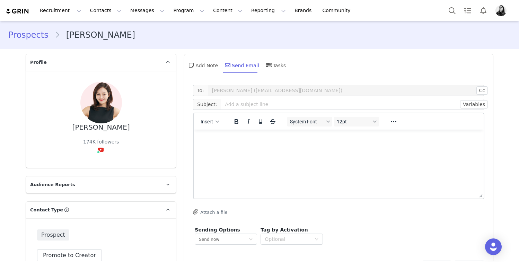
click at [212, 126] on div "Insert" at bounding box center [210, 122] width 33 height 14
click at [212, 125] on button "Insert" at bounding box center [210, 122] width 24 height 10
drag, startPoint x: 212, startPoint y: 125, endPoint x: 212, endPoint y: 134, distance: 9.0
click at [212, 134] on div "Insert Template" at bounding box center [235, 134] width 62 height 8
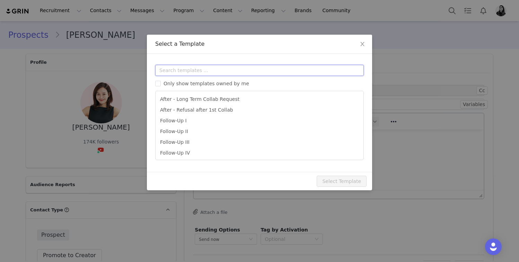
click at [209, 73] on input "text" at bounding box center [259, 70] width 209 height 11
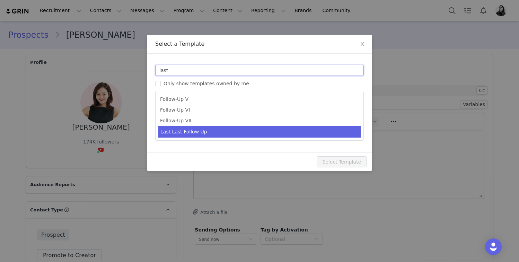
type input "last"
click at [212, 134] on li "Last Last Follow Up" at bounding box center [259, 131] width 202 height 11
type input "Still inspired by your work 🤍"
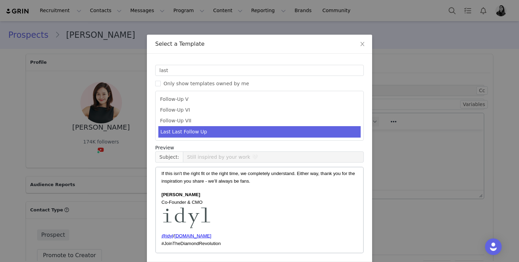
scroll to position [26, 0]
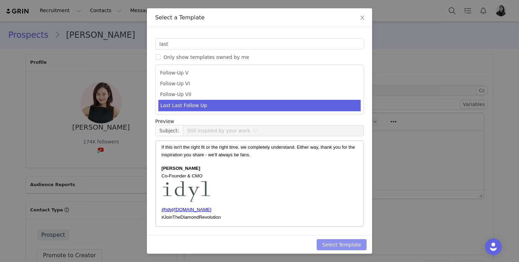
click at [329, 239] on button "Select Template" at bounding box center [342, 244] width 50 height 11
type input "Still inspired by your work 🤍"
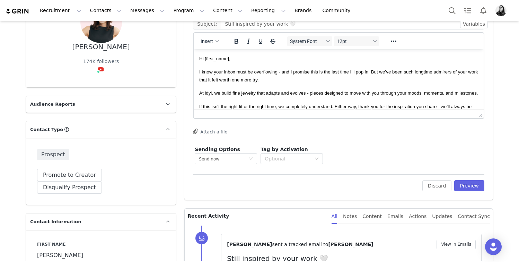
scroll to position [81, 0]
click at [463, 189] on button "Preview" at bounding box center [469, 184] width 30 height 11
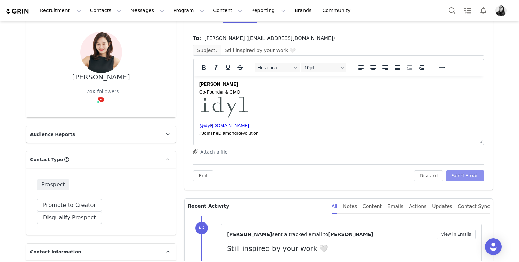
scroll to position [76, 0]
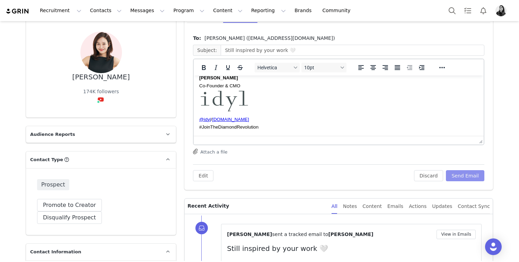
click at [458, 172] on button "Send Email" at bounding box center [465, 175] width 38 height 11
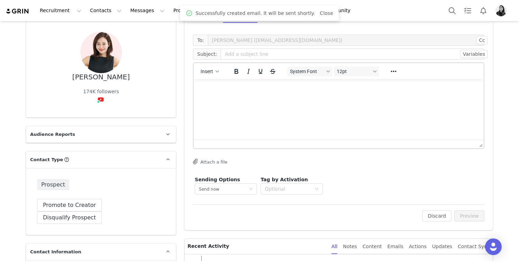
scroll to position [0, 0]
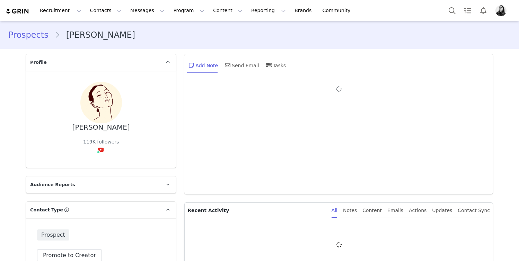
type input "+1 ([GEOGRAPHIC_DATA])"
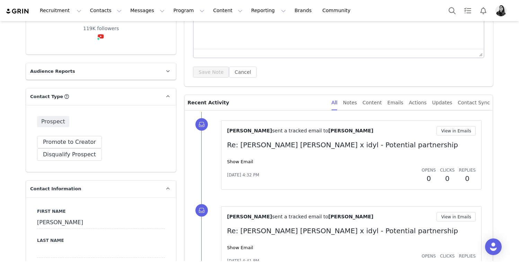
scroll to position [115, 0]
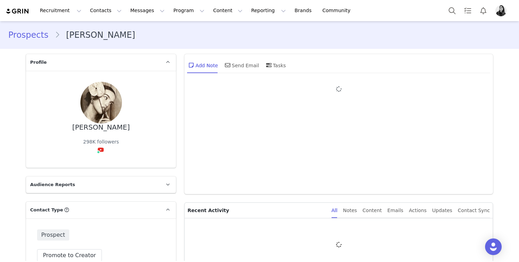
type input "+1 ([GEOGRAPHIC_DATA])"
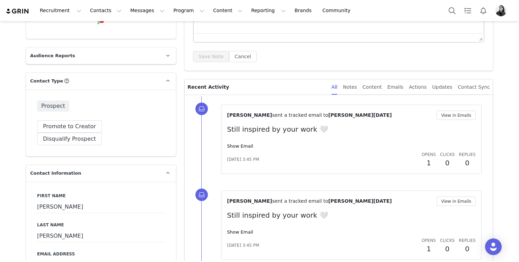
scroll to position [131, 0]
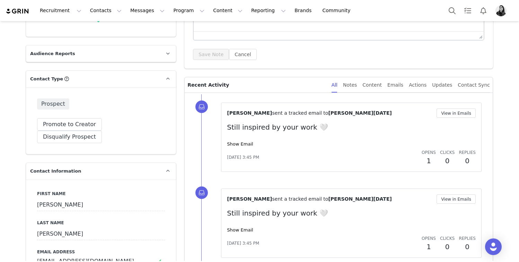
click at [241, 147] on div "Show Email" at bounding box center [351, 144] width 249 height 7
click at [241, 143] on link "Show Email" at bounding box center [240, 143] width 26 height 5
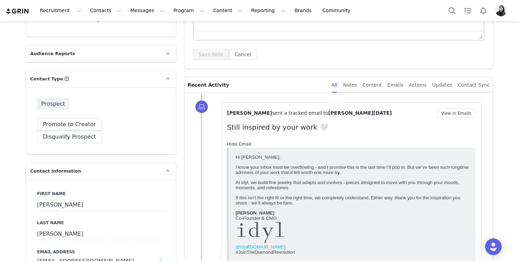
scroll to position [0, 0]
click at [241, 143] on link "Hide Email" at bounding box center [239, 143] width 24 height 5
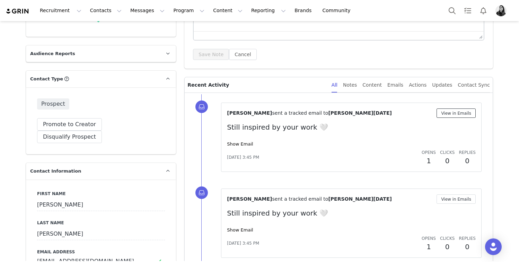
click at [457, 110] on button "View in Emails" at bounding box center [455, 112] width 39 height 9
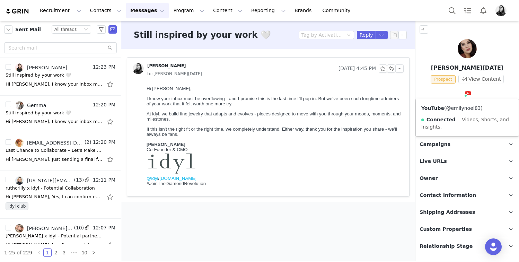
click at [462, 105] on link "@emilynoel83" at bounding box center [463, 108] width 35 height 6
click at [422, 187] on p "Contact Information" at bounding box center [458, 195] width 87 height 17
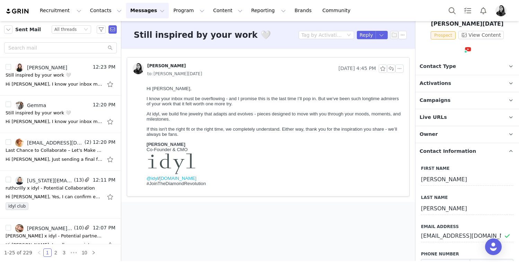
scroll to position [45, 0]
click at [172, 116] on span "At idyl, we build fine jewelry that adapts and evolves - pieces designed to mov…" at bounding box center [274, 116] width 254 height 10
click at [400, 70] on button "button" at bounding box center [399, 68] width 8 height 8
click at [400, 80] on li "Reply All" at bounding box center [409, 81] width 29 height 11
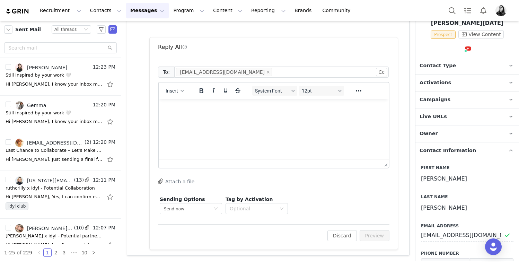
scroll to position [0, 0]
click at [182, 117] on html at bounding box center [274, 107] width 230 height 19
paste body "Rich Text Area. Press ALT-0 for help."
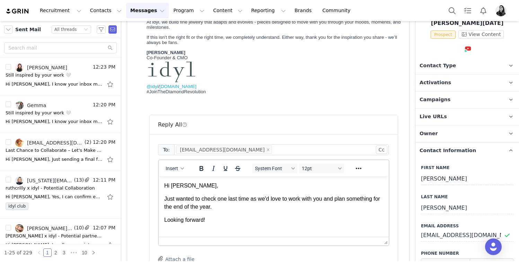
scroll to position [170, 0]
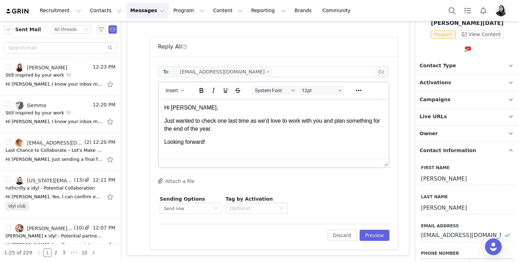
click at [177, 107] on p "Hi [PERSON_NAME]," at bounding box center [273, 108] width 219 height 8
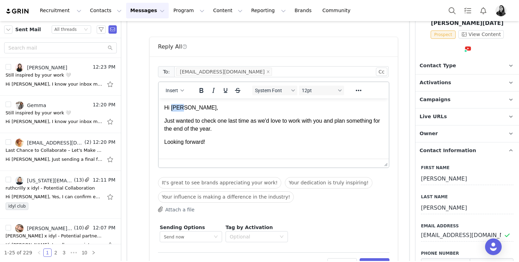
click at [177, 107] on p "Hi [PERSON_NAME]," at bounding box center [273, 108] width 219 height 8
click at [221, 142] on p "Looking forward!" at bounding box center [273, 142] width 219 height 8
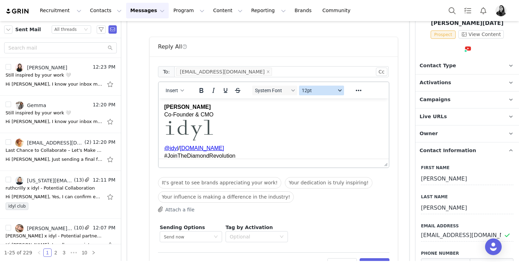
click at [310, 91] on span "12pt" at bounding box center [319, 91] width 34 height 6
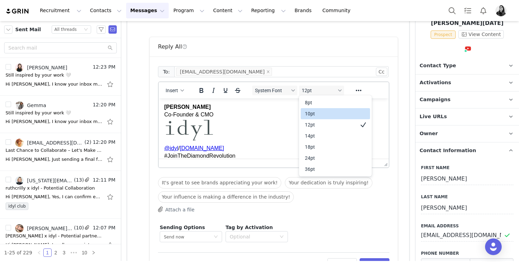
click at [311, 112] on div "10pt" at bounding box center [330, 113] width 51 height 8
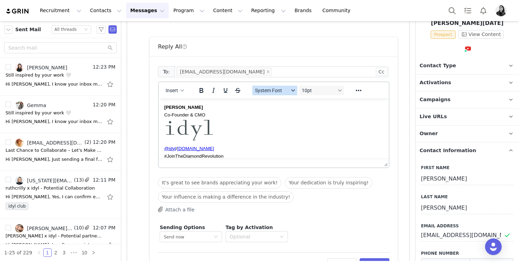
click at [279, 90] on span "System Font" at bounding box center [272, 91] width 34 height 6
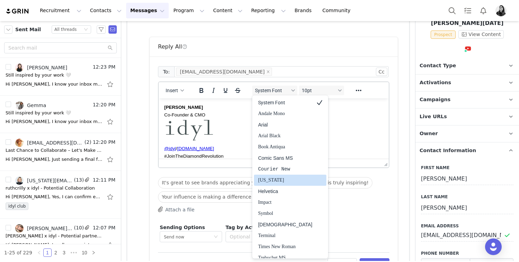
click at [273, 188] on div "Helvetica" at bounding box center [285, 191] width 54 height 8
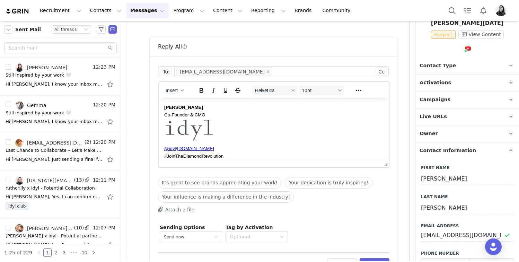
scroll to position [198, 0]
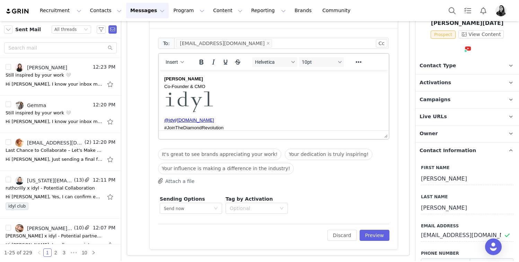
click at [374, 228] on div "Edit Discard Preview" at bounding box center [273, 232] width 231 height 17
click at [374, 232] on button "Preview" at bounding box center [375, 235] width 30 height 11
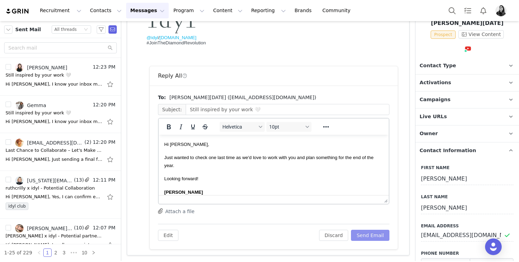
scroll to position [0, 0]
click at [374, 232] on button "Send Email" at bounding box center [370, 235] width 38 height 11
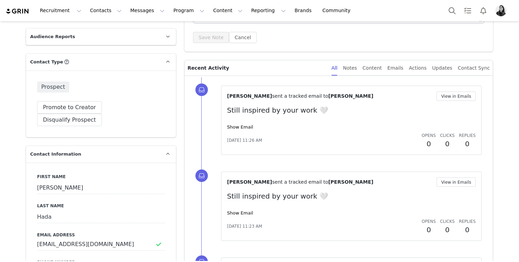
scroll to position [149, 0]
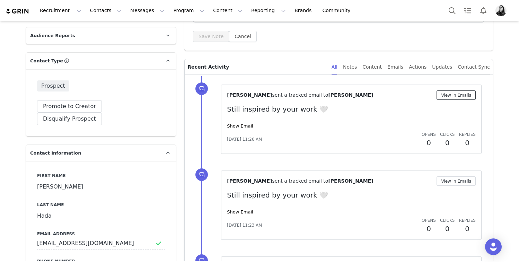
click at [451, 94] on button "View in Emails" at bounding box center [455, 94] width 39 height 9
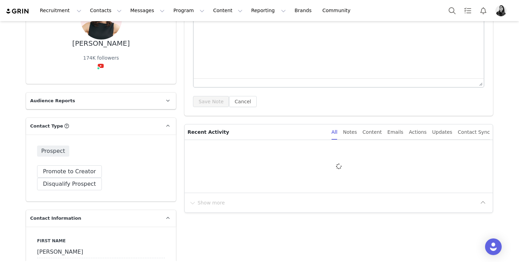
type input "+1 ([GEOGRAPHIC_DATA])"
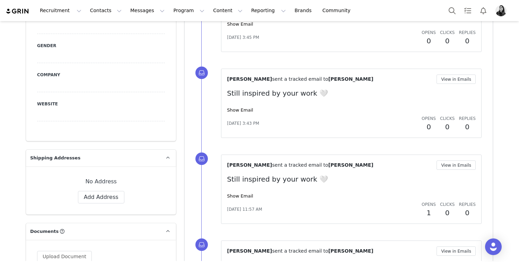
click at [456, 71] on div "[PERSON_NAME] sent a tracked email to [PERSON_NAME] View in Emails Still inspir…" at bounding box center [351, 103] width 260 height 69
click at [453, 76] on button "View in Emails" at bounding box center [455, 78] width 39 height 9
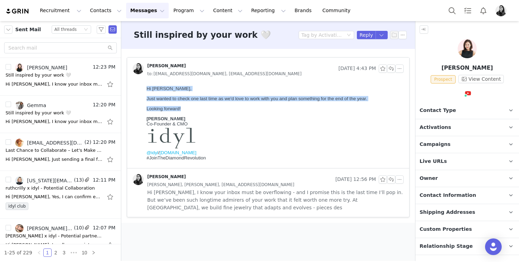
drag, startPoint x: 179, startPoint y: 107, endPoint x: 147, endPoint y: 88, distance: 38.2
click at [147, 88] on body "Hi [PERSON_NAME], Just wanted to check one last time as we'd love to work with …" at bounding box center [274, 124] width 254 height 77
copy body "Hi [PERSON_NAME], Just wanted to check one last time as we'd love to work with …"
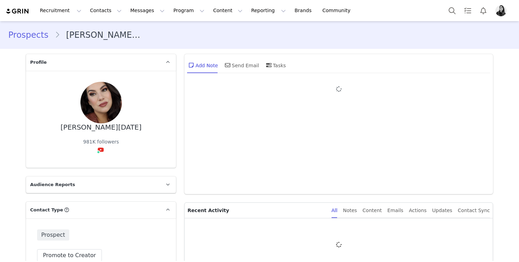
type input "+1 ([GEOGRAPHIC_DATA])"
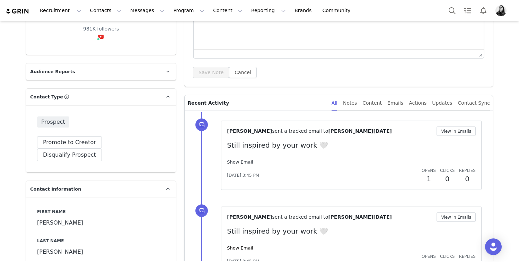
scroll to position [115, 0]
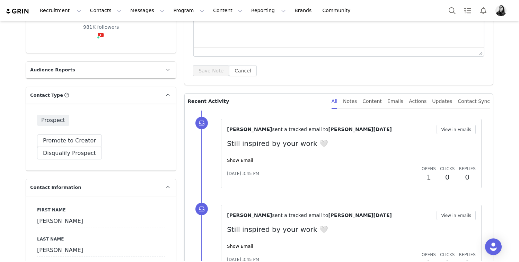
click at [239, 157] on div "Show Email" at bounding box center [351, 160] width 249 height 7
click at [238, 162] on link "Show Email" at bounding box center [240, 160] width 26 height 5
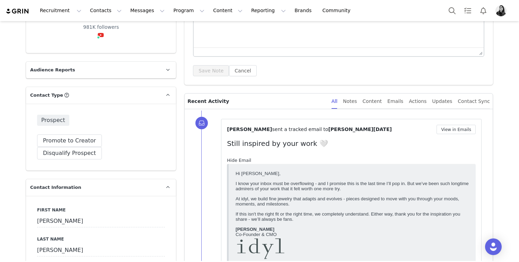
scroll to position [0, 0]
click at [238, 162] on link "Hide Email" at bounding box center [239, 160] width 24 height 5
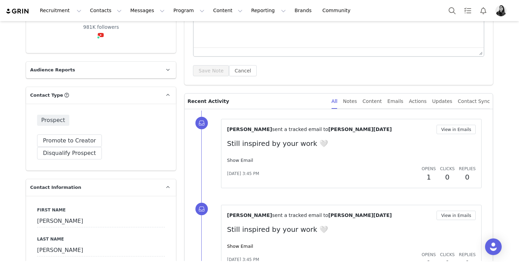
click at [238, 162] on link "Show Email" at bounding box center [240, 160] width 26 height 5
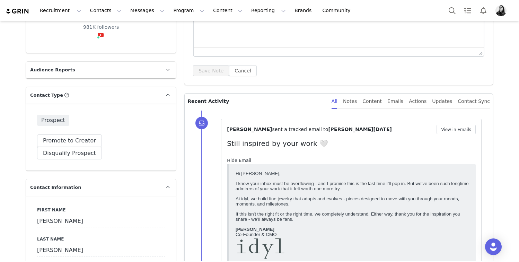
click at [238, 162] on link "Hide Email" at bounding box center [239, 160] width 24 height 5
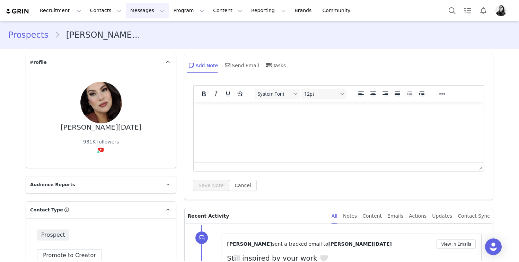
click at [139, 10] on button "Messages Messages" at bounding box center [147, 11] width 43 height 16
click at [134, 26] on link "Dashboard" at bounding box center [145, 30] width 55 height 13
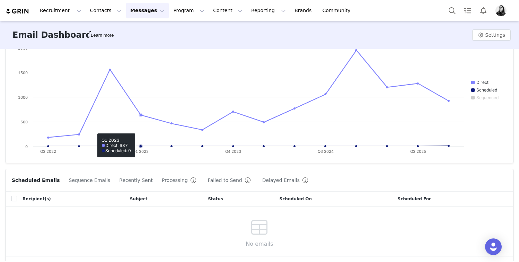
click at [212, 180] on button "Failed to Send" at bounding box center [230, 180] width 46 height 11
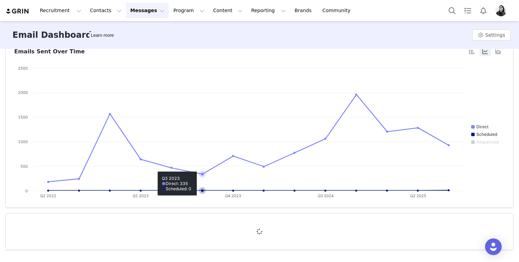
scroll to position [60, 0]
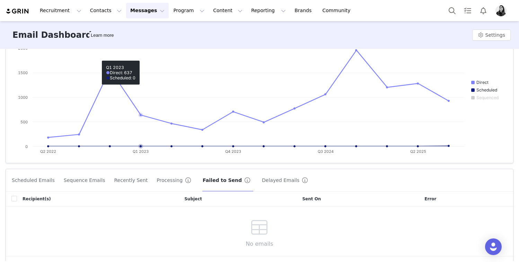
click at [142, 11] on button "Messages Messages" at bounding box center [147, 11] width 43 height 16
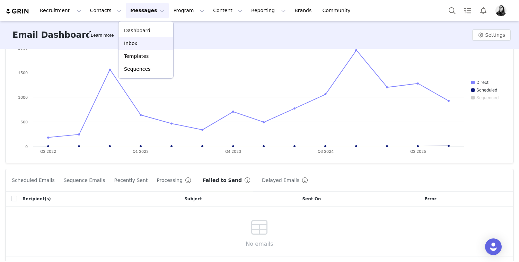
click at [133, 41] on p "Inbox" at bounding box center [130, 43] width 13 height 7
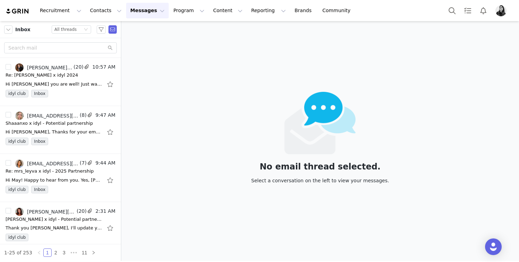
click at [10, 35] on div "Inbox Status All threads" at bounding box center [60, 29] width 121 height 17
click at [9, 32] on button "button" at bounding box center [8, 29] width 8 height 8
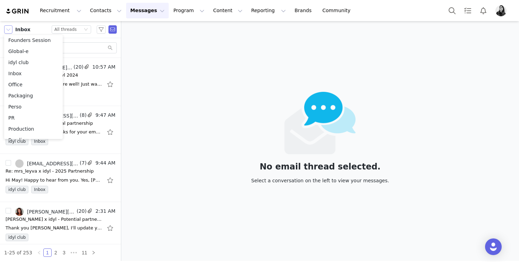
scroll to position [220, 0]
click at [20, 67] on li "Sent" at bounding box center [33, 65] width 59 height 11
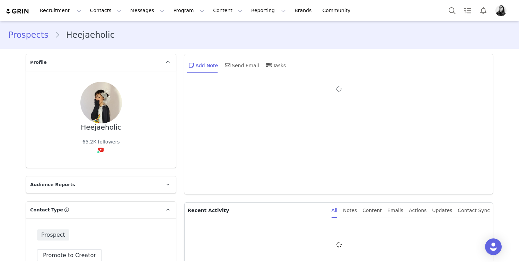
type input "+1 ([GEOGRAPHIC_DATA])"
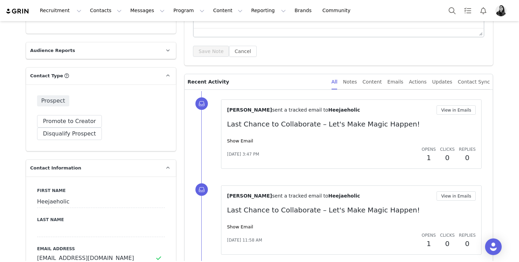
scroll to position [136, 0]
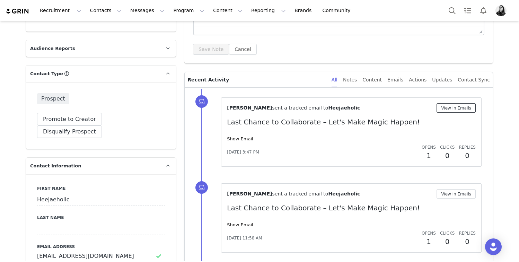
click at [462, 106] on button "View in Emails" at bounding box center [455, 107] width 39 height 9
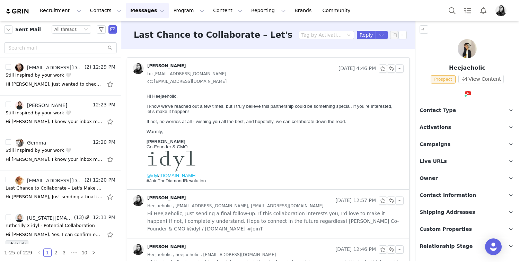
click at [470, 49] on img at bounding box center [467, 48] width 19 height 19
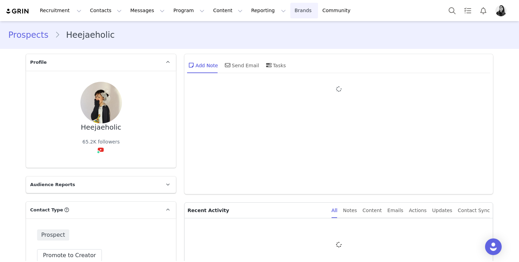
type input "+1 ([GEOGRAPHIC_DATA])"
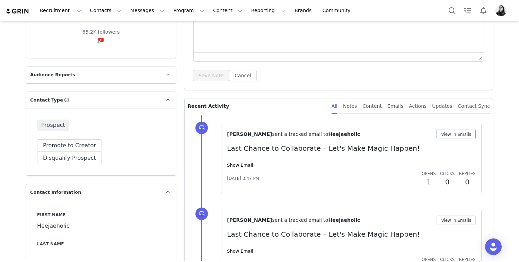
scroll to position [111, 0]
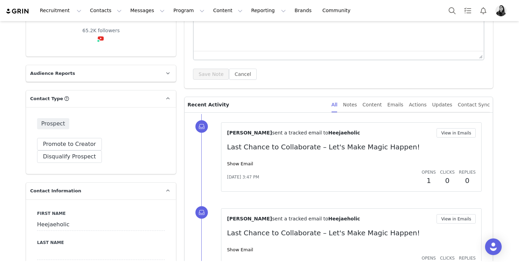
click at [470, 128] on div "Ornella Siso sent a tracked email to Heejaeholic View in Emails Last Chance to …" at bounding box center [351, 156] width 260 height 69
click at [463, 132] on button "View in Emails" at bounding box center [455, 132] width 39 height 9
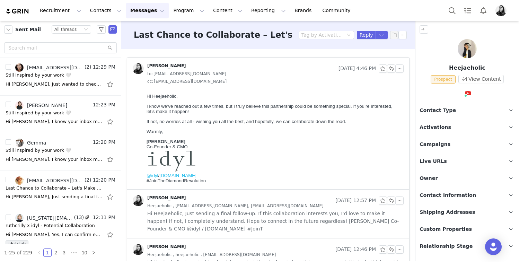
click at [477, 49] on div at bounding box center [467, 50] width 104 height 22
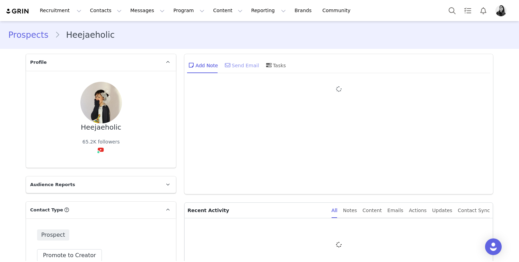
type input "+1 ([GEOGRAPHIC_DATA])"
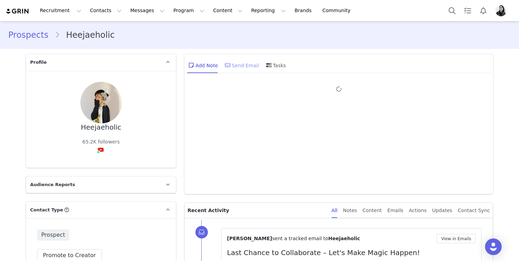
click at [236, 70] on div "Send Email" at bounding box center [241, 65] width 36 height 17
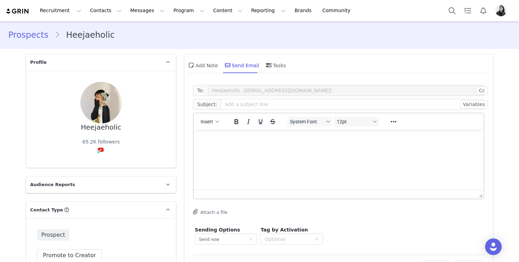
click at [218, 127] on div "Insert" at bounding box center [210, 122] width 33 height 14
click at [217, 123] on button "Insert" at bounding box center [210, 122] width 24 height 10
click at [216, 133] on div "Insert Template" at bounding box center [235, 134] width 62 height 8
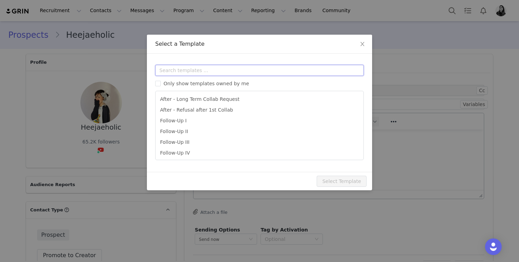
click at [211, 71] on input "text" at bounding box center [259, 70] width 209 height 11
type input "a"
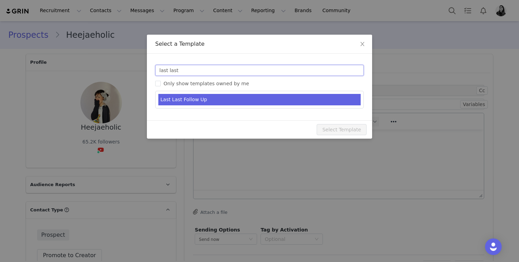
type input "last last"
type input "Still inspired by your work 🤍"
click at [211, 97] on li "Last Last Follow Up" at bounding box center [259, 99] width 202 height 11
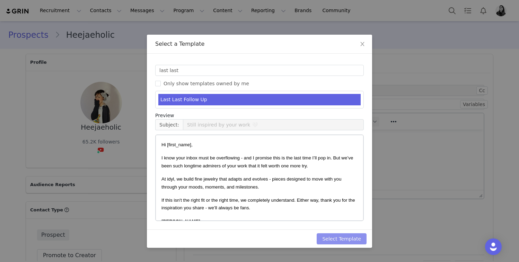
click at [336, 239] on button "Select Template" at bounding box center [342, 238] width 50 height 11
type input "Still inspired by your work 🤍"
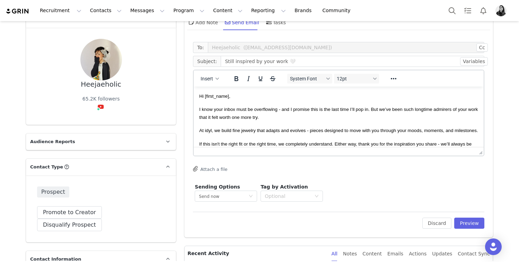
scroll to position [44, 0]
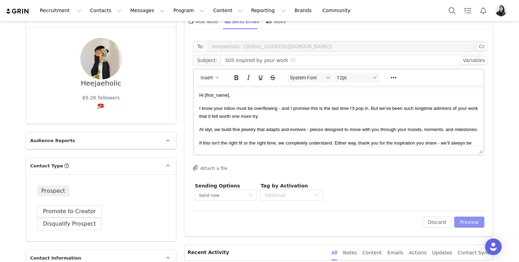
click at [475, 217] on button "Preview" at bounding box center [469, 221] width 30 height 11
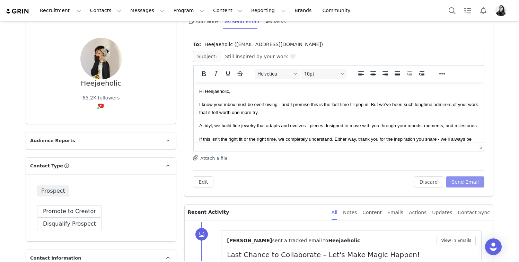
scroll to position [0, 0]
click at [463, 181] on button "Send Email" at bounding box center [465, 181] width 38 height 11
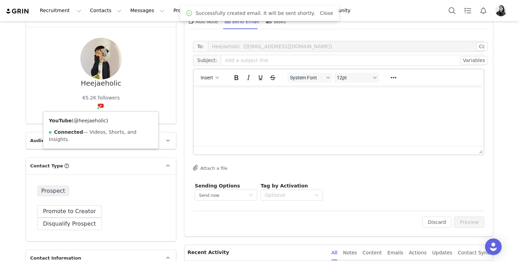
click at [96, 119] on link "@heejaeholic" at bounding box center [89, 121] width 33 height 6
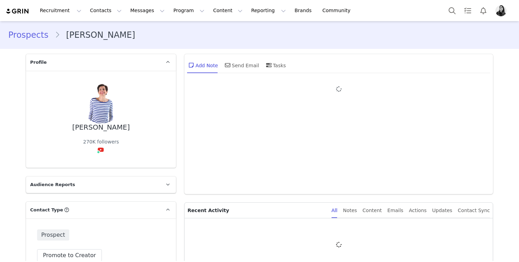
type input "+1 ([GEOGRAPHIC_DATA])"
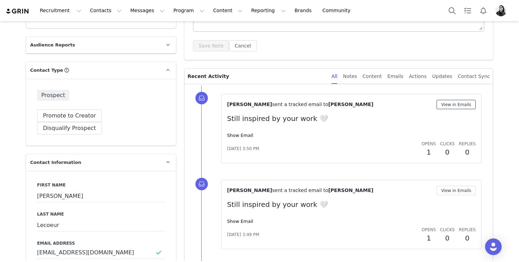
click at [456, 104] on button "View in Emails" at bounding box center [455, 104] width 39 height 9
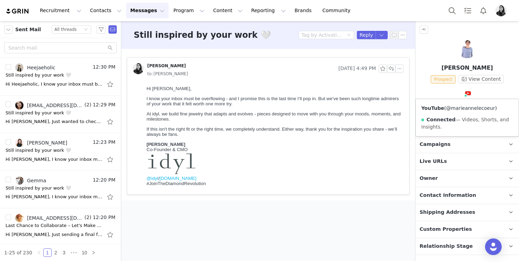
click at [458, 110] on link "@marieannelecoeur" at bounding box center [470, 108] width 49 height 6
click at [401, 69] on button "button" at bounding box center [399, 68] width 8 height 8
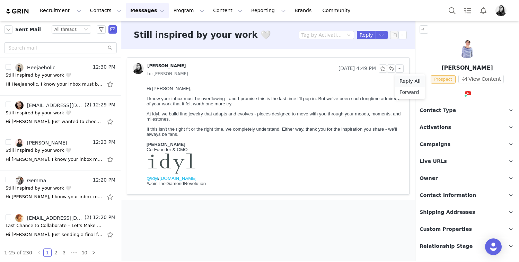
click at [401, 79] on li "Reply All" at bounding box center [409, 81] width 29 height 11
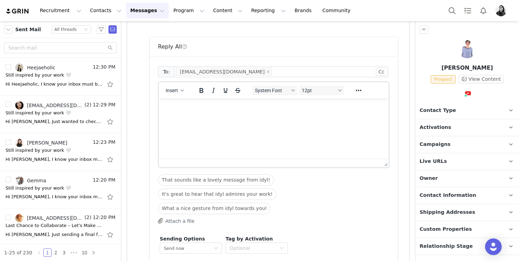
click at [215, 111] on p "Rich Text Area. Press ALT-0 for help." at bounding box center [273, 108] width 219 height 8
paste body "Rich Text Area. Press ALT-0 for help."
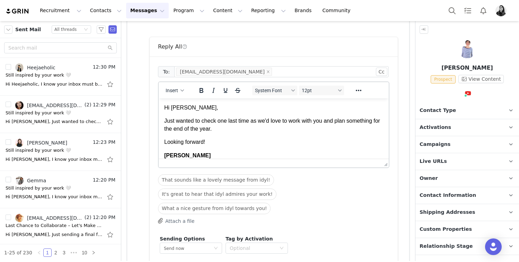
click at [183, 106] on p "Hi [PERSON_NAME]," at bounding box center [273, 108] width 219 height 8
click at [178, 106] on p "Hi [PERSON_NAME]," at bounding box center [273, 108] width 219 height 8
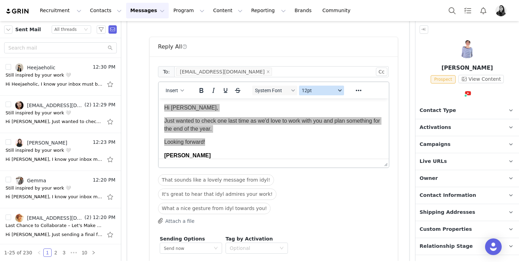
click at [311, 94] on button "12pt" at bounding box center [321, 91] width 45 height 10
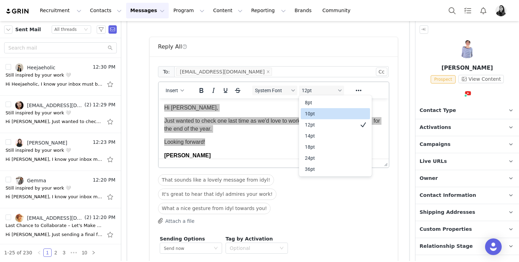
click at [308, 117] on div "10pt" at bounding box center [330, 113] width 51 height 8
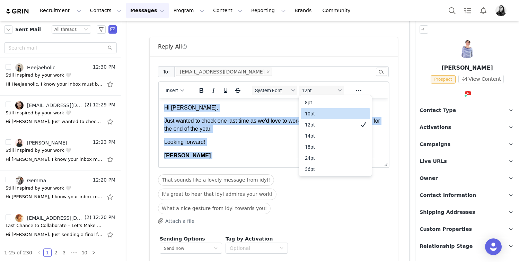
scroll to position [6, 0]
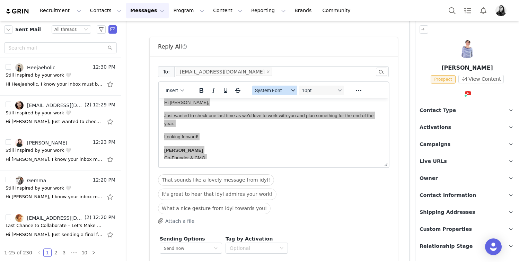
click at [282, 88] on span "System Font" at bounding box center [272, 91] width 34 height 6
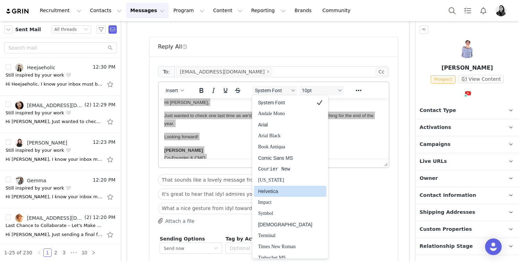
click at [275, 192] on div "Helvetica" at bounding box center [285, 191] width 54 height 8
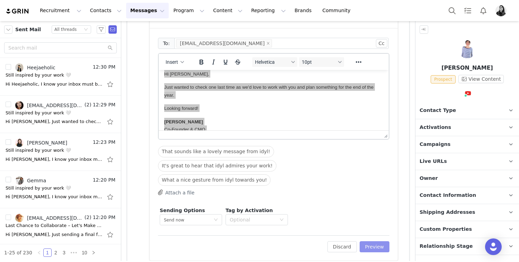
click at [378, 241] on button "Preview" at bounding box center [375, 246] width 30 height 11
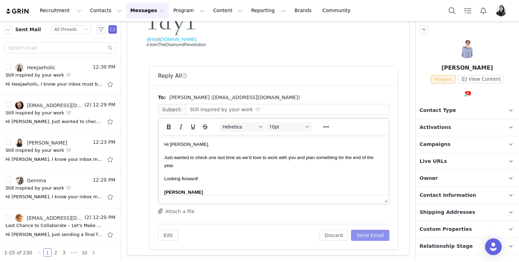
scroll to position [0, 0]
click at [364, 235] on button "Send Email" at bounding box center [370, 235] width 38 height 11
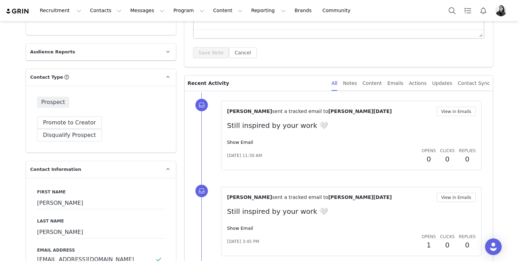
scroll to position [133, 0]
click at [244, 139] on link "Show Email" at bounding box center [240, 141] width 26 height 5
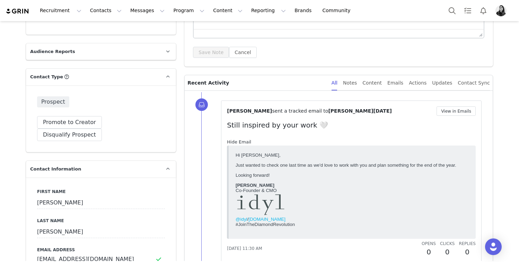
scroll to position [0, 0]
drag, startPoint x: 235, startPoint y: 153, endPoint x: 302, endPoint y: 226, distance: 98.6
click at [302, 226] on html "Hi [PERSON_NAME], Just wanted to check one last time as we'd love to work with …" at bounding box center [352, 191] width 239 height 85
copy body "Hi [PERSON_NAME], Just wanted to check one last time as we'd love to work with …"
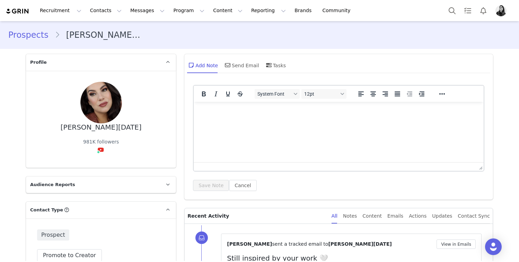
scroll to position [203, 0]
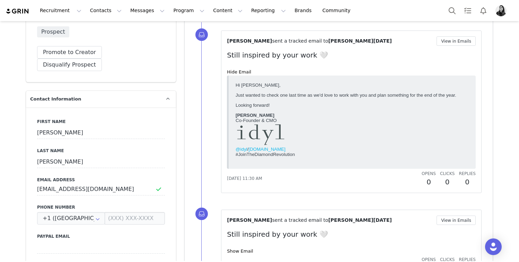
copy body "Hi [PERSON_NAME], Just wanted to check one last time as we'd love to work with …"
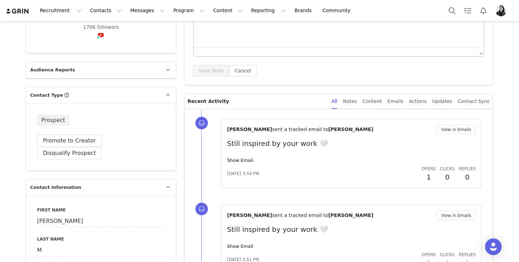
type input "+1 ([GEOGRAPHIC_DATA])"
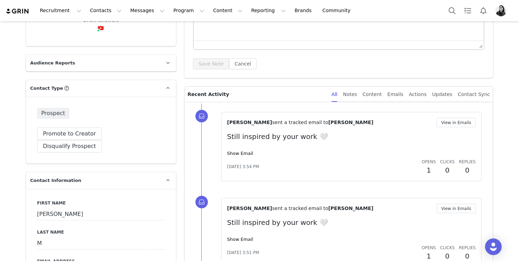
scroll to position [122, 0]
click at [467, 123] on button "View in Emails" at bounding box center [455, 121] width 39 height 9
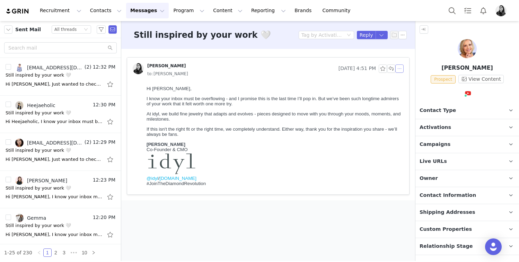
click at [401, 67] on button "button" at bounding box center [399, 68] width 8 height 8
click at [401, 81] on li "Reply All" at bounding box center [409, 81] width 29 height 11
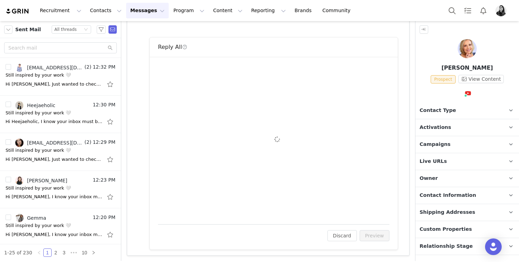
scroll to position [168, 0]
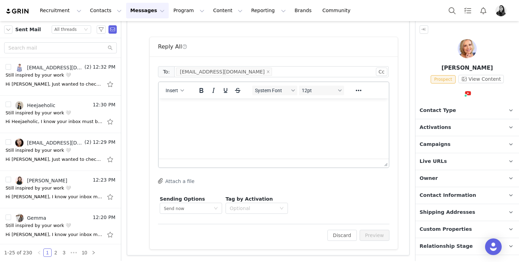
click at [218, 117] on html at bounding box center [274, 107] width 230 height 19
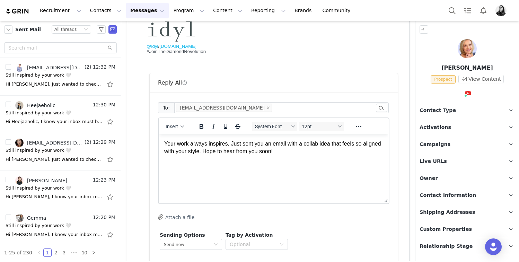
scroll to position [130, 0]
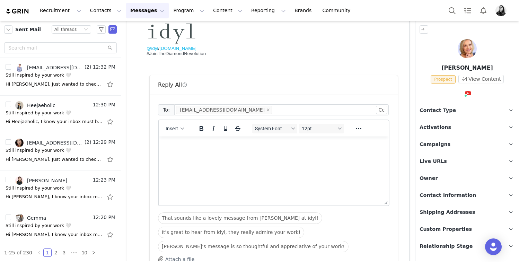
click at [181, 155] on html at bounding box center [274, 145] width 230 height 19
paste body "Rich Text Area. Press ALT-0 for help."
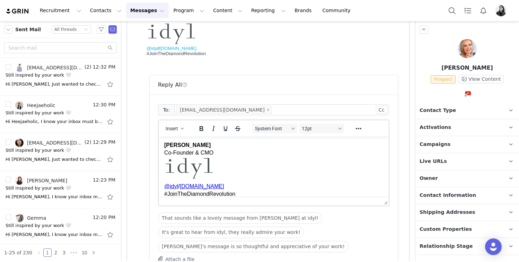
scroll to position [0, 0]
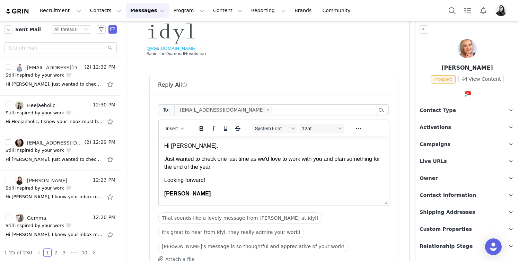
click at [174, 145] on p "Hi Emily," at bounding box center [273, 146] width 219 height 8
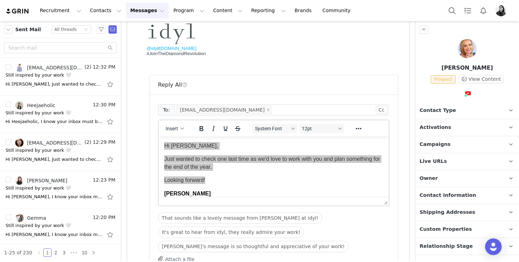
click at [316, 135] on div "System Font 12pt" at bounding box center [298, 129] width 100 height 14
click at [316, 127] on span "12pt" at bounding box center [319, 129] width 34 height 6
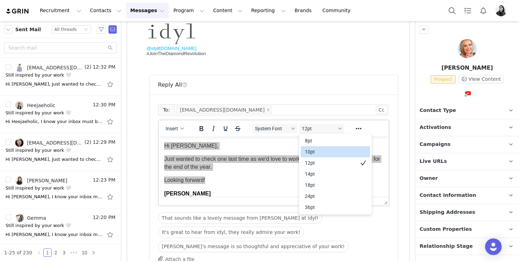
click at [318, 151] on div "10pt" at bounding box center [330, 152] width 51 height 8
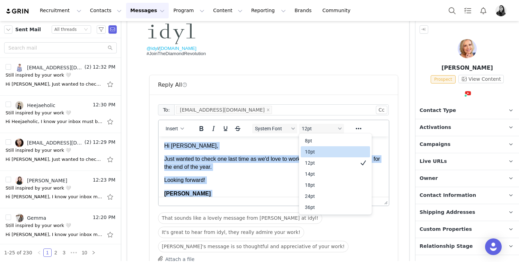
scroll to position [6, 0]
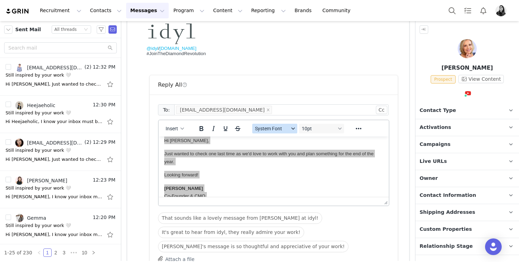
click at [282, 132] on button "System Font" at bounding box center [274, 129] width 45 height 10
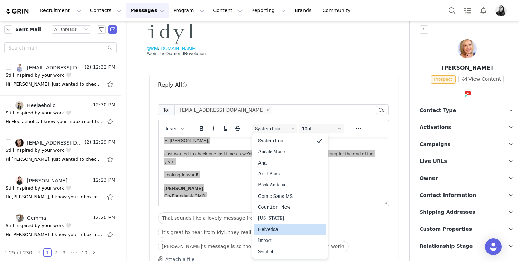
click at [269, 226] on div "Helvetica" at bounding box center [285, 229] width 54 height 8
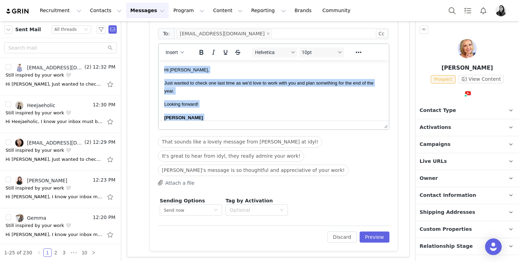
scroll to position [208, 0]
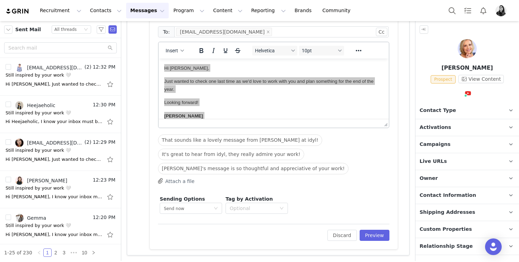
click at [382, 241] on div "To: mmulder1026@gmail.com Cc Cc: Insert Helvetica 10pt To open the popup, press…" at bounding box center [274, 133] width 248 height 232
click at [380, 237] on button "Preview" at bounding box center [375, 235] width 30 height 11
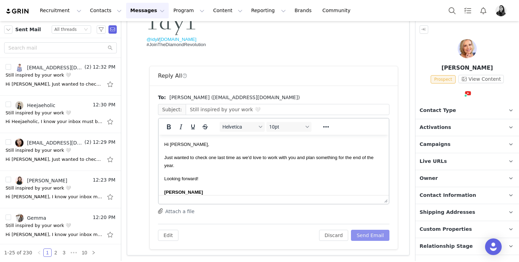
scroll to position [0, 0]
click at [380, 237] on button "Send Email" at bounding box center [370, 235] width 38 height 11
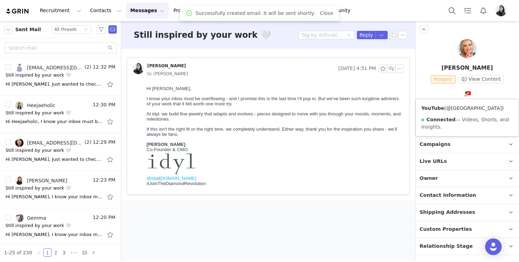
click at [460, 110] on link "@mrsmelissam" at bounding box center [474, 108] width 56 height 6
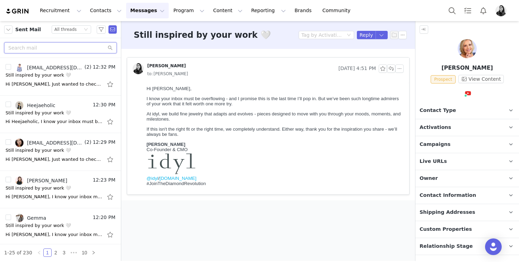
click at [36, 48] on input "text" at bounding box center [60, 47] width 113 height 11
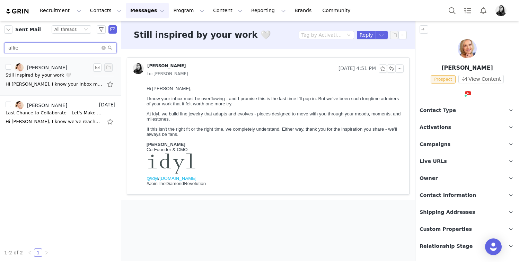
type input "allie"
click at [43, 75] on div "Still inspired by your work 🤍" at bounding box center [38, 75] width 65 height 7
click at [398, 68] on button "button" at bounding box center [399, 68] width 8 height 8
click at [398, 78] on li "Reply All" at bounding box center [409, 81] width 29 height 11
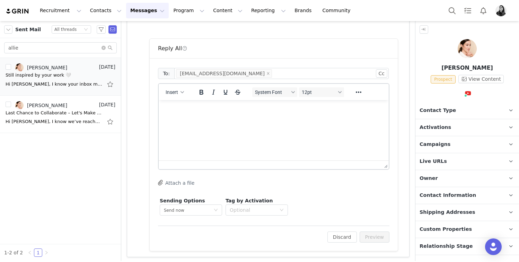
scroll to position [170, 0]
click at [216, 117] on html at bounding box center [274, 107] width 230 height 19
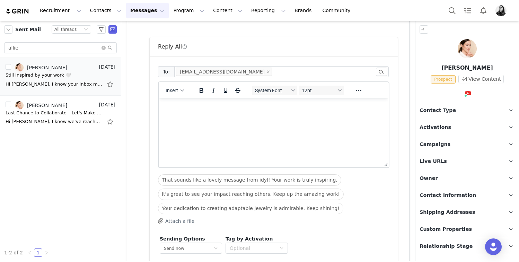
click at [429, 107] on span "Contact Type" at bounding box center [437, 111] width 36 height 8
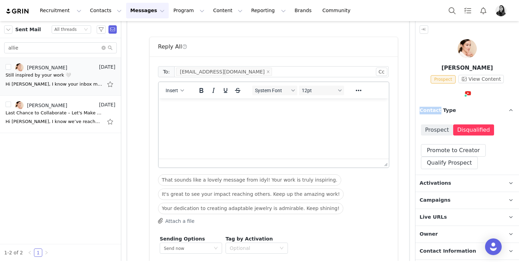
click at [429, 107] on span "Contact Type" at bounding box center [437, 111] width 36 height 8
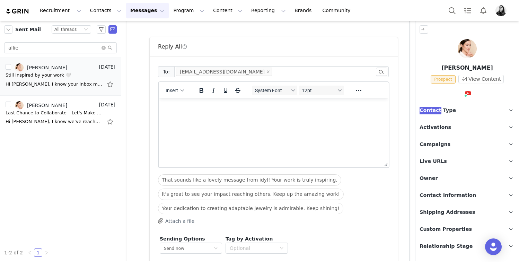
click at [254, 117] on html at bounding box center [274, 107] width 230 height 19
paste body "Rich Text Area. Press ALT-0 for help."
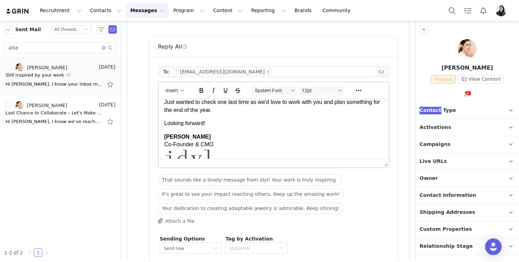
scroll to position [0, 0]
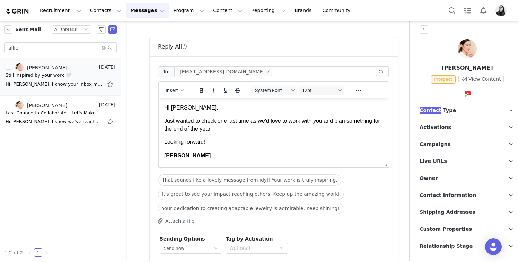
click at [172, 107] on p "Hi Emily," at bounding box center [273, 108] width 219 height 8
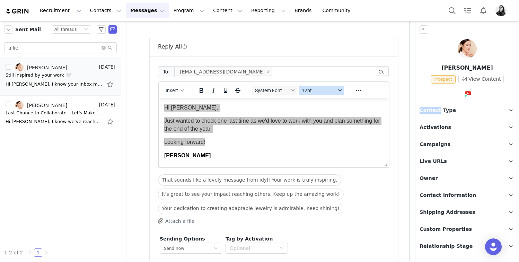
click at [325, 90] on span "12pt" at bounding box center [319, 91] width 34 height 6
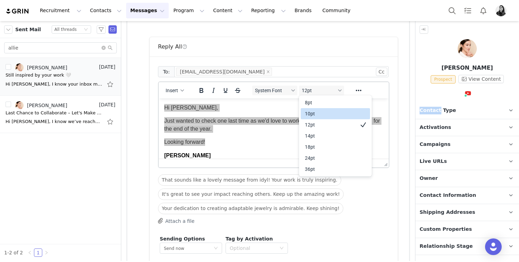
click at [310, 114] on div "10pt" at bounding box center [330, 113] width 51 height 8
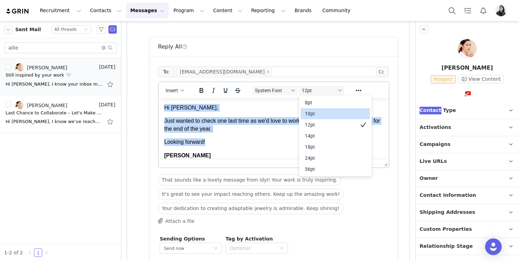
scroll to position [6, 0]
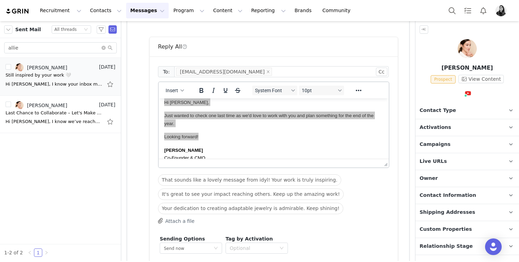
click at [278, 84] on div "System Font 10pt" at bounding box center [298, 90] width 100 height 14
click at [278, 87] on button "System Font" at bounding box center [274, 91] width 45 height 10
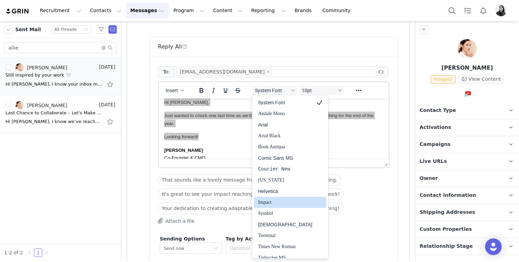
click at [274, 192] on div "Helvetica" at bounding box center [285, 191] width 54 height 8
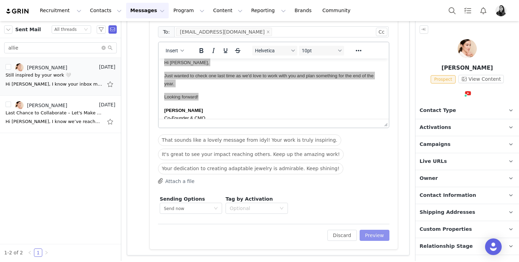
click at [372, 232] on button "Preview" at bounding box center [375, 235] width 30 height 11
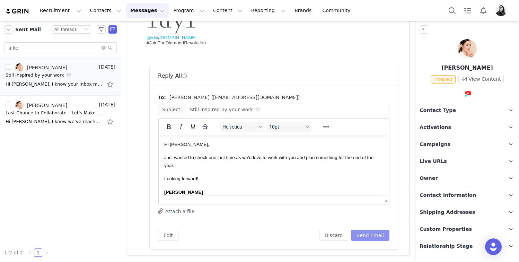
scroll to position [0, 0]
click at [372, 232] on button "Send Email" at bounding box center [370, 235] width 38 height 11
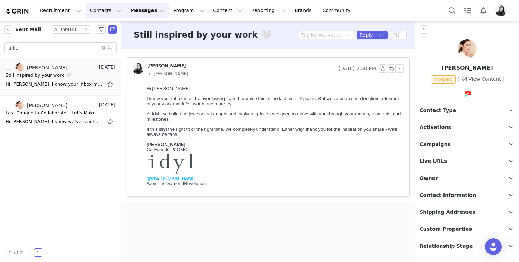
click at [100, 6] on button "Contacts Contacts" at bounding box center [106, 11] width 40 height 16
click at [53, 50] on input "allie" at bounding box center [60, 47] width 113 height 11
click at [103, 47] on icon "icon: close-circle" at bounding box center [103, 48] width 4 height 4
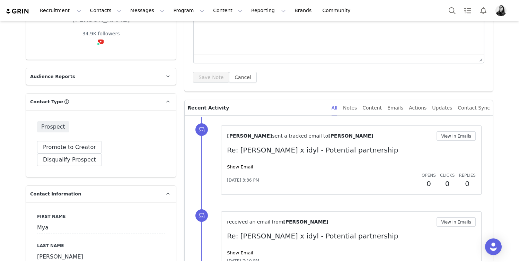
scroll to position [113, 0]
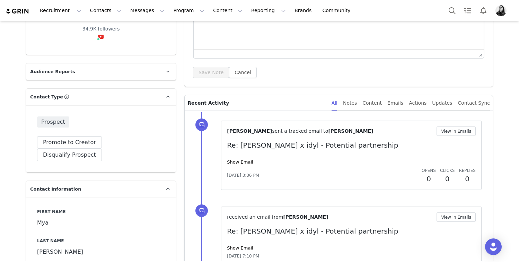
click at [239, 166] on div "[PERSON_NAME] sent a tracked email to [PERSON_NAME] View in Emails Re: [PERSON_…" at bounding box center [351, 155] width 249 height 58
click at [239, 165] on div "Show Email" at bounding box center [351, 162] width 249 height 7
click at [238, 157] on div "[PERSON_NAME] sent a tracked email to [PERSON_NAME] View in Emails Re: [PERSON_…" at bounding box center [351, 155] width 249 height 58
click at [237, 162] on link "Show Email" at bounding box center [240, 161] width 26 height 5
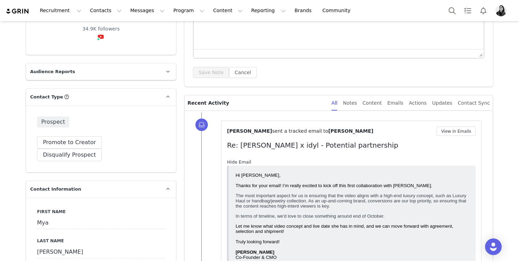
scroll to position [0, 0]
click at [237, 162] on link "Hide Email" at bounding box center [239, 161] width 24 height 5
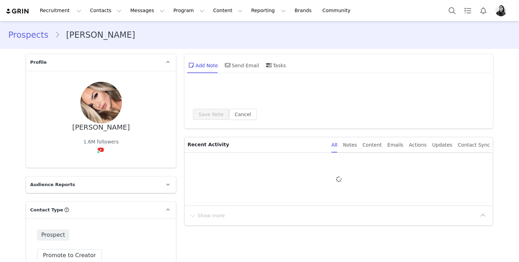
type input "+1 ([GEOGRAPHIC_DATA])"
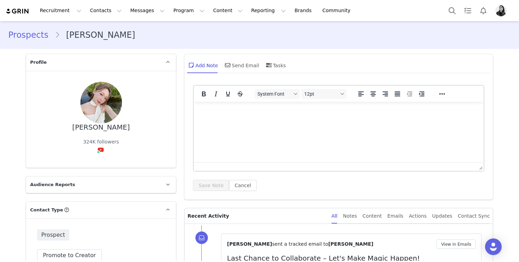
type input "+1 ([GEOGRAPHIC_DATA])"
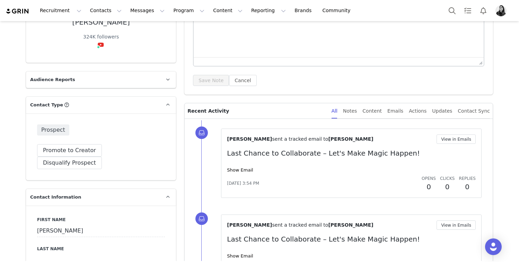
scroll to position [108, 0]
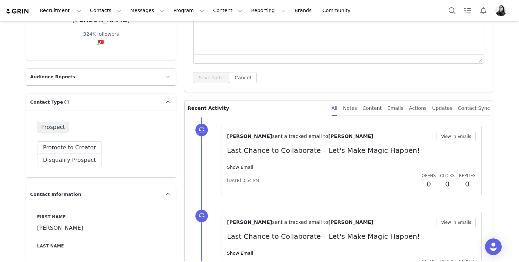
click at [243, 167] on link "Show Email" at bounding box center [240, 167] width 26 height 5
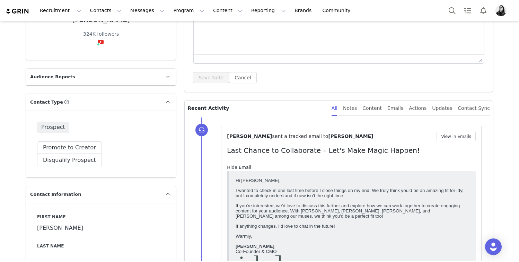
scroll to position [0, 0]
click at [243, 167] on link "Hide Email" at bounding box center [239, 167] width 24 height 5
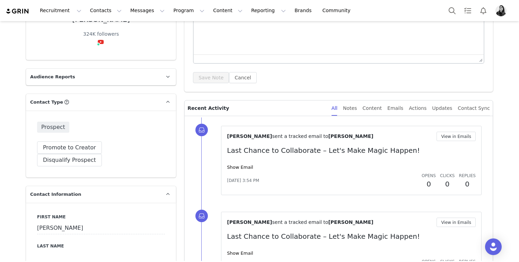
click at [463, 144] on div "Ornella Siso sent a tracked email to Mindy View in Emails Last Chance to Collab…" at bounding box center [351, 161] width 249 height 58
click at [462, 141] on button "View in Emails" at bounding box center [455, 136] width 39 height 9
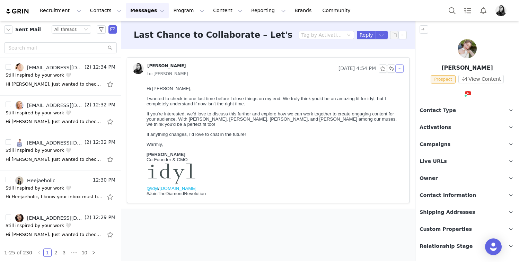
click at [399, 68] on button "button" at bounding box center [399, 68] width 8 height 8
click at [399, 81] on li "Reply All" at bounding box center [409, 81] width 29 height 11
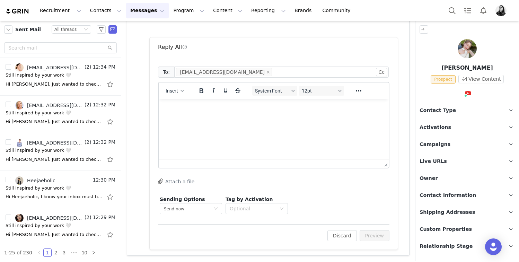
scroll to position [176, 0]
click at [177, 86] on button "Insert" at bounding box center [175, 91] width 24 height 10
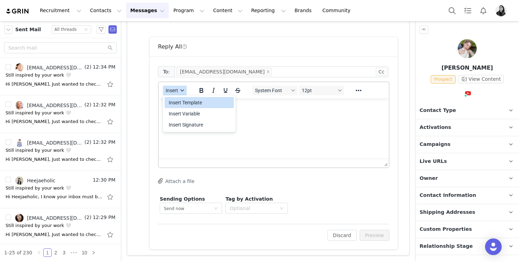
click at [177, 94] on button "Insert" at bounding box center [175, 91] width 24 height 10
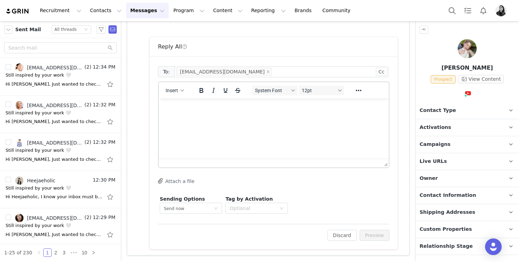
click at [175, 96] on div "Insert" at bounding box center [175, 90] width 33 height 14
click at [175, 92] on span "Insert" at bounding box center [172, 91] width 12 height 6
click at [175, 100] on div "Insert Template" at bounding box center [200, 102] width 62 height 8
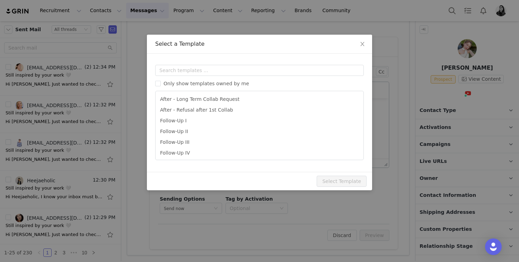
scroll to position [0, 0]
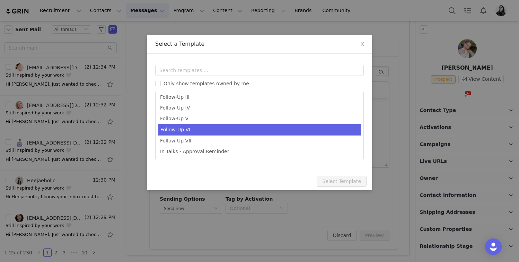
click at [189, 132] on li "Follow-Up VI" at bounding box center [259, 129] width 202 height 11
type input "[youtube_username] x idyl - Checking in one last time."
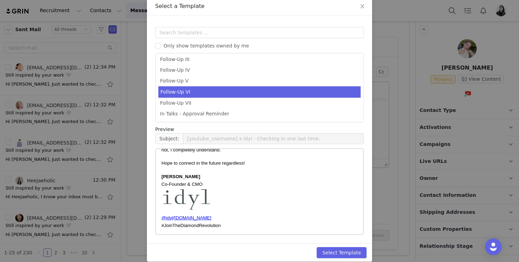
scroll to position [43, 0]
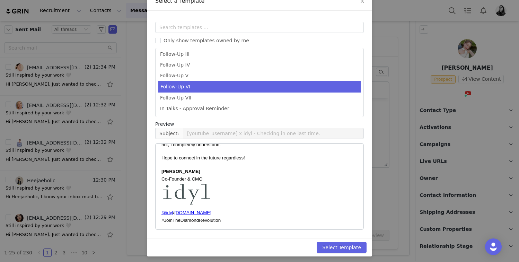
click at [338, 239] on div "Select Template" at bounding box center [259, 247] width 225 height 18
click at [338, 251] on button "Select Template" at bounding box center [342, 247] width 50 height 11
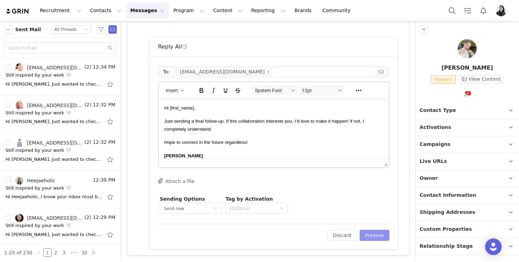
scroll to position [0, 0]
click at [381, 238] on button "Preview" at bounding box center [375, 235] width 30 height 11
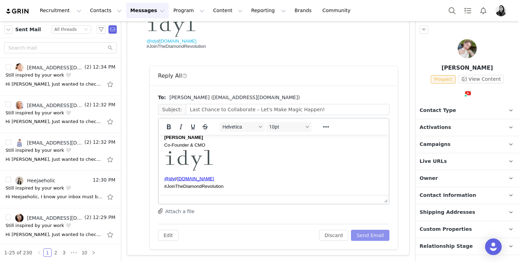
scroll to position [55, 0]
click at [361, 230] on button "Send Email" at bounding box center [370, 235] width 38 height 11
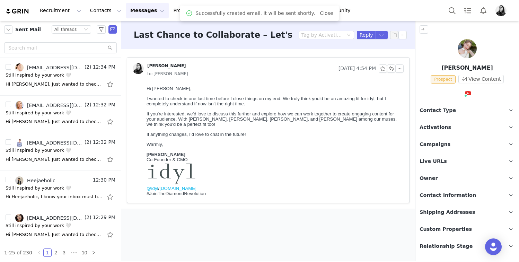
scroll to position [0, 0]
click at [458, 108] on link "@heyitsmindyy" at bounding box center [464, 108] width 37 height 6
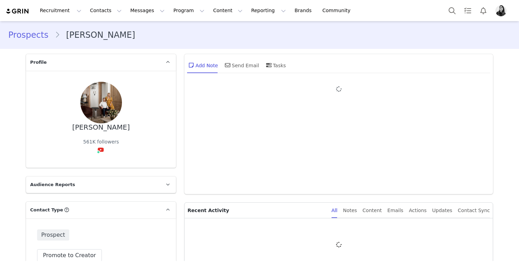
type input "+1 ([GEOGRAPHIC_DATA])"
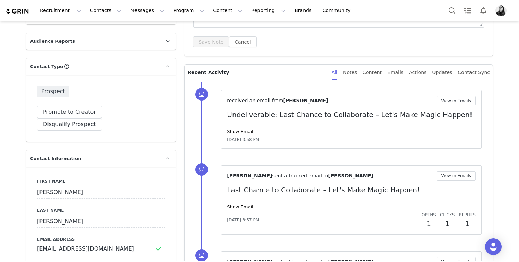
scroll to position [155, 0]
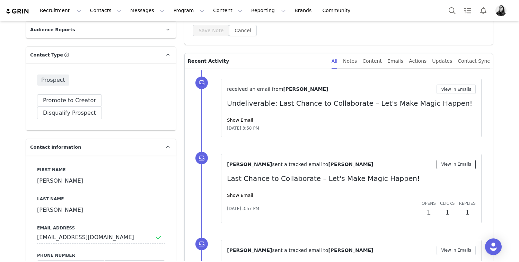
click at [450, 165] on button "View in Emails" at bounding box center [455, 164] width 39 height 9
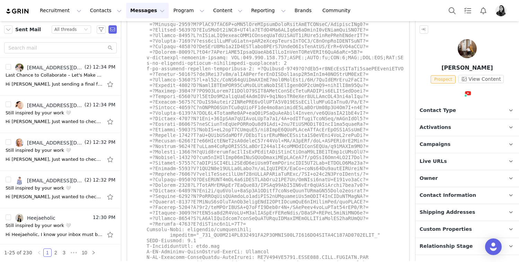
scroll to position [1204, 0]
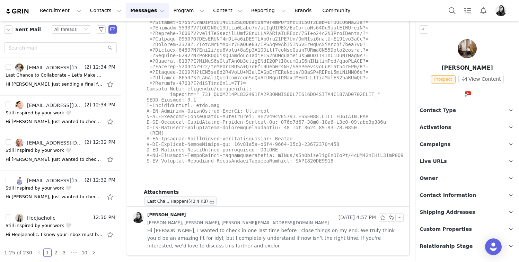
click at [193, 230] on span "Hi [PERSON_NAME], I wanted to check in one last time before I close things on m…" at bounding box center [275, 238] width 256 height 23
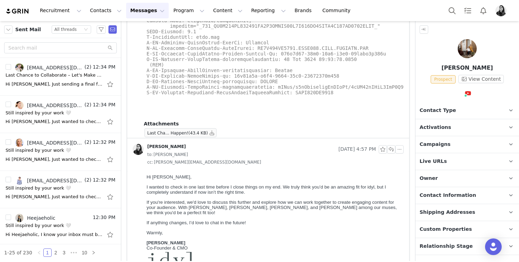
scroll to position [1309, 0]
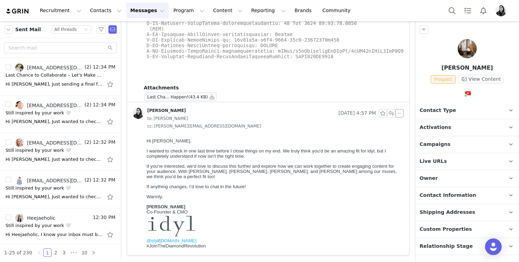
click at [397, 114] on button "button" at bounding box center [399, 113] width 8 height 8
click at [399, 125] on li "Reply All" at bounding box center [409, 125] width 29 height 11
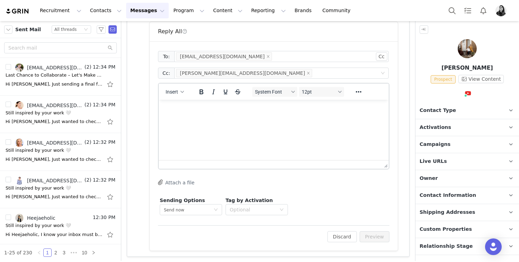
scroll to position [1554, 0]
click at [307, 72] on icon "icon: close" at bounding box center [308, 71] width 3 height 3
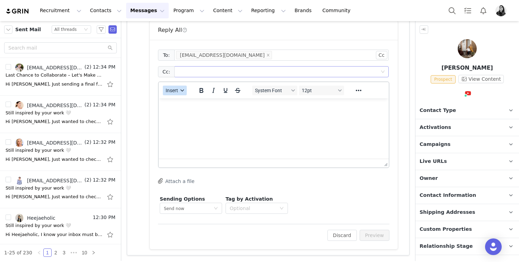
click at [172, 92] on span "Insert" at bounding box center [172, 91] width 12 height 6
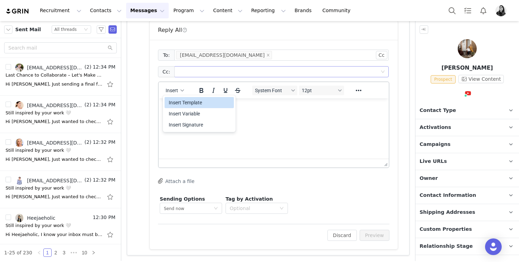
click at [172, 98] on div "Insert Template" at bounding box center [199, 102] width 69 height 11
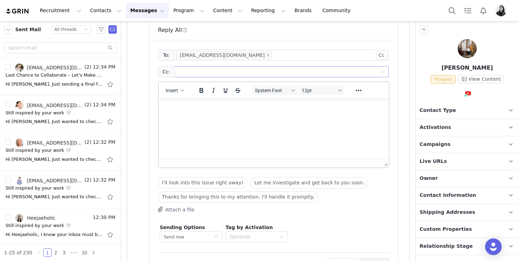
scroll to position [0, 0]
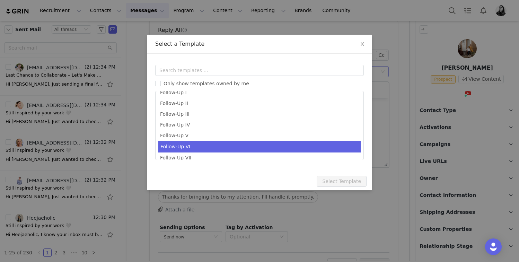
click at [183, 144] on li "Follow-Up VI" at bounding box center [259, 146] width 202 height 11
type input "[youtube_username] x idyl - Checking in one last time."
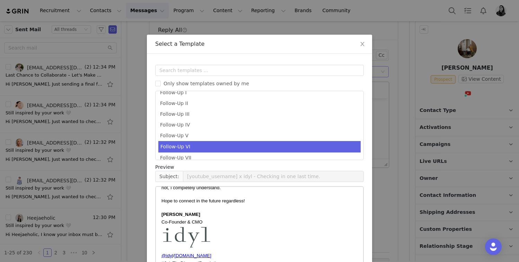
scroll to position [46, 0]
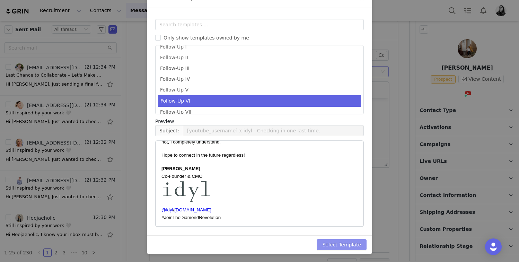
click at [334, 242] on button "Select Template" at bounding box center [342, 244] width 50 height 11
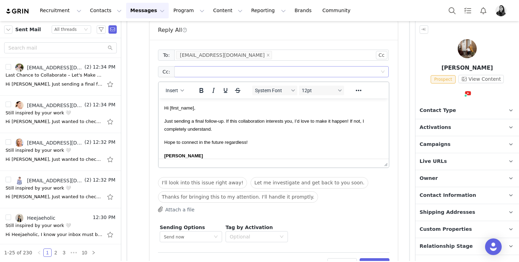
scroll to position [0, 0]
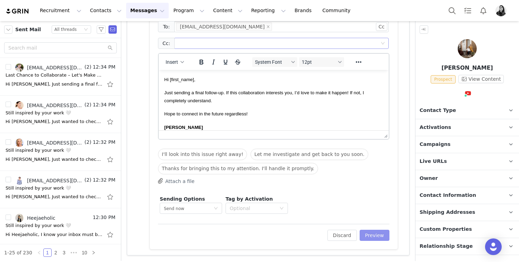
click at [372, 233] on button "Preview" at bounding box center [375, 235] width 30 height 11
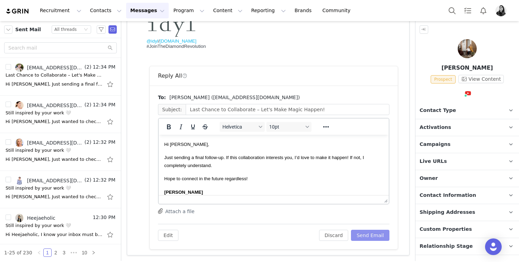
click at [373, 231] on button "Send Email" at bounding box center [370, 235] width 38 height 11
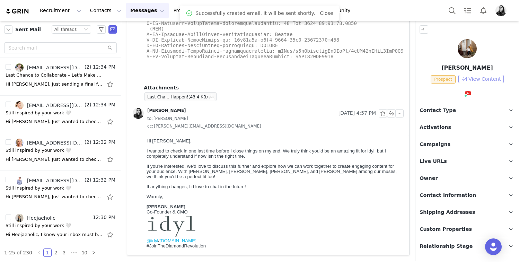
scroll to position [1309, 0]
click at [462, 107] on link "@studiomcgee" at bounding box center [464, 108] width 36 height 6
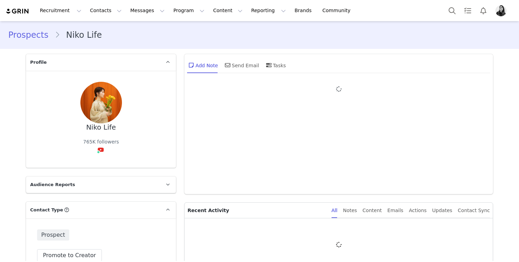
type input "+1 ([GEOGRAPHIC_DATA])"
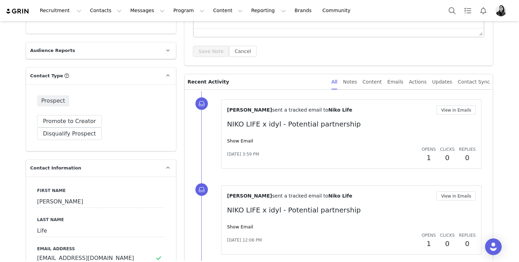
scroll to position [140, 0]
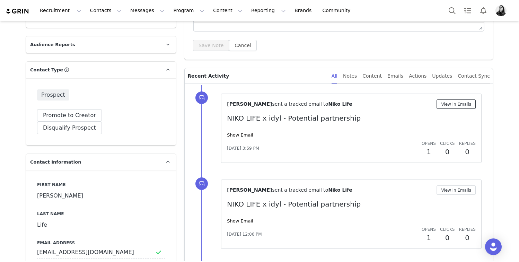
click at [458, 108] on button "View in Emails" at bounding box center [455, 103] width 39 height 9
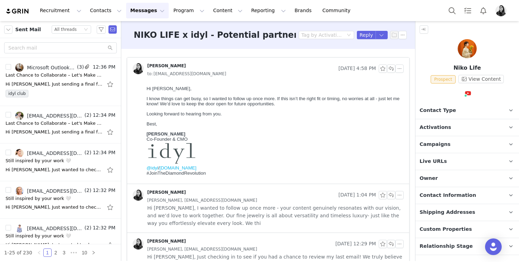
scroll to position [124, 0]
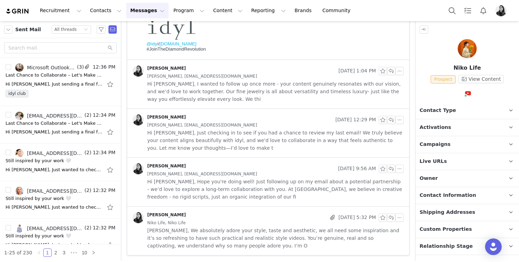
click at [178, 228] on span "Niko, We absolutely adore your style, taste and aesthetic, we all need some ins…" at bounding box center [275, 238] width 256 height 23
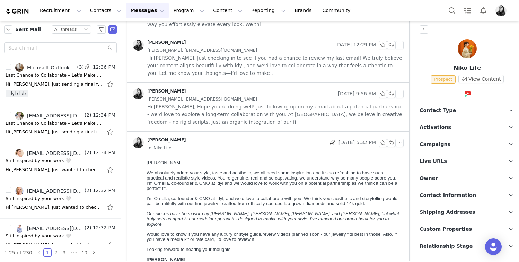
scroll to position [196, 0]
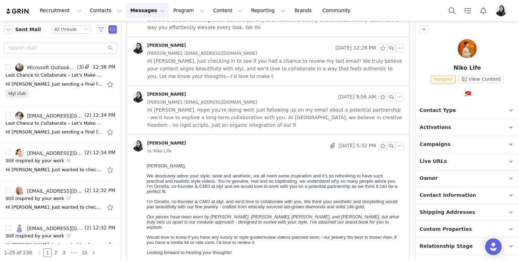
click at [229, 120] on span "Hi Niko, Hope you're doing well! Just following up on my email about a potentia…" at bounding box center [275, 117] width 256 height 23
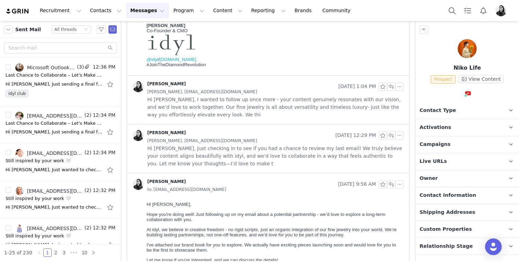
scroll to position [100, 0]
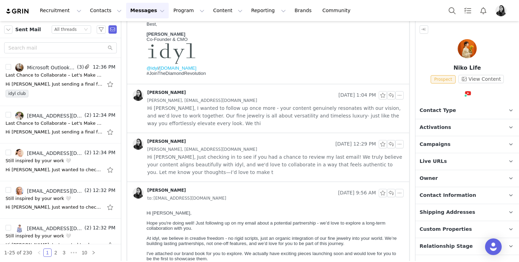
click at [216, 152] on div "Niko Life, niko.lifework@gmail.com" at bounding box center [275, 149] width 256 height 8
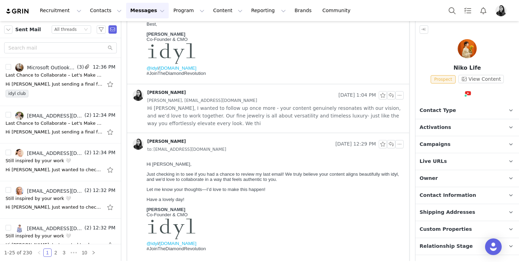
scroll to position [0, 0]
click at [216, 104] on span "Hi Niko, I wanted to follow up once more - your content genuinely resonates wit…" at bounding box center [275, 115] width 256 height 23
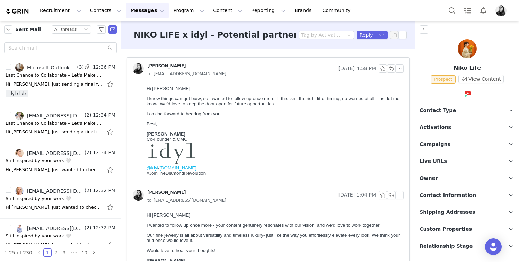
click at [225, 118] on body "Hi Niko, I know things can get busy, so I wanted to follow up once more. If thi…" at bounding box center [274, 132] width 254 height 93
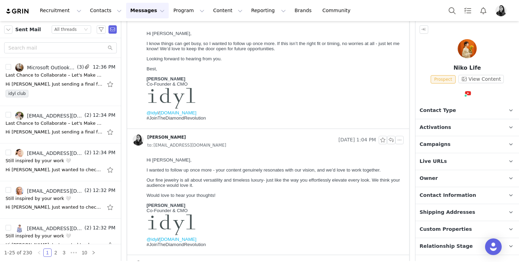
scroll to position [52, 0]
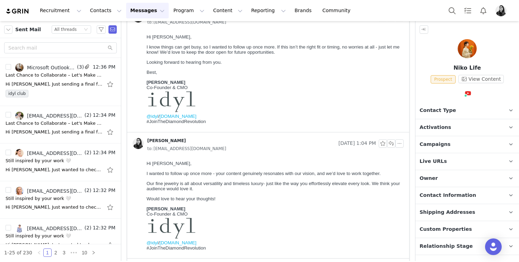
click at [483, 46] on div at bounding box center [467, 50] width 104 height 22
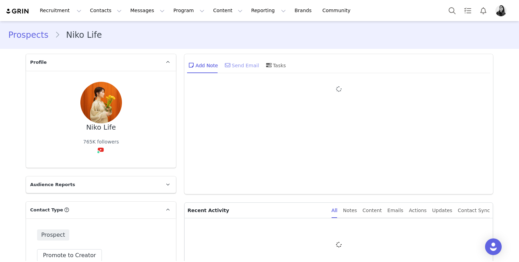
type input "+1 ([GEOGRAPHIC_DATA])"
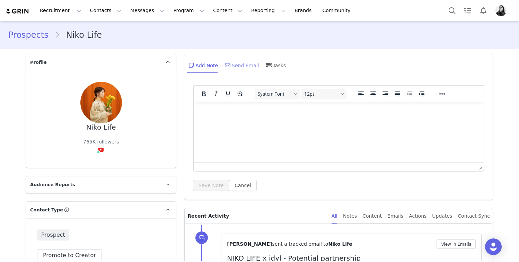
click at [237, 67] on div "Send Email" at bounding box center [241, 65] width 36 height 17
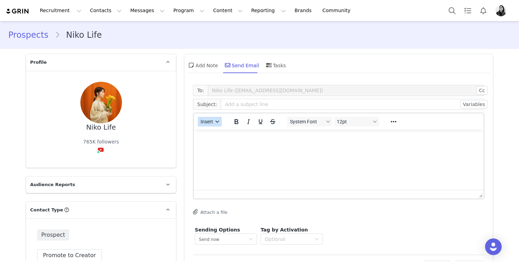
click at [214, 124] on button "Insert" at bounding box center [210, 122] width 24 height 10
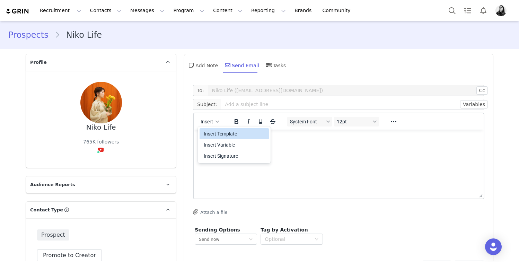
click at [213, 133] on div "Insert Template" at bounding box center [235, 134] width 62 height 8
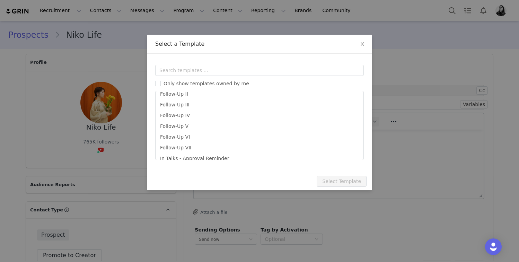
click at [193, 125] on li "Follow-Up V" at bounding box center [259, 126] width 202 height 11
type input "Last Chance to Collaborate – Let's Make Magic Happen!"
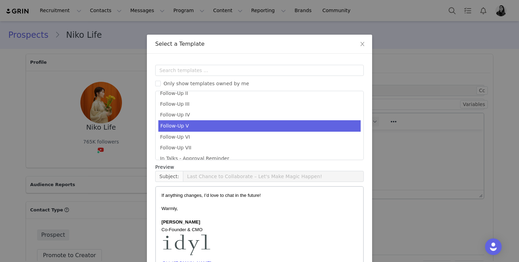
scroll to position [46, 0]
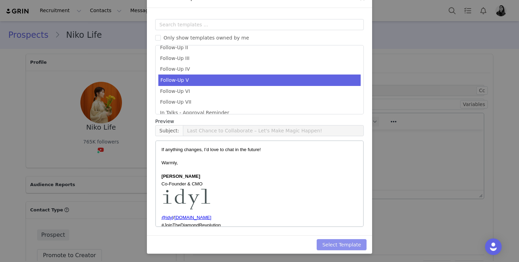
click at [332, 244] on button "Select Template" at bounding box center [342, 244] width 50 height 11
type input "Last Chance to Collaborate – Let's Make Magic Happen!"
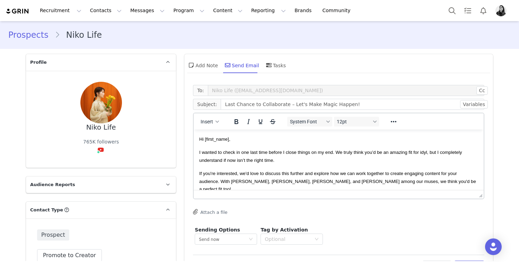
scroll to position [0, 0]
click at [96, 162] on link "@niko_lifework" at bounding box center [92, 165] width 36 height 6
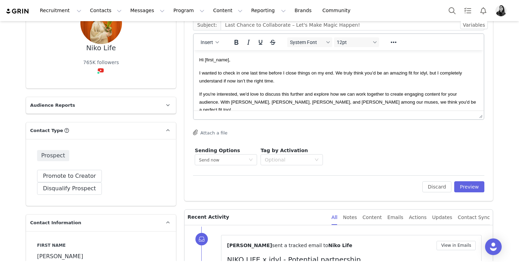
scroll to position [90, 0]
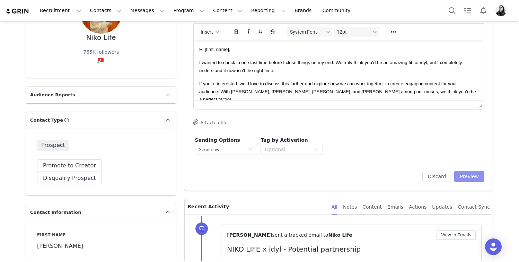
click at [473, 172] on button "Preview" at bounding box center [469, 176] width 30 height 11
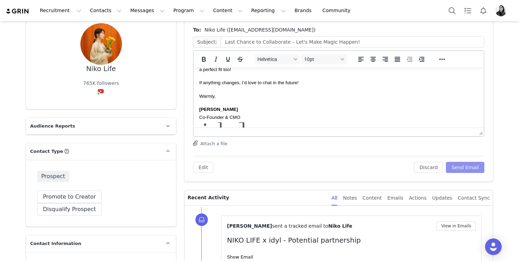
scroll to position [0, 0]
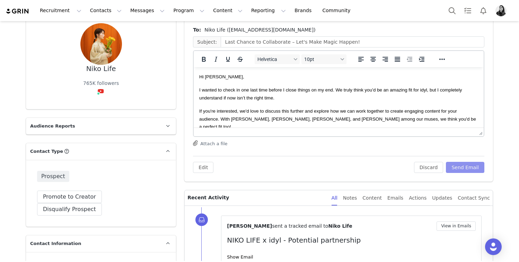
click at [461, 164] on button "Send Email" at bounding box center [465, 167] width 38 height 11
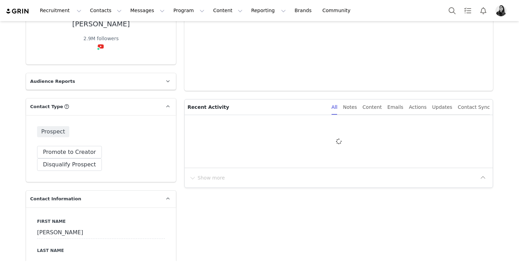
type input "+1 ([GEOGRAPHIC_DATA])"
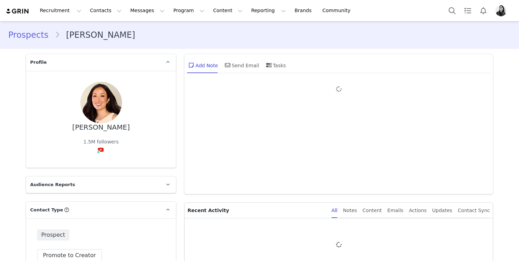
type input "+1 ([GEOGRAPHIC_DATA])"
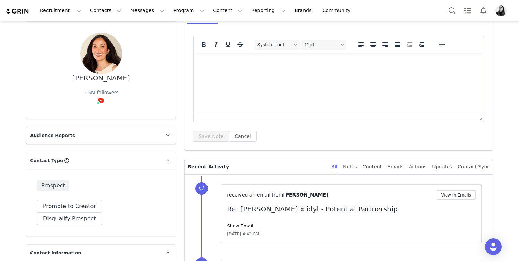
scroll to position [83, 0]
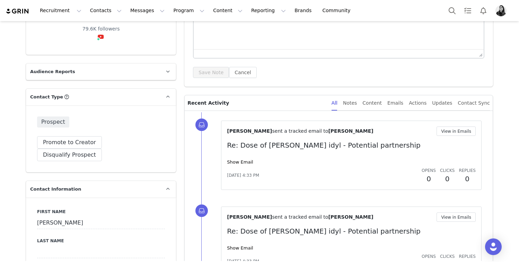
type input "+1 ([GEOGRAPHIC_DATA])"
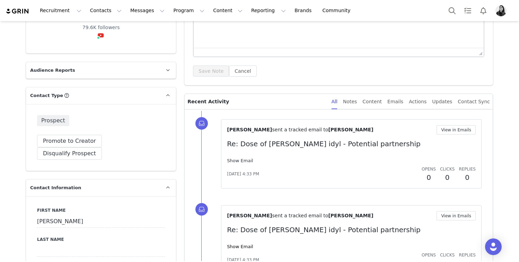
click at [241, 160] on link "Show Email" at bounding box center [240, 160] width 26 height 5
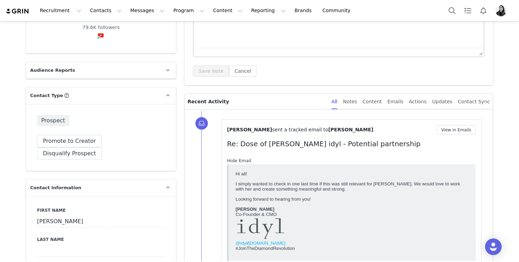
scroll to position [0, 0]
click at [241, 160] on link "Hide Email" at bounding box center [239, 160] width 24 height 5
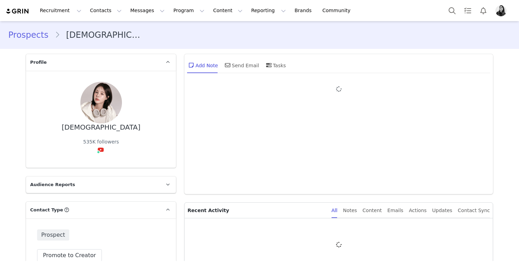
type input "+1 ([GEOGRAPHIC_DATA])"
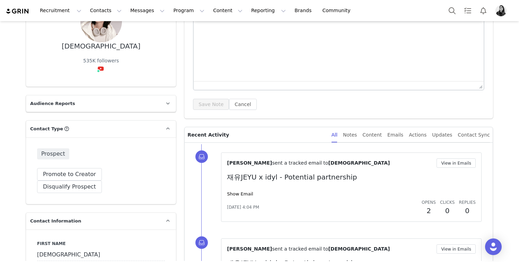
scroll to position [88, 0]
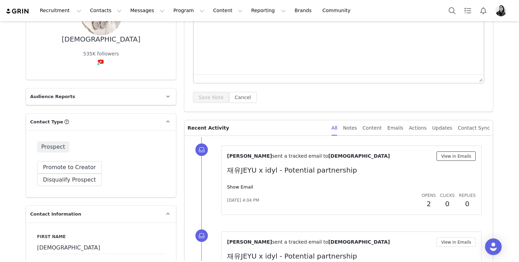
click at [453, 155] on button "View in Emails" at bounding box center [455, 155] width 39 height 9
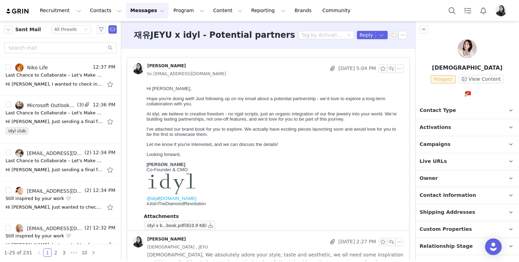
scroll to position [24, 0]
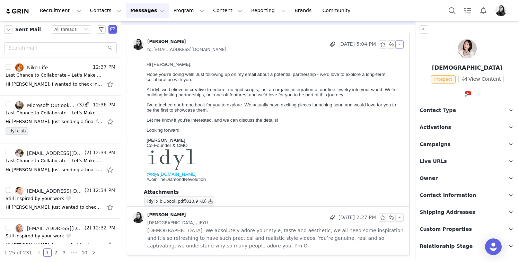
click at [398, 46] on button "button" at bounding box center [399, 44] width 8 height 8
click at [398, 54] on li "Reply All" at bounding box center [409, 56] width 29 height 11
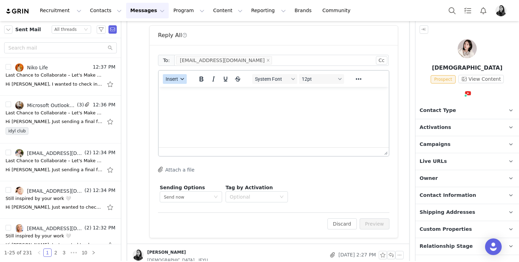
scroll to position [216, 0]
click at [178, 77] on button "Insert" at bounding box center [175, 79] width 24 height 10
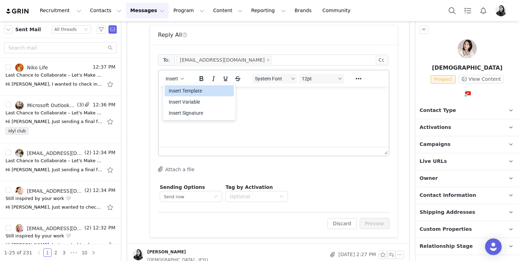
click at [178, 85] on div "Insert Template Insert Variable Insert Signature" at bounding box center [199, 102] width 69 height 36
click at [179, 88] on div "Insert Template" at bounding box center [200, 91] width 62 height 8
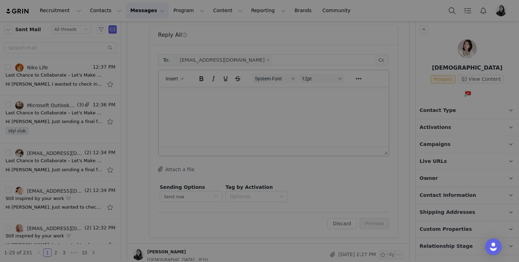
scroll to position [0, 0]
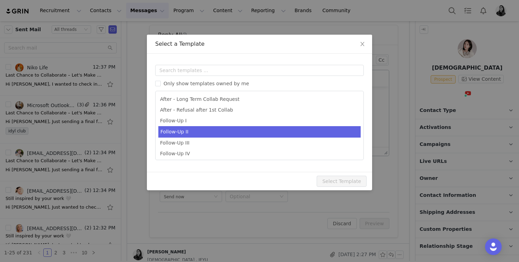
click at [181, 128] on li "Follow-Up II" at bounding box center [259, 131] width 202 height 11
type input "[youtube_username] x idyl - Follow Up"
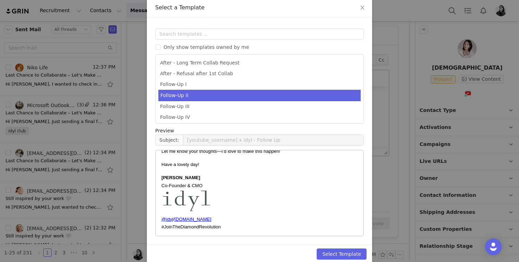
scroll to position [46, 0]
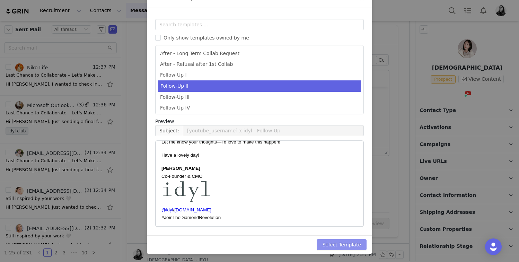
click at [337, 240] on button "Select Template" at bounding box center [342, 244] width 50 height 11
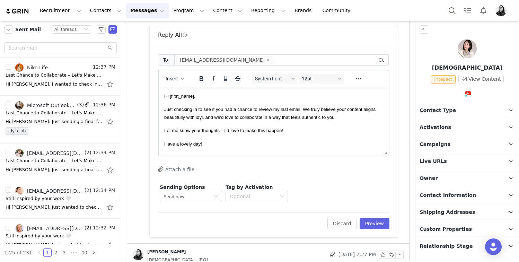
scroll to position [0, 0]
click at [452, 107] on link "@jeyu" at bounding box center [453, 108] width 15 height 6
click at [370, 223] on button "Preview" at bounding box center [375, 223] width 30 height 11
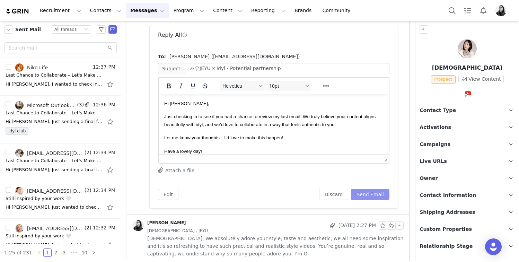
click at [372, 193] on button "Send Email" at bounding box center [370, 194] width 38 height 11
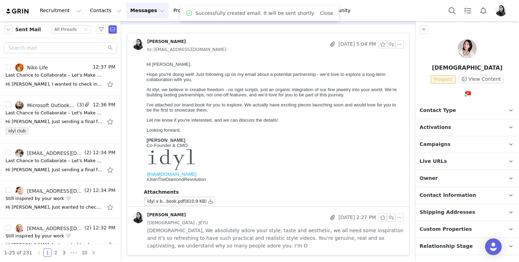
scroll to position [24, 0]
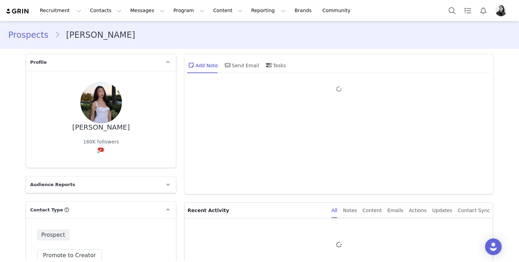
type input "+1 ([GEOGRAPHIC_DATA])"
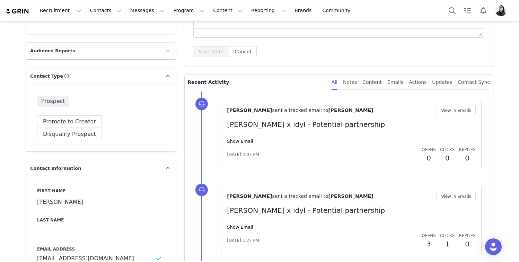
scroll to position [139, 0]
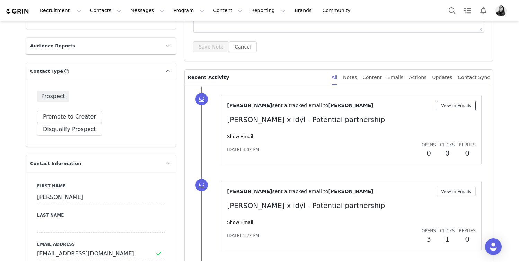
click at [451, 106] on button "View in Emails" at bounding box center [455, 105] width 39 height 9
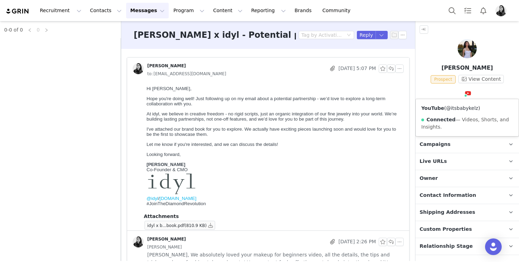
click at [459, 107] on link "@itsbabykelz" at bounding box center [462, 108] width 32 height 6
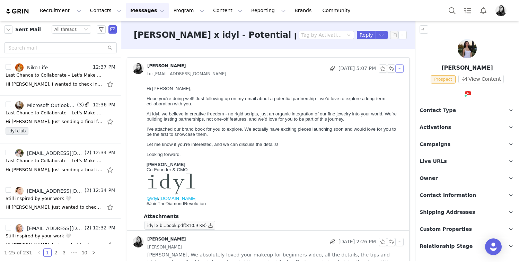
click at [397, 69] on button "button" at bounding box center [399, 68] width 8 height 8
click at [400, 80] on li "Reply All" at bounding box center [409, 81] width 29 height 11
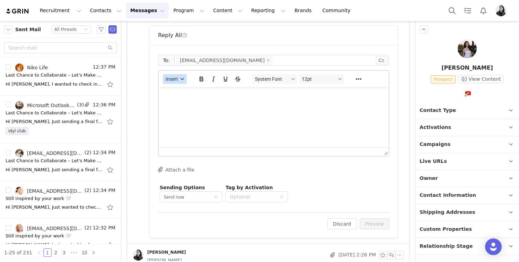
scroll to position [216, 0]
click at [166, 78] on span "Insert" at bounding box center [172, 79] width 12 height 6
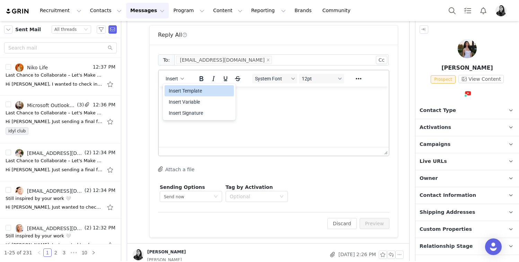
click at [166, 88] on div "Insert Template" at bounding box center [199, 90] width 69 height 11
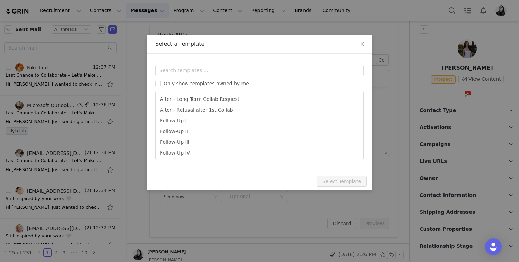
scroll to position [0, 0]
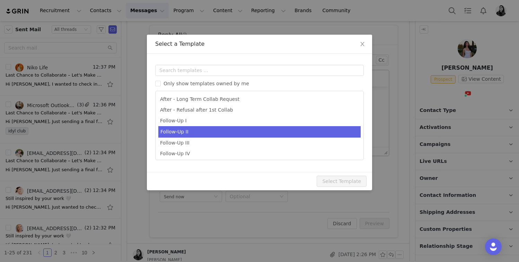
click at [179, 129] on li "Follow-Up II" at bounding box center [259, 131] width 202 height 11
type input "[youtube_username] x idyl - Follow Up"
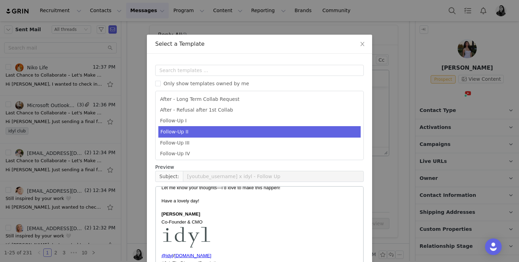
scroll to position [46, 0]
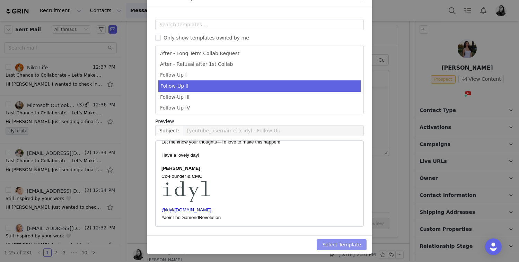
click at [340, 245] on button "Select Template" at bounding box center [342, 244] width 50 height 11
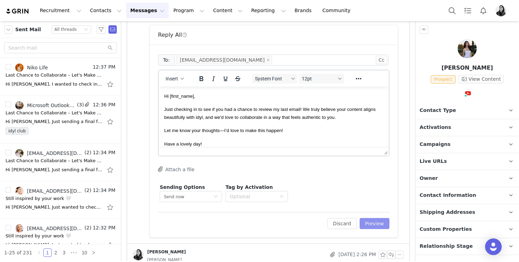
scroll to position [0, 0]
click at [367, 224] on button "Preview" at bounding box center [375, 223] width 30 height 11
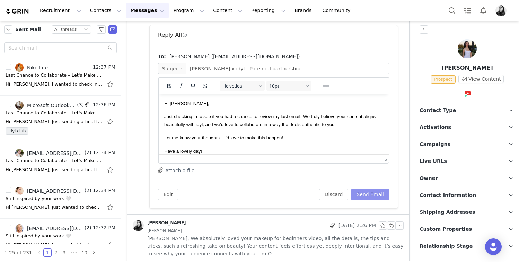
click at [380, 200] on button "Send Email" at bounding box center [370, 194] width 38 height 11
